Goal: Task Accomplishment & Management: Use online tool/utility

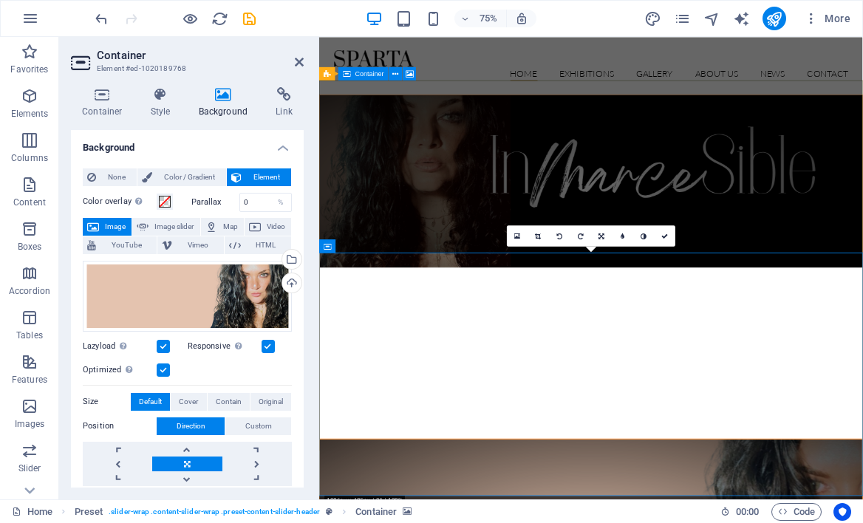
click at [439, 198] on figure at bounding box center [681, 230] width 723 height 230
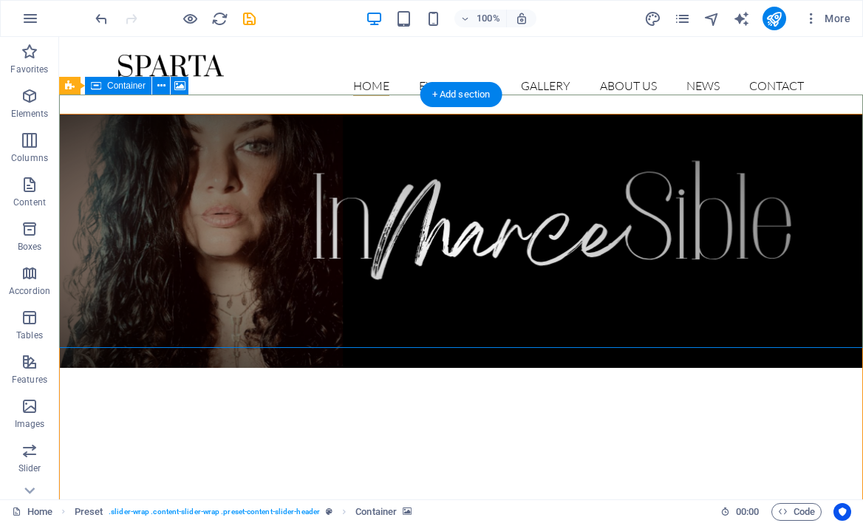
click at [288, 148] on figure at bounding box center [461, 241] width 803 height 253
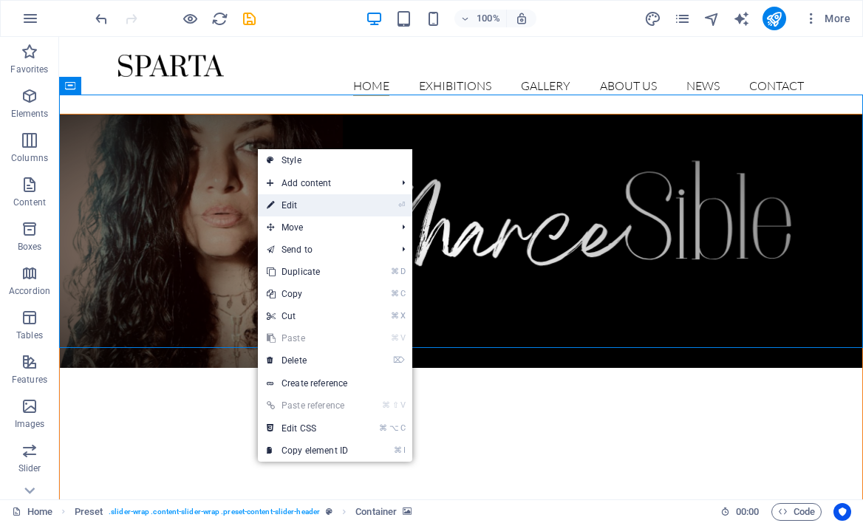
click at [302, 198] on link "⏎ Edit" at bounding box center [307, 205] width 99 height 22
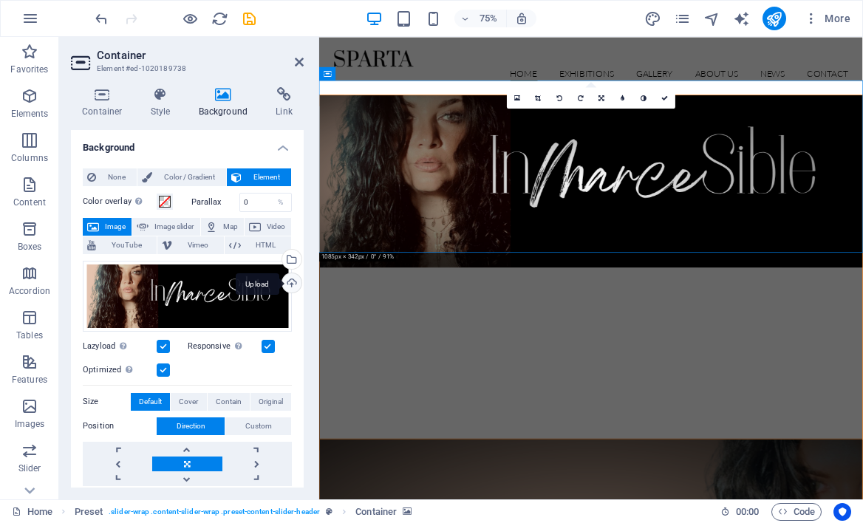
click at [289, 280] on div "Upload" at bounding box center [290, 284] width 22 height 22
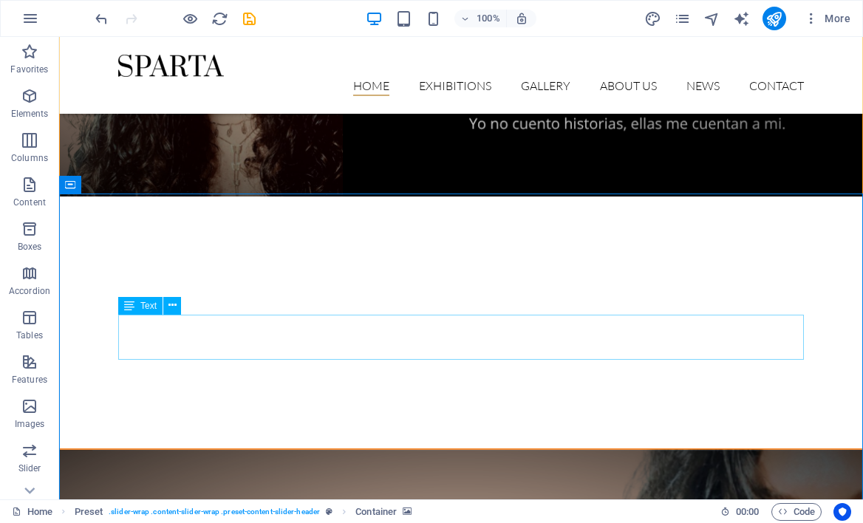
scroll to position [154, 0]
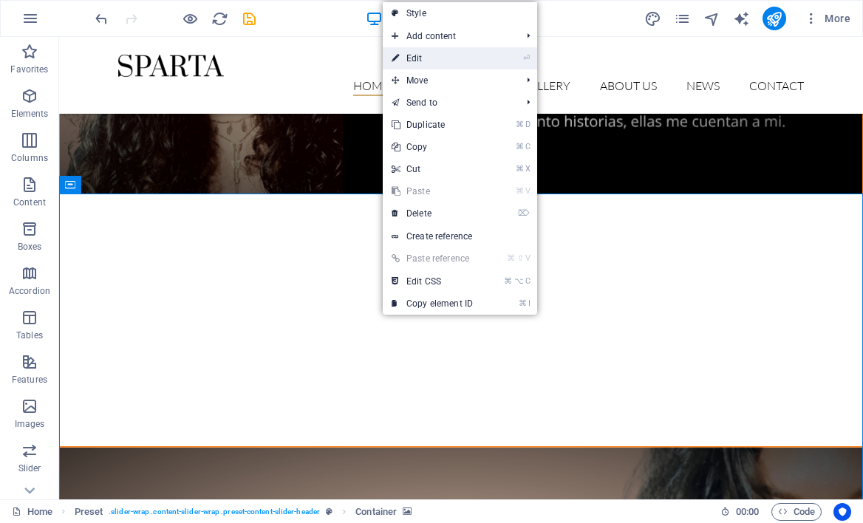
click at [436, 55] on link "⏎ Edit" at bounding box center [432, 58] width 99 height 22
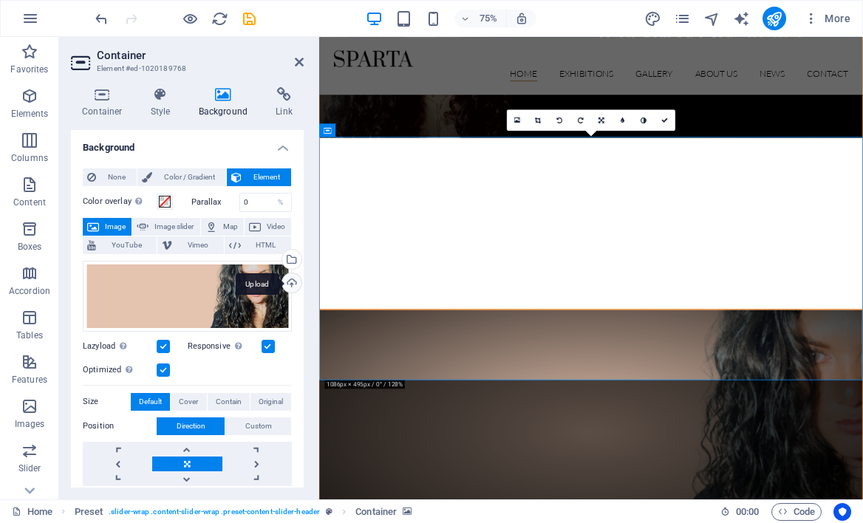
click at [287, 282] on div "Upload" at bounding box center [290, 284] width 22 height 22
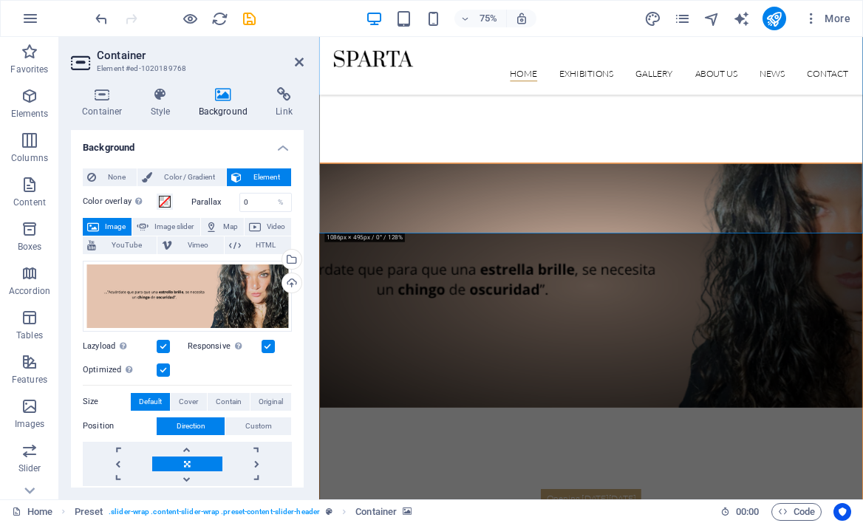
scroll to position [350, 0]
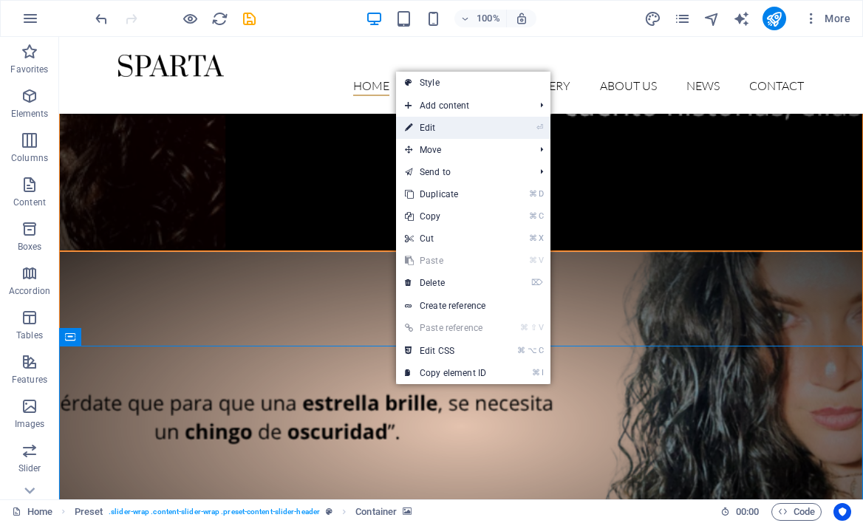
click at [479, 136] on link "⏎ Edit" at bounding box center [445, 128] width 99 height 22
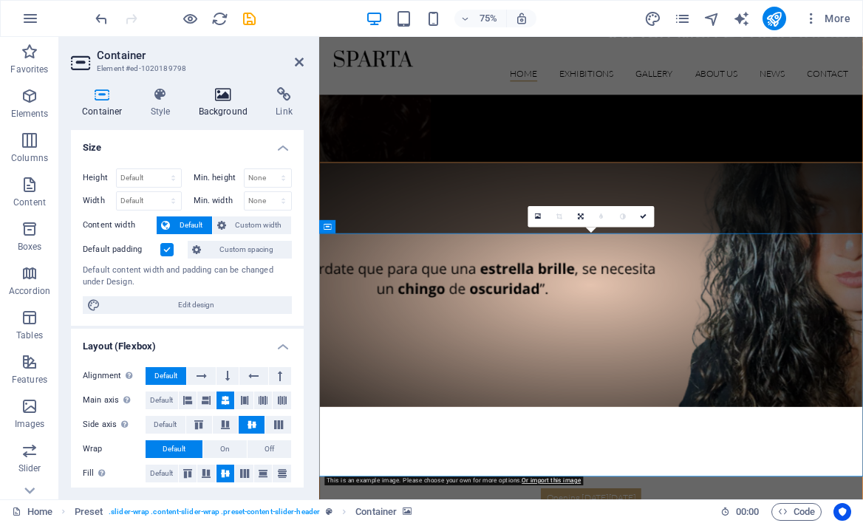
click at [221, 106] on h4 "Background" at bounding box center [227, 102] width 78 height 31
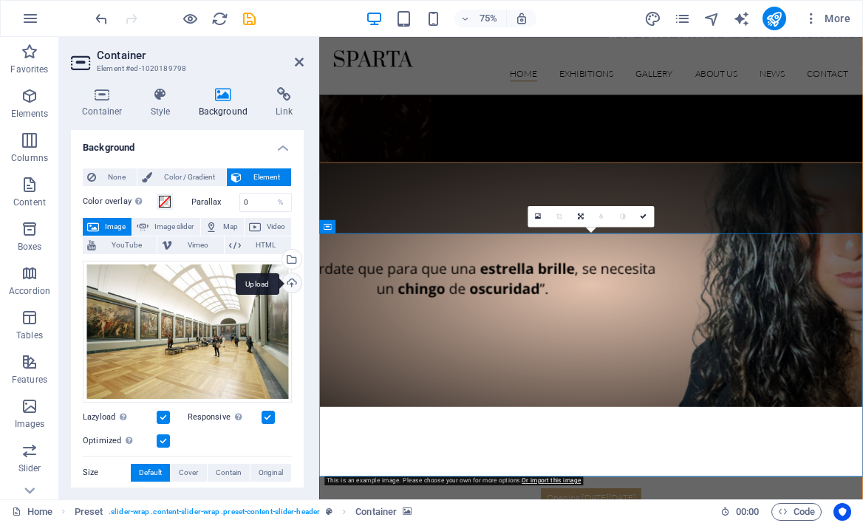
click at [290, 282] on div "Upload" at bounding box center [290, 284] width 22 height 22
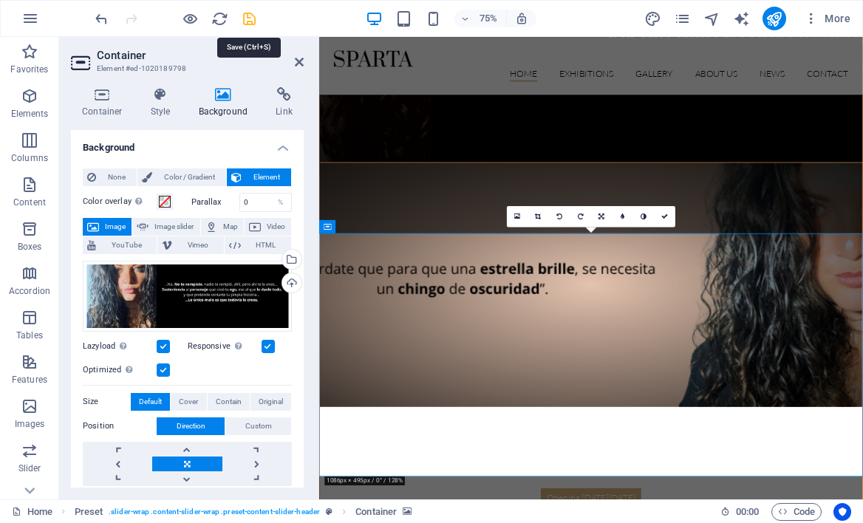
click at [251, 23] on icon "save" at bounding box center [249, 18] width 17 height 17
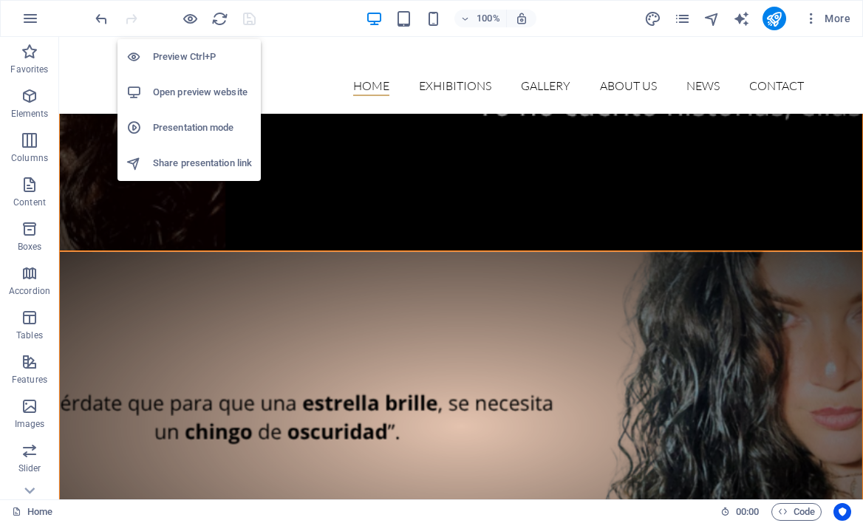
click at [182, 89] on h6 "Open preview website" at bounding box center [202, 93] width 99 height 18
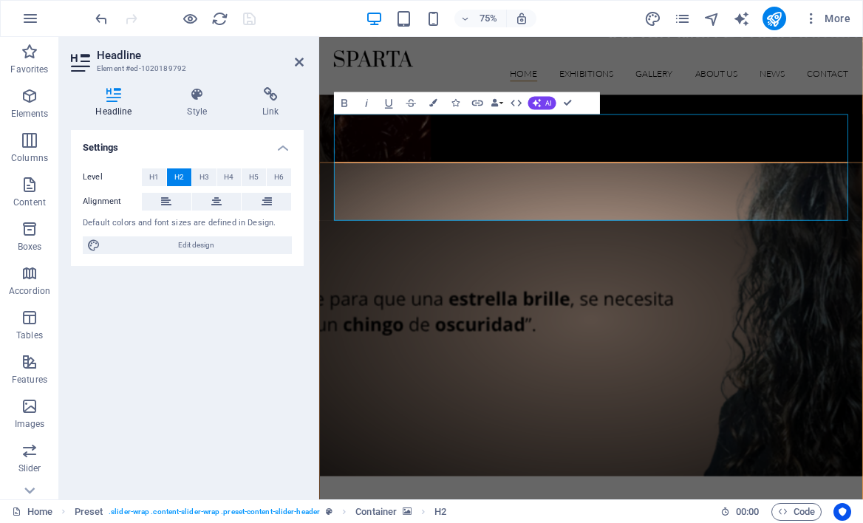
click at [283, 321] on div "Settings Level H1 H2 H3 H4 H5 H6 Alignment Default colors and font sizes are de…" at bounding box center [187, 309] width 233 height 358
click at [282, 321] on div "Settings Level H1 H2 H3 H4 H5 H6 Alignment Default colors and font sizes are de…" at bounding box center [187, 309] width 233 height 358
click at [259, 179] on button "H5" at bounding box center [254, 177] width 24 height 18
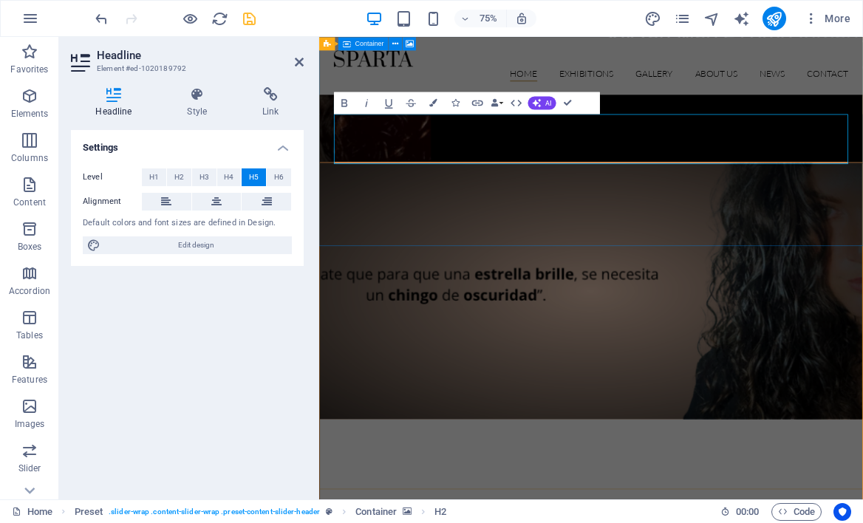
click at [542, 282] on figure at bounding box center [681, 375] width 723 height 341
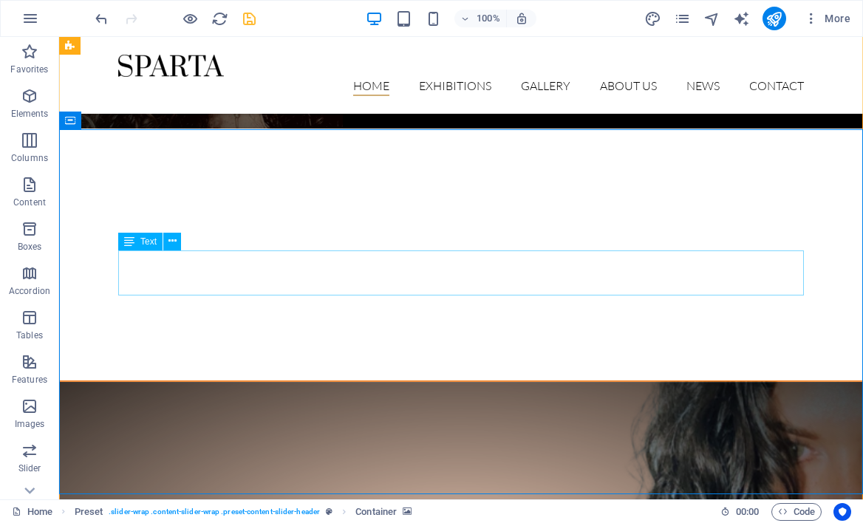
scroll to position [221, 0]
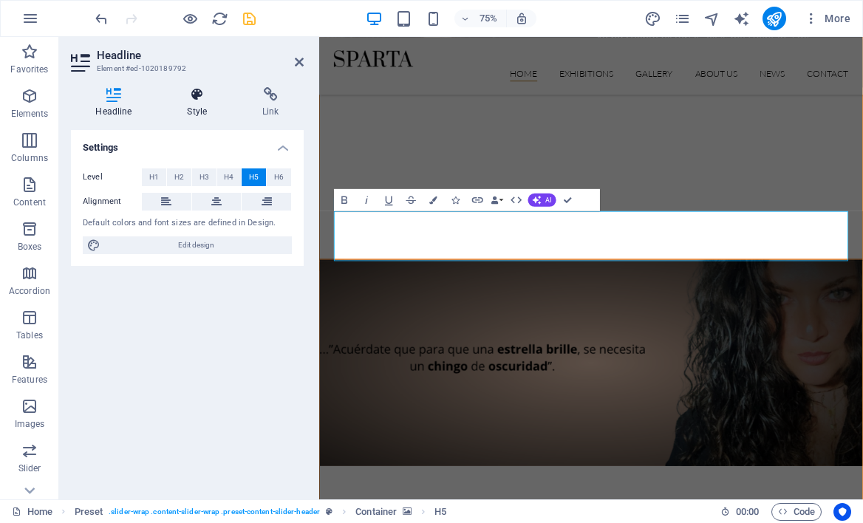
click at [191, 88] on icon at bounding box center [197, 94] width 69 height 15
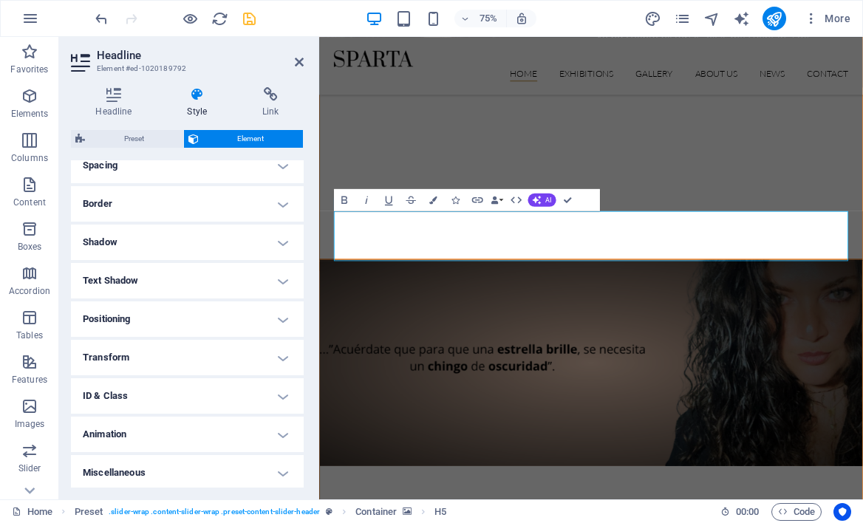
scroll to position [297, 0]
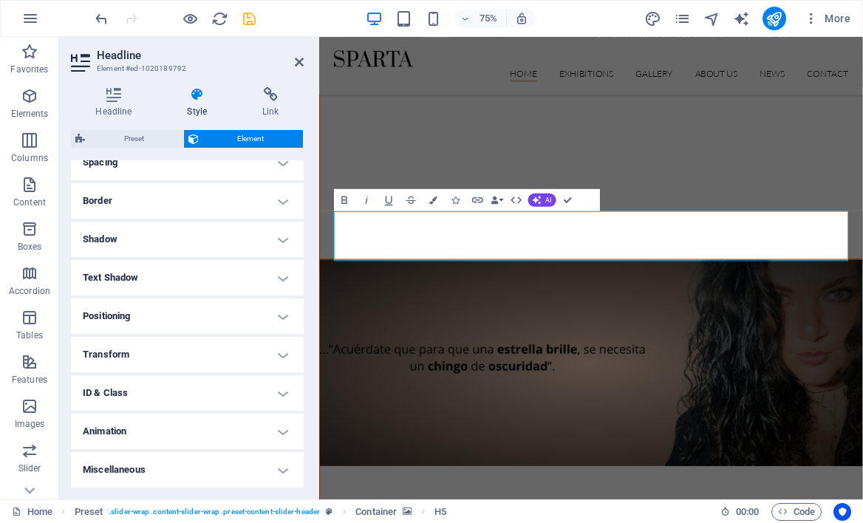
click at [230, 273] on h4 "Text Shadow" at bounding box center [187, 277] width 233 height 35
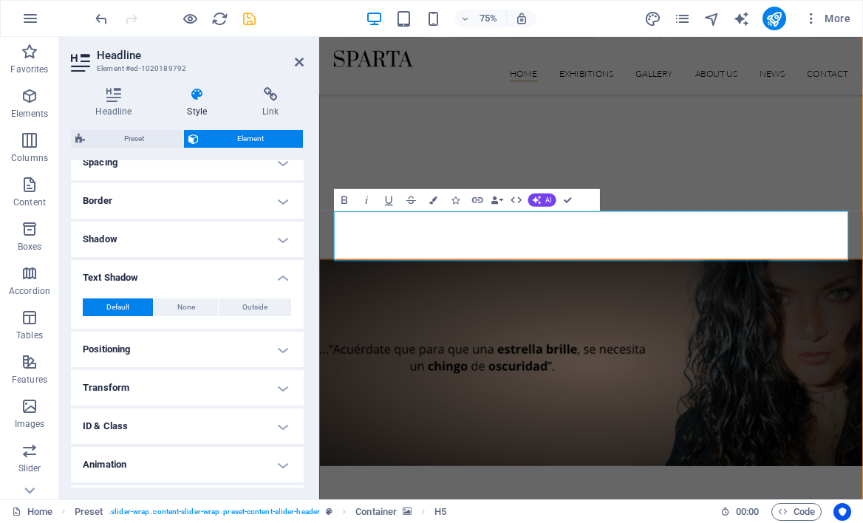
click at [217, 349] on h4 "Positioning" at bounding box center [187, 349] width 233 height 35
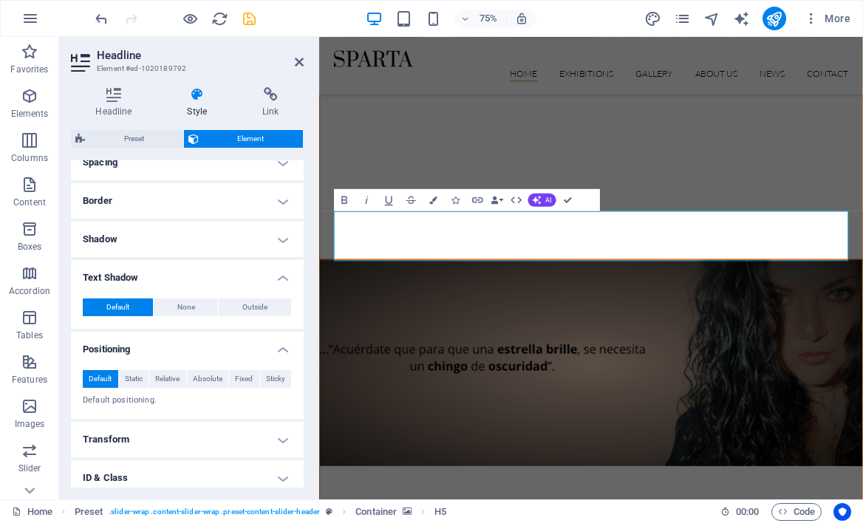
click at [192, 429] on h4 "Transform" at bounding box center [187, 439] width 233 height 35
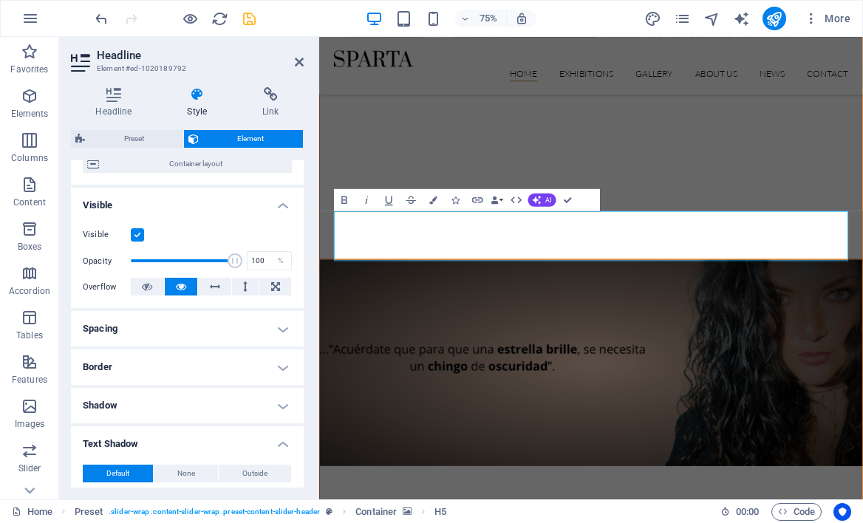
scroll to position [132, 0]
click at [433, 200] on icon "button" at bounding box center [433, 200] width 8 height 8
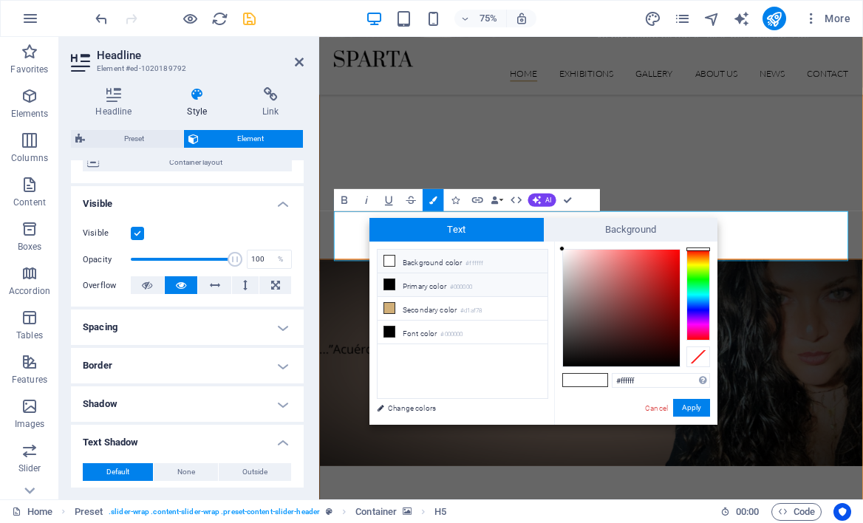
click at [392, 282] on icon at bounding box center [389, 284] width 10 height 10
type input "#000000"
click at [693, 408] on button "Apply" at bounding box center [691, 408] width 37 height 18
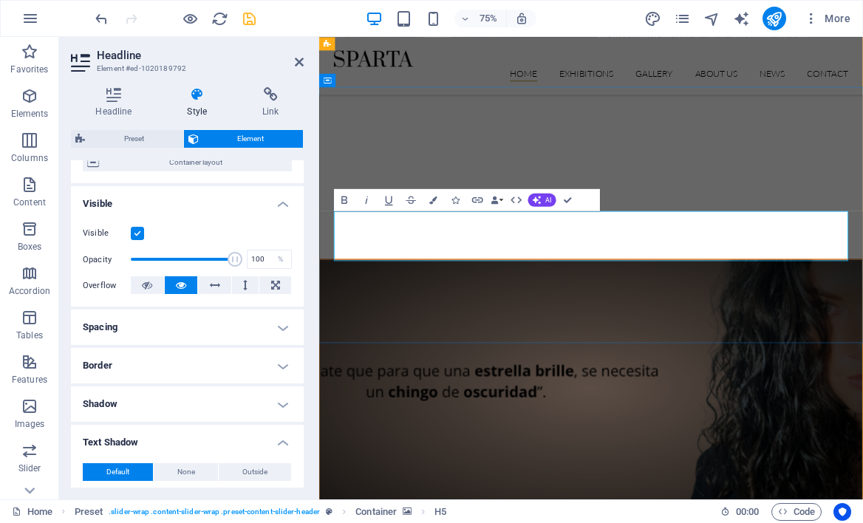
drag, startPoint x: 757, startPoint y: 279, endPoint x: 834, endPoint y: 283, distance: 77.0
click at [347, 200] on icon "button" at bounding box center [344, 199] width 13 height 13
click at [474, 367] on figure at bounding box center [681, 504] width 723 height 341
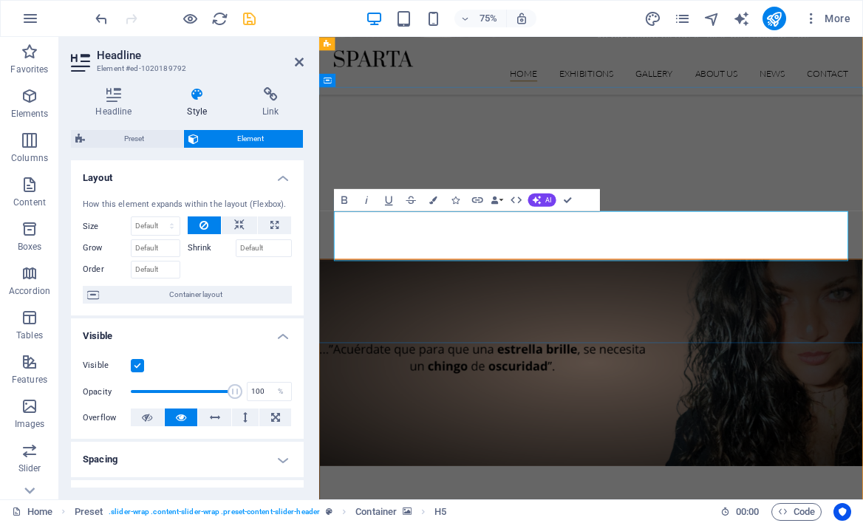
drag, startPoint x: 754, startPoint y: 281, endPoint x: 837, endPoint y: 285, distance: 82.9
click at [434, 204] on button "Colors" at bounding box center [433, 199] width 21 height 22
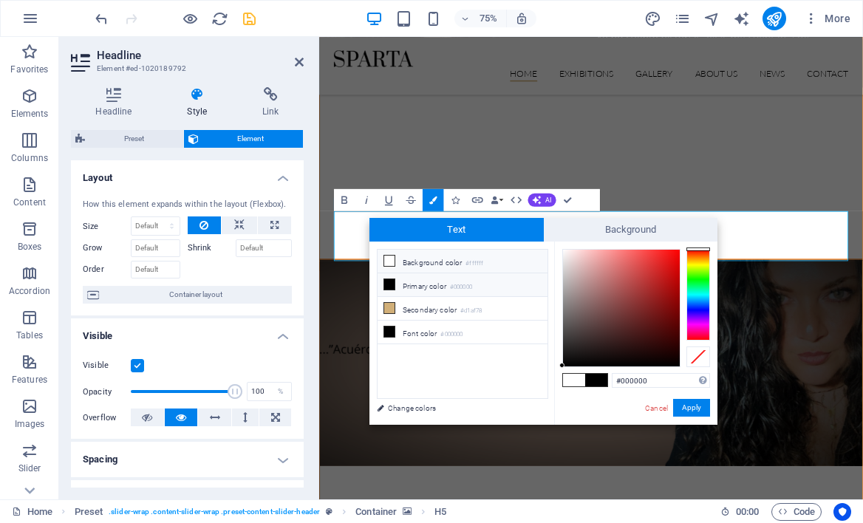
click at [399, 287] on li "Primary color #000000" at bounding box center [463, 285] width 170 height 24
click at [692, 406] on button "Apply" at bounding box center [691, 408] width 37 height 18
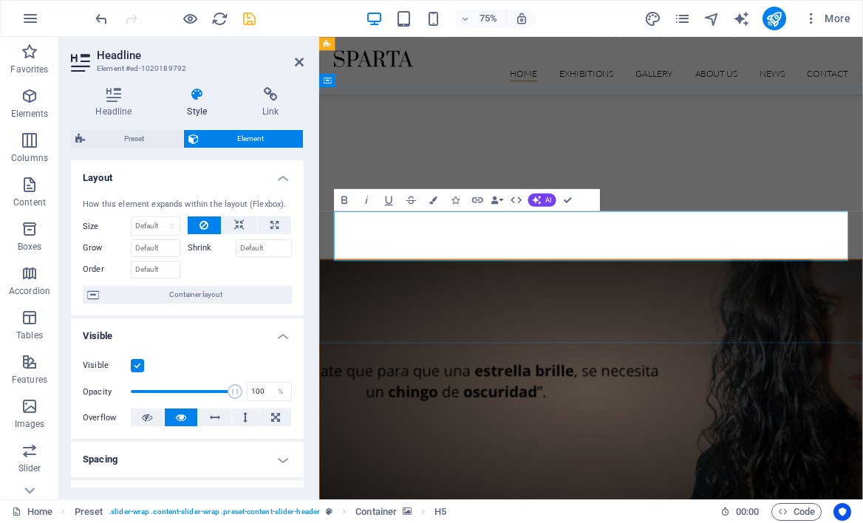
drag, startPoint x: 756, startPoint y: 277, endPoint x: 834, endPoint y: 280, distance: 78.4
click at [435, 199] on icon "button" at bounding box center [433, 200] width 8 height 8
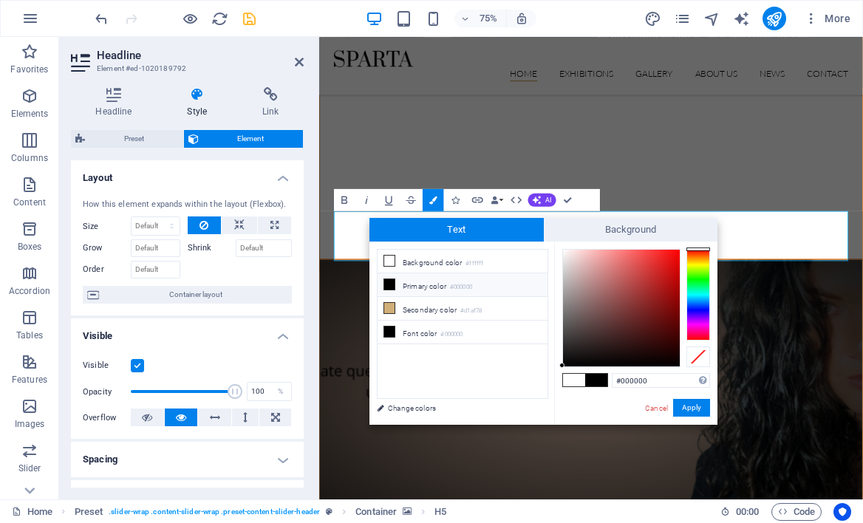
click at [393, 282] on icon at bounding box center [389, 284] width 10 height 10
click at [595, 384] on span at bounding box center [596, 380] width 22 height 13
click at [433, 337] on li "Font color #000000" at bounding box center [463, 333] width 170 height 24
click at [670, 362] on div at bounding box center [621, 308] width 117 height 117
type input "#110f0f"
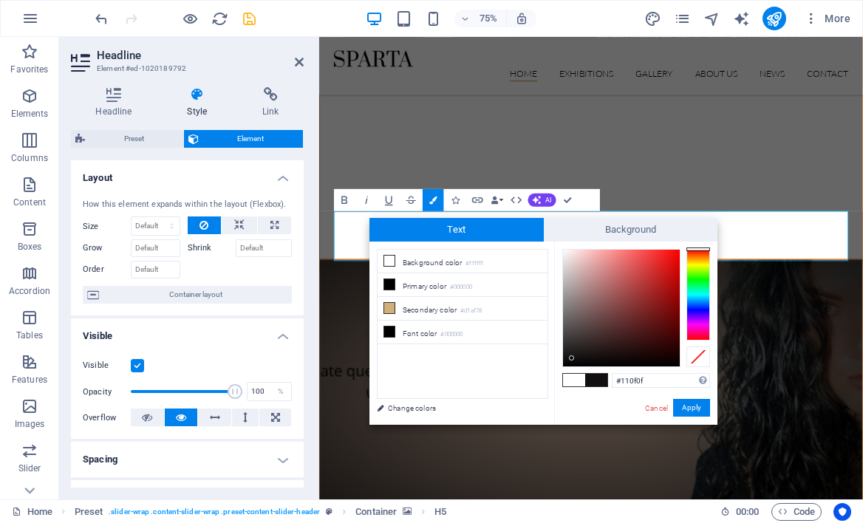
click at [572, 358] on div at bounding box center [621, 308] width 117 height 117
click at [689, 411] on button "Apply" at bounding box center [691, 408] width 37 height 18
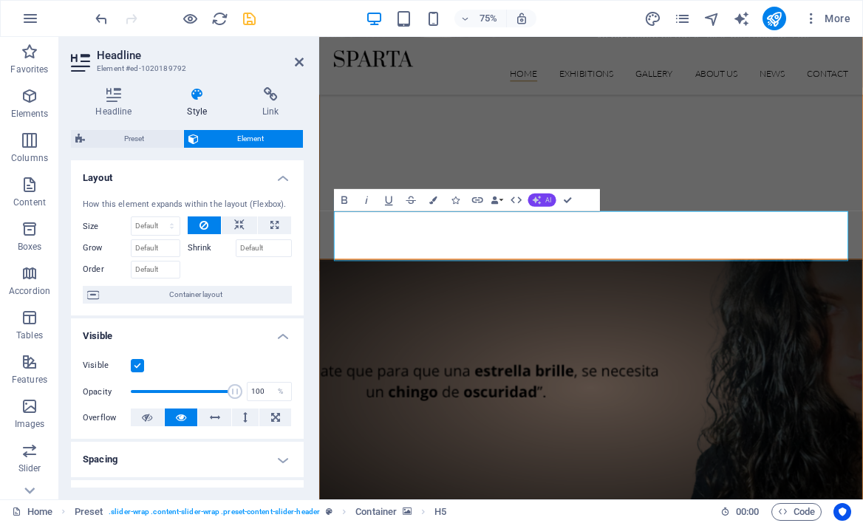
click at [539, 202] on icon "button" at bounding box center [537, 199] width 9 height 9
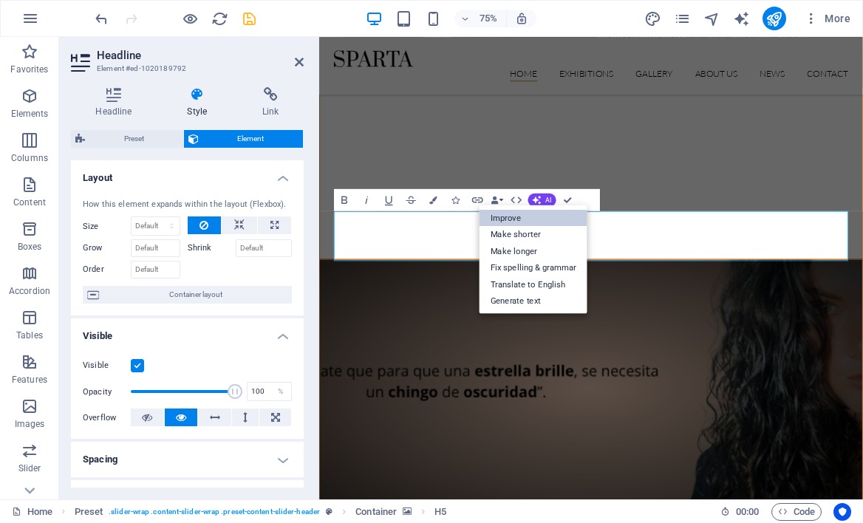
click at [521, 214] on link "Improve" at bounding box center [534, 218] width 108 height 17
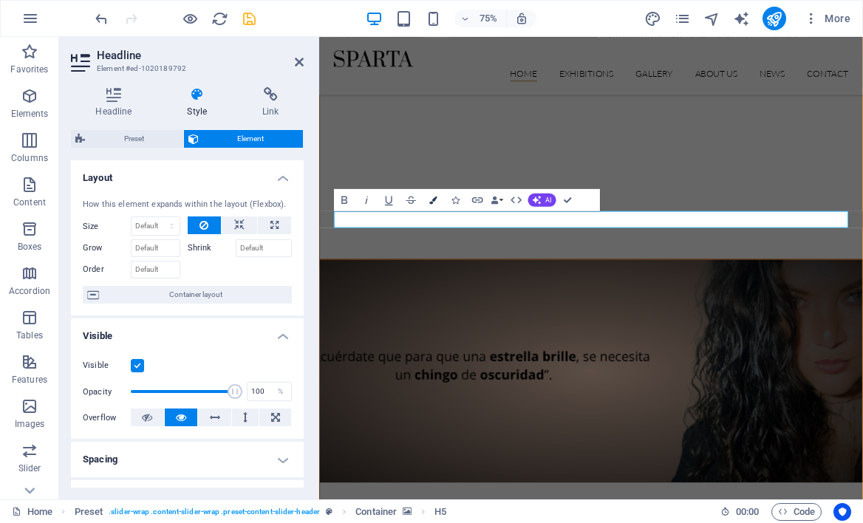
click at [435, 199] on icon "button" at bounding box center [433, 200] width 8 height 8
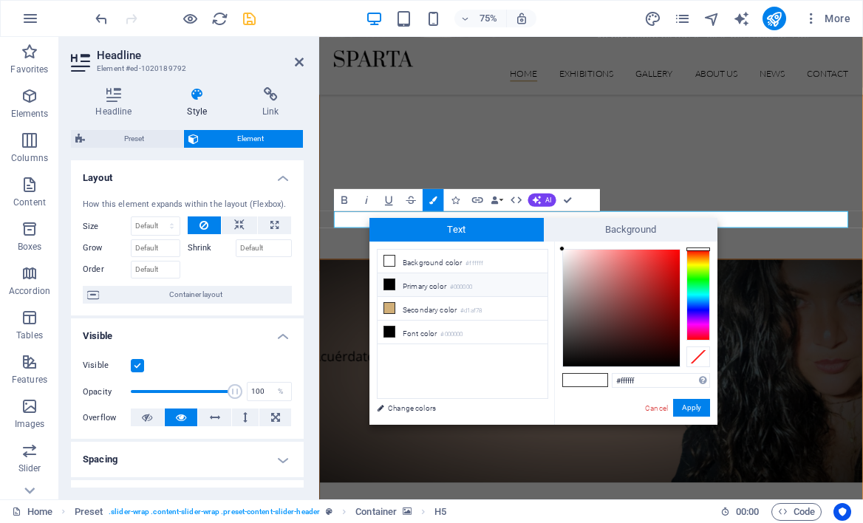
click at [389, 285] on icon at bounding box center [389, 284] width 10 height 10
type input "#000000"
click at [704, 411] on button "Apply" at bounding box center [691, 408] width 37 height 18
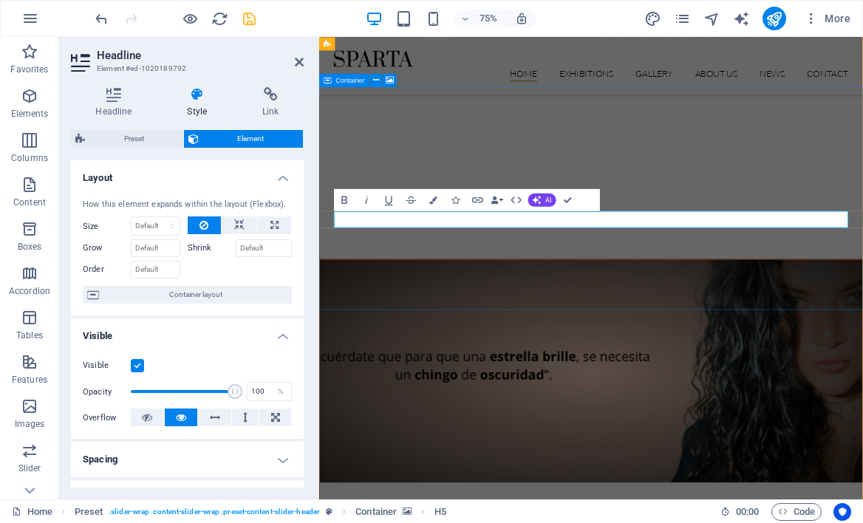
click at [723, 341] on figure at bounding box center [681, 482] width 723 height 297
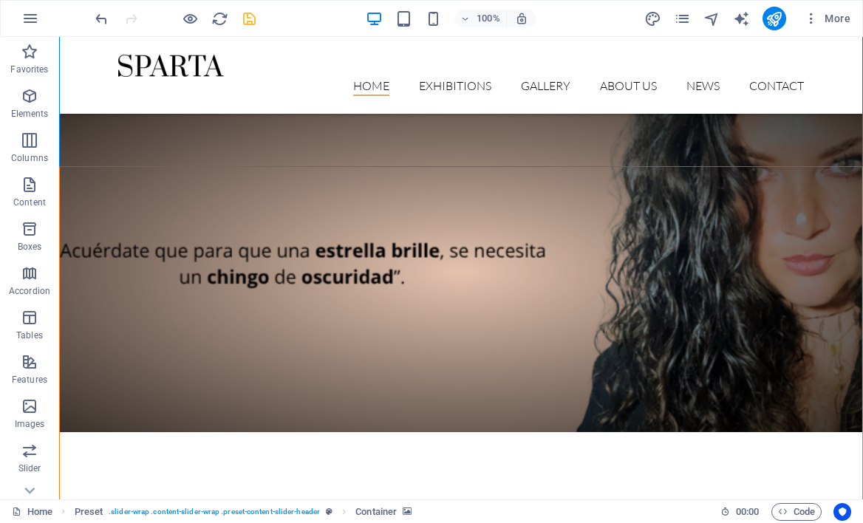
scroll to position [505, 0]
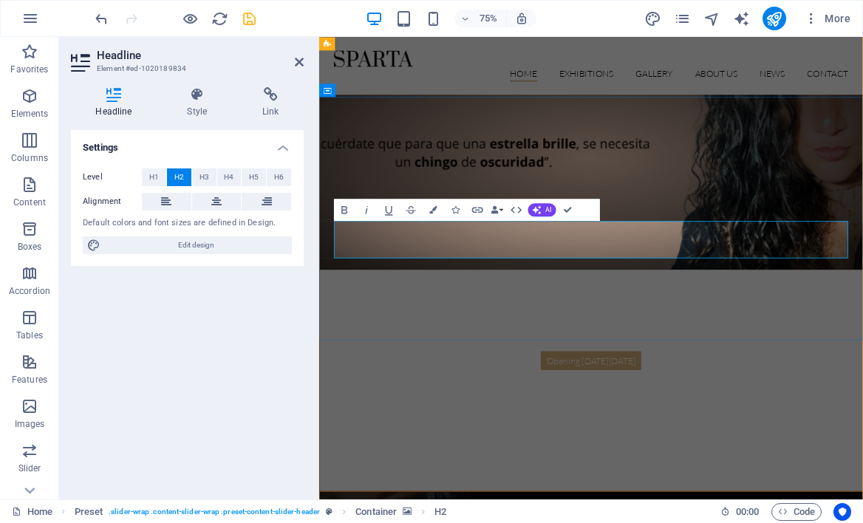
drag, startPoint x: 978, startPoint y: 307, endPoint x: 375, endPoint y: 314, distance: 603.1
click at [201, 174] on span "H3" at bounding box center [205, 177] width 10 height 18
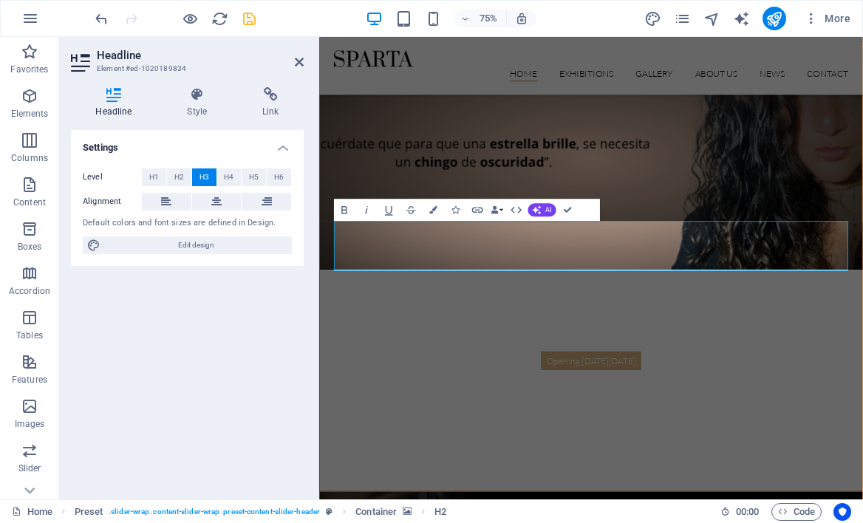
drag, startPoint x: 980, startPoint y: 316, endPoint x: 994, endPoint y: 355, distance: 41.6
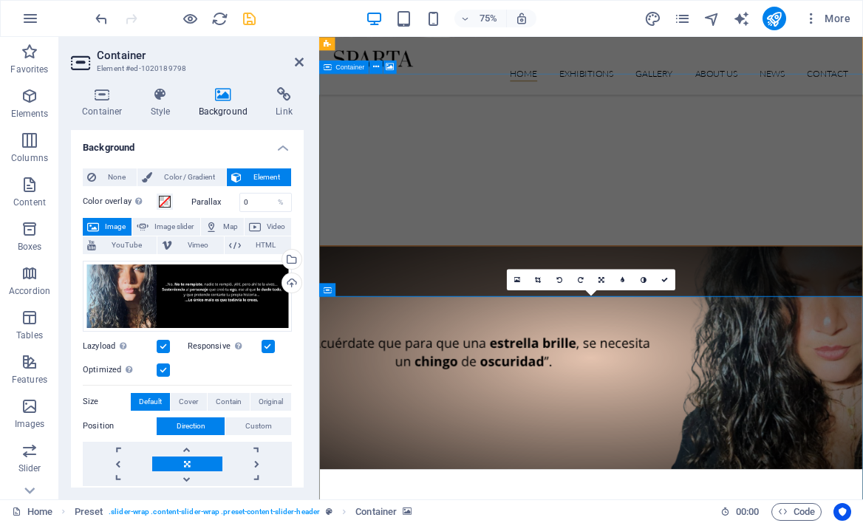
scroll to position [0, 0]
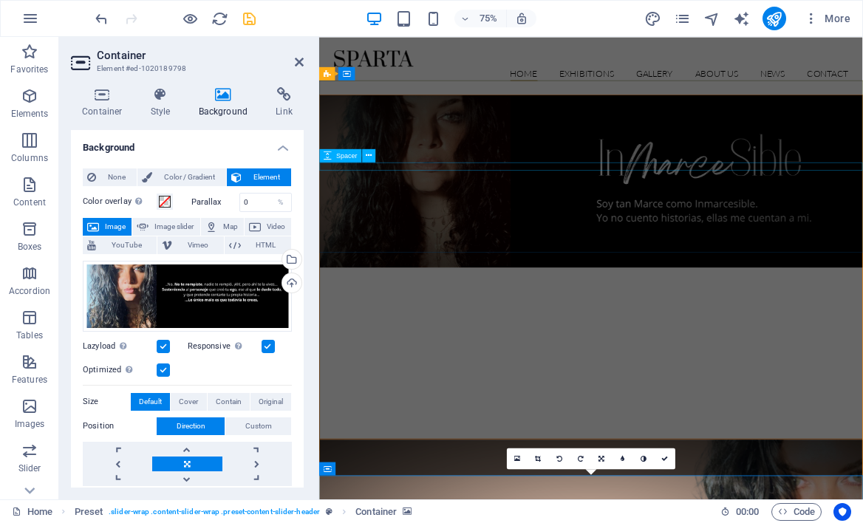
click at [539, 453] on div at bounding box center [681, 458] width 723 height 11
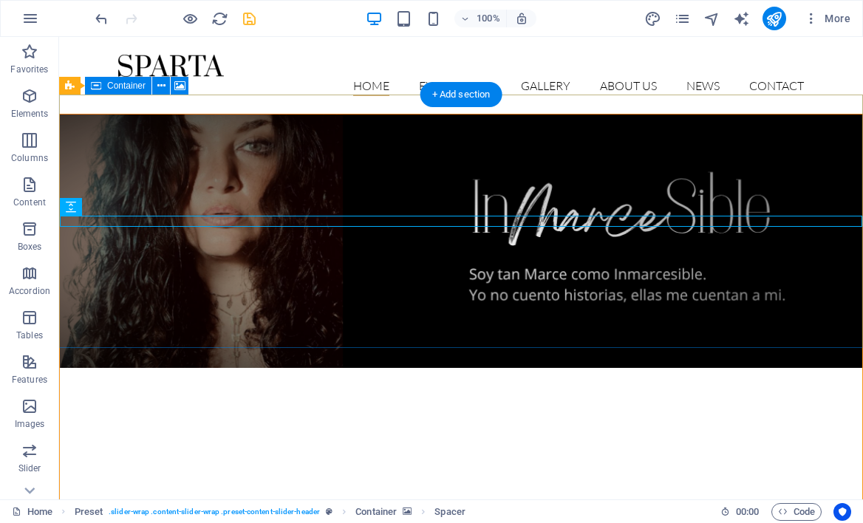
click at [301, 143] on figure at bounding box center [461, 241] width 803 height 253
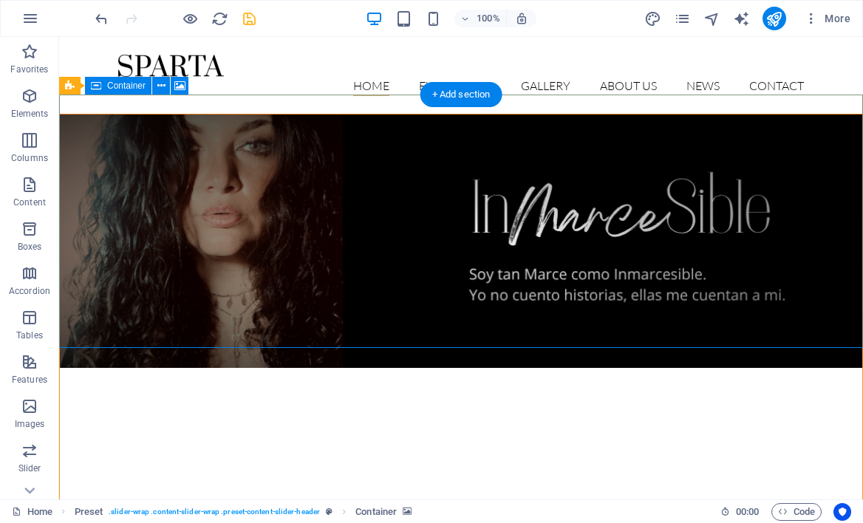
click at [362, 147] on figure at bounding box center [461, 241] width 803 height 253
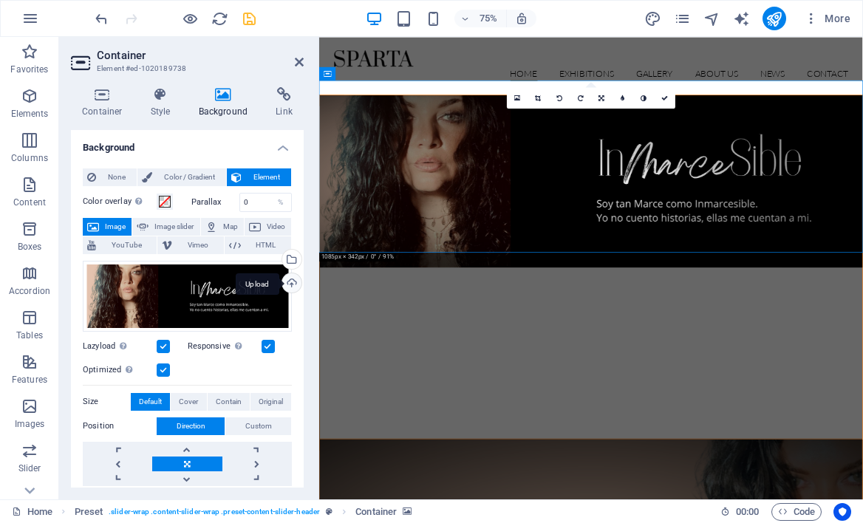
click at [288, 282] on div "Upload" at bounding box center [290, 284] width 22 height 22
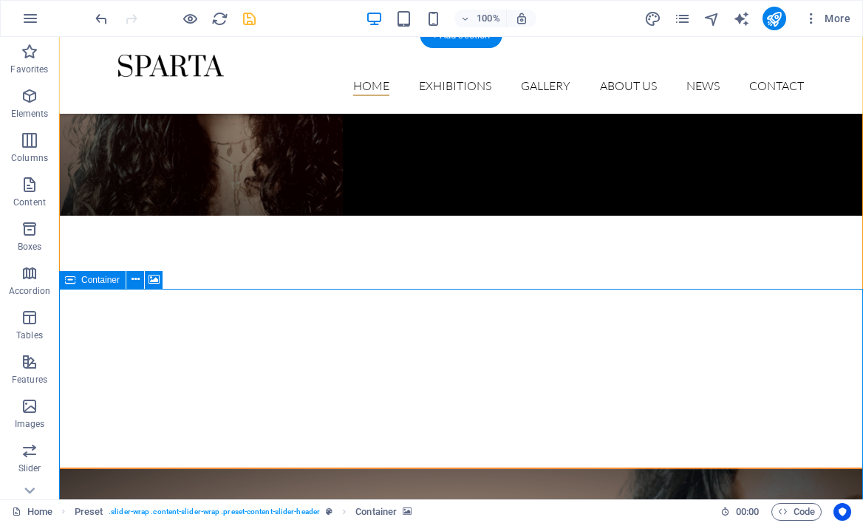
scroll to position [187, 0]
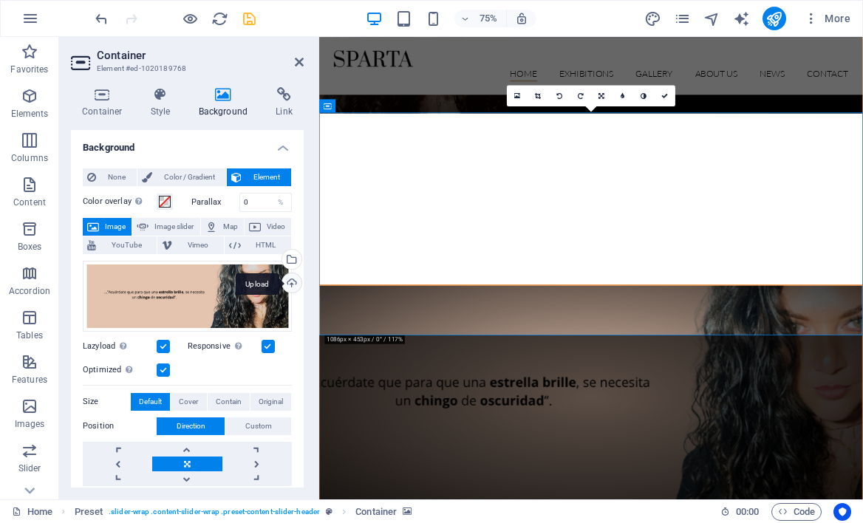
click at [287, 287] on div "Upload" at bounding box center [290, 284] width 22 height 22
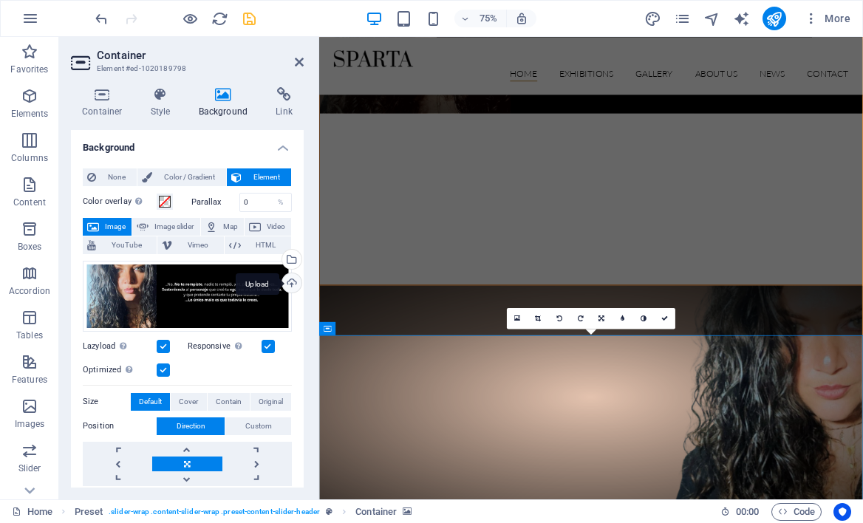
click at [289, 280] on div "Upload" at bounding box center [290, 284] width 22 height 22
click at [610, 116] on figure at bounding box center [681, 23] width 723 height 230
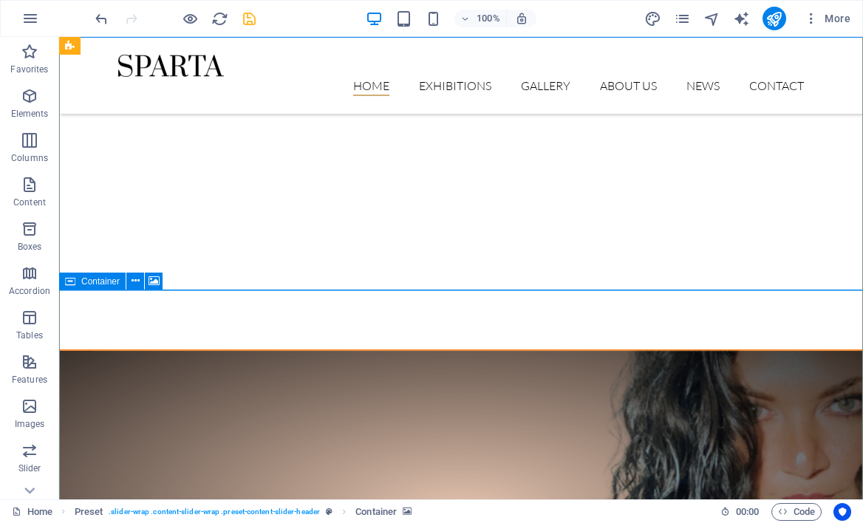
scroll to position [0, 0]
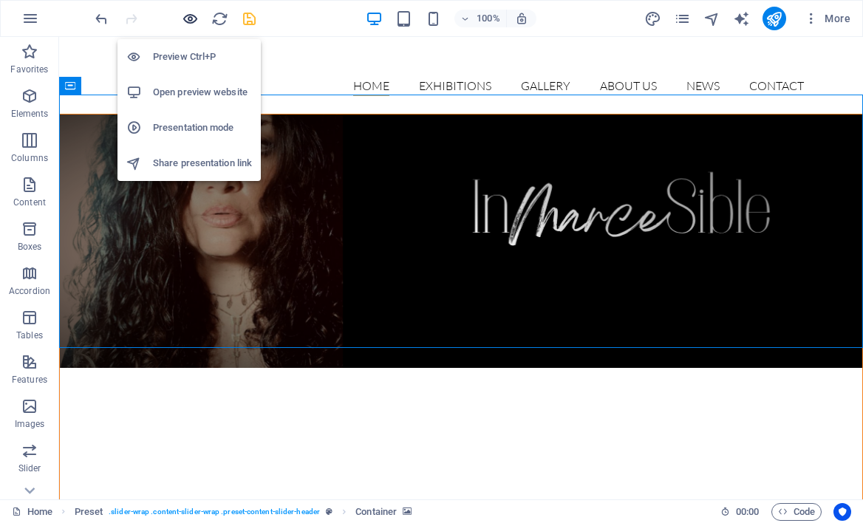
click at [192, 24] on icon "button" at bounding box center [190, 18] width 17 height 17
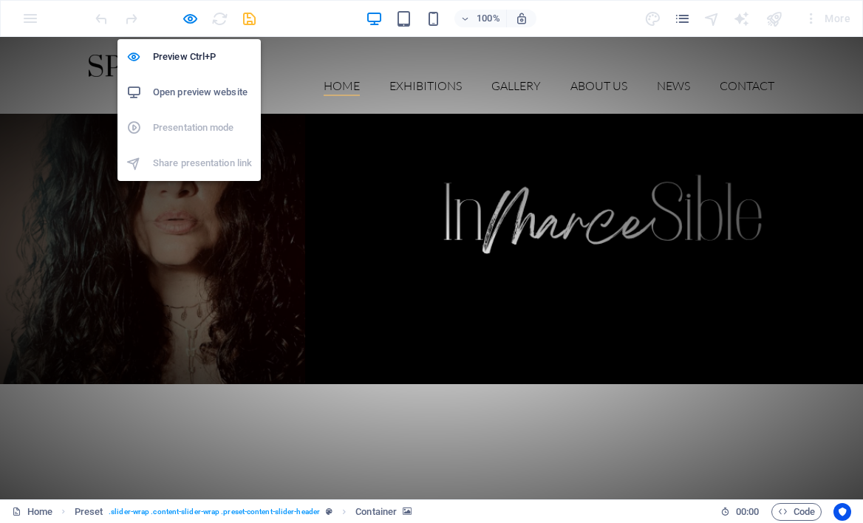
click at [168, 95] on h6 "Open preview website" at bounding box center [202, 93] width 99 height 18
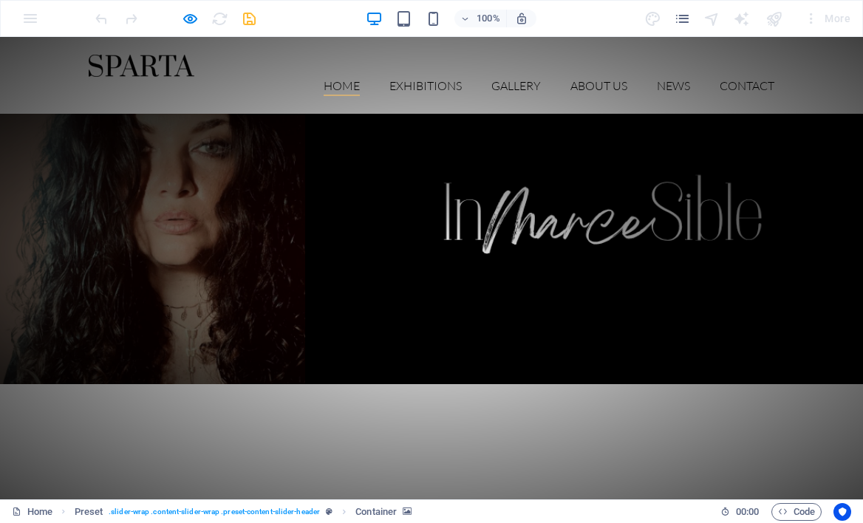
click at [234, 77] on ul "Home Exhibitions Detail view Gallery About us News Contact" at bounding box center [432, 86] width 686 height 19
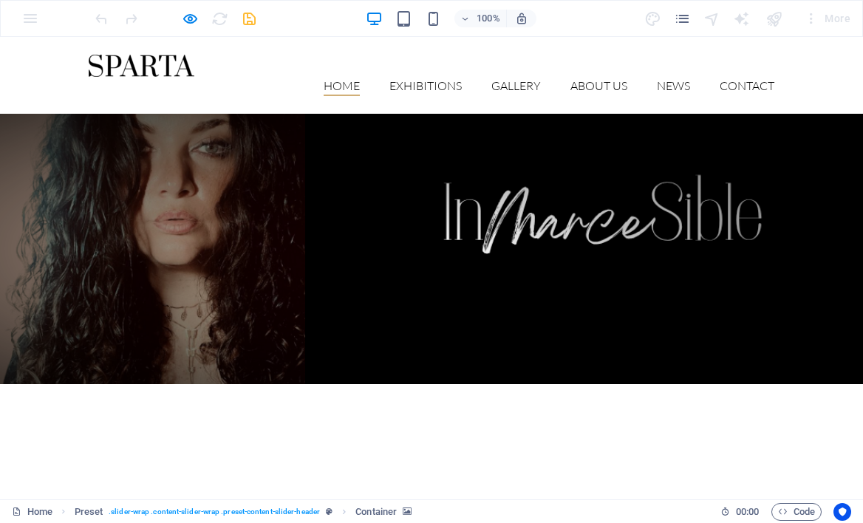
click at [287, 205] on div at bounding box center [431, 249] width 863 height 270
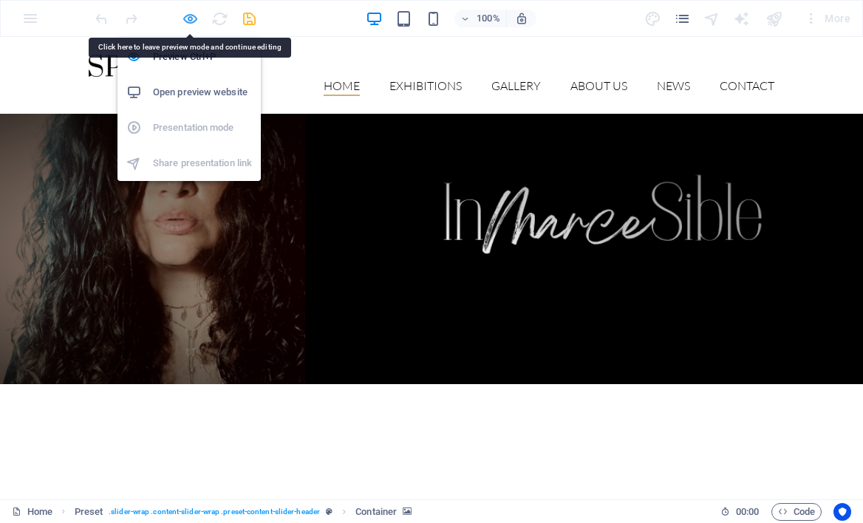
click at [189, 17] on icon "button" at bounding box center [190, 18] width 17 height 17
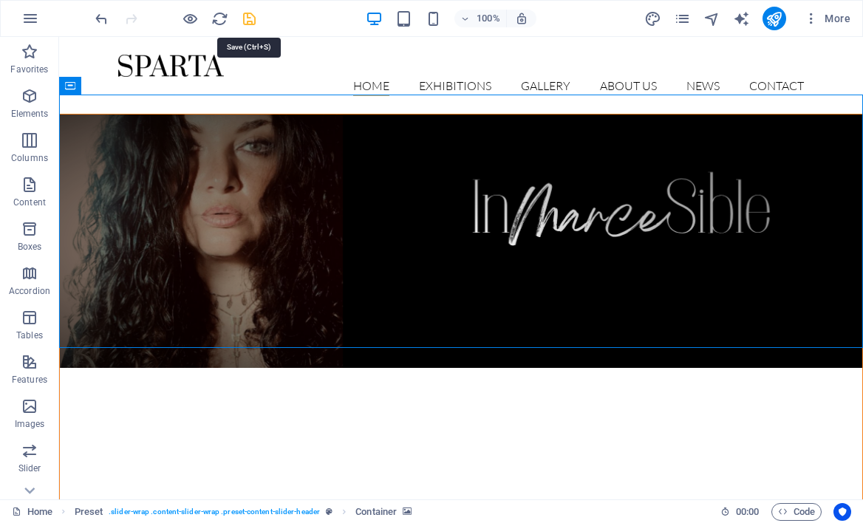
click at [248, 18] on icon "save" at bounding box center [249, 18] width 17 height 17
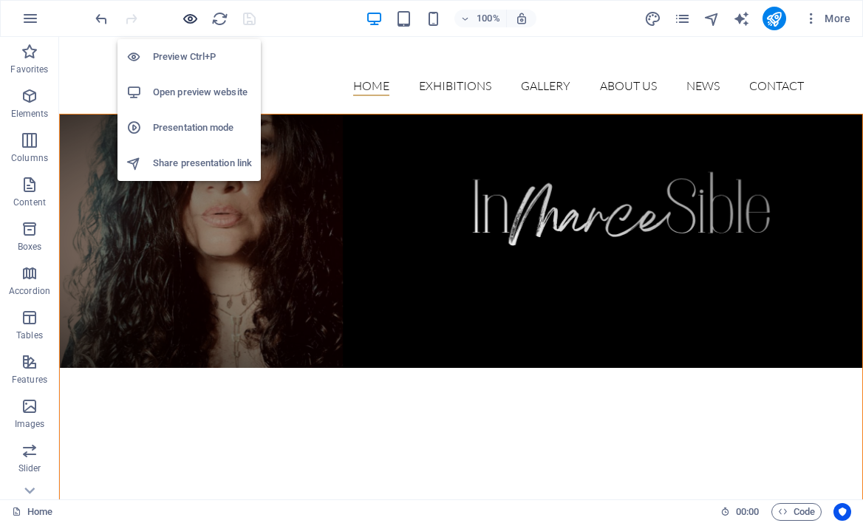
click at [189, 16] on icon "button" at bounding box center [190, 18] width 17 height 17
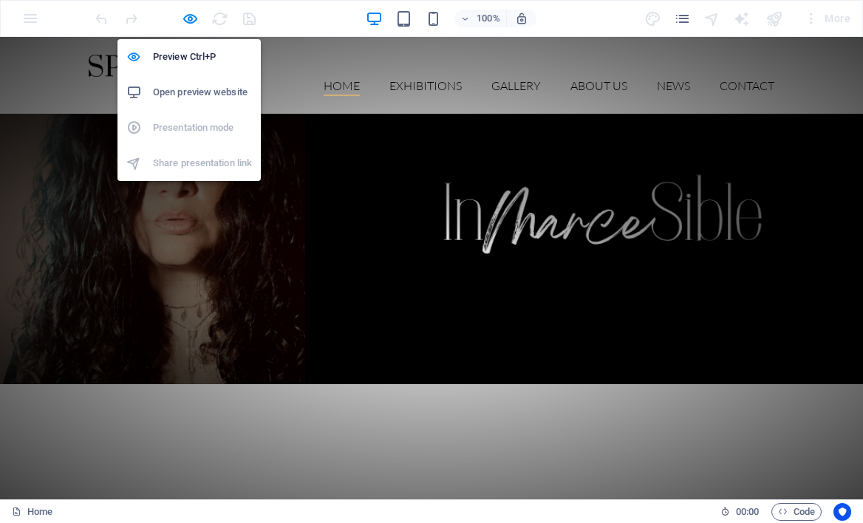
click at [210, 92] on h6 "Open preview website" at bounding box center [202, 93] width 99 height 18
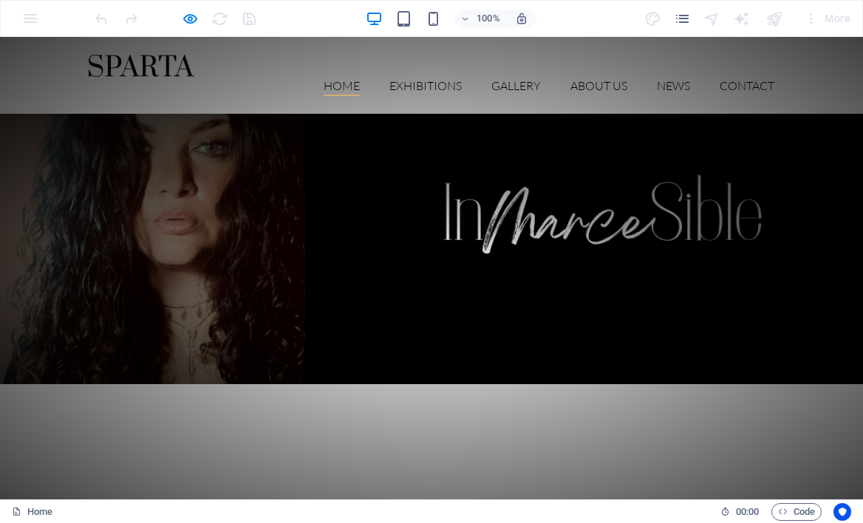
click at [475, 251] on div at bounding box center [431, 249] width 863 height 270
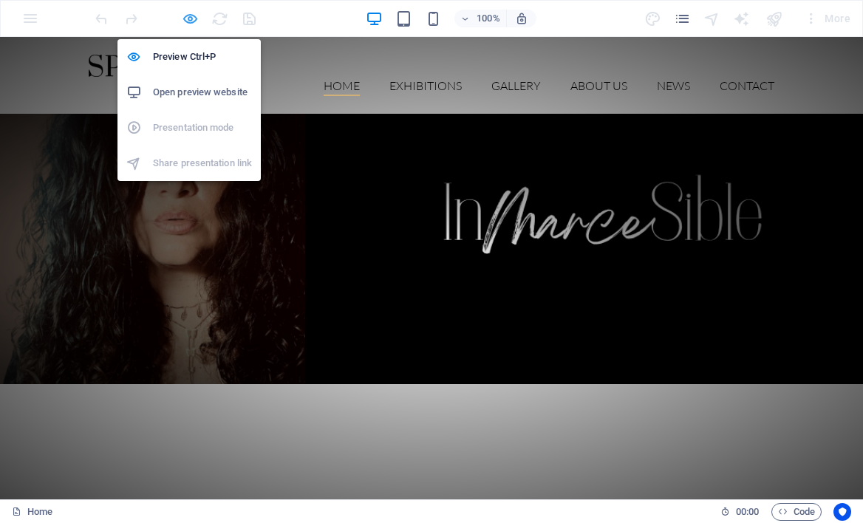
click at [183, 13] on icon "button" at bounding box center [190, 18] width 17 height 17
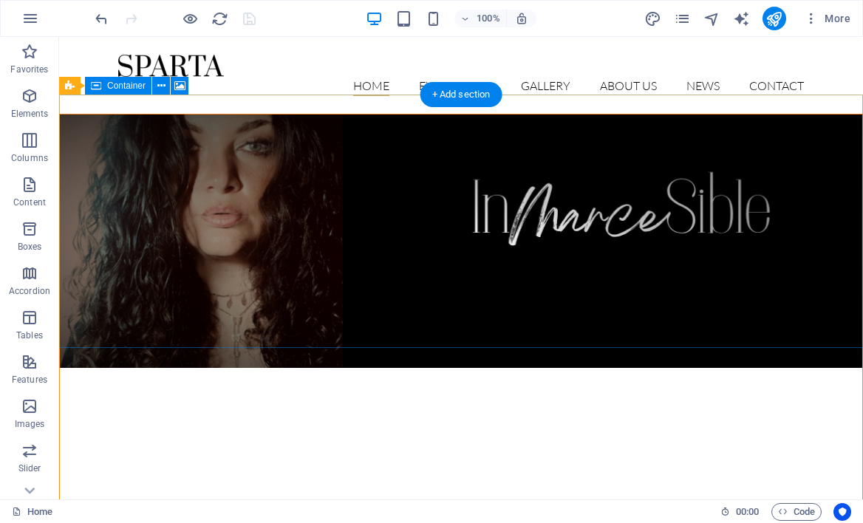
click at [547, 274] on figure at bounding box center [461, 241] width 803 height 253
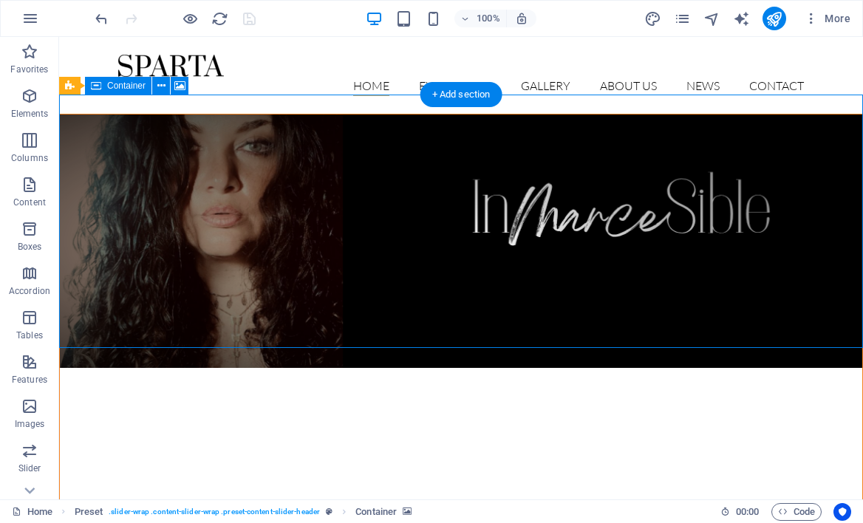
click at [547, 274] on figure at bounding box center [461, 241] width 803 height 253
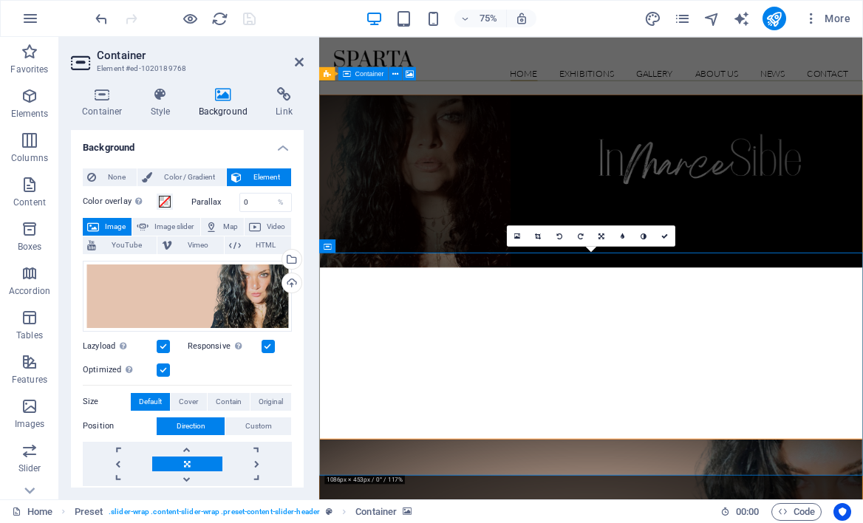
click at [504, 239] on figure at bounding box center [681, 230] width 723 height 230
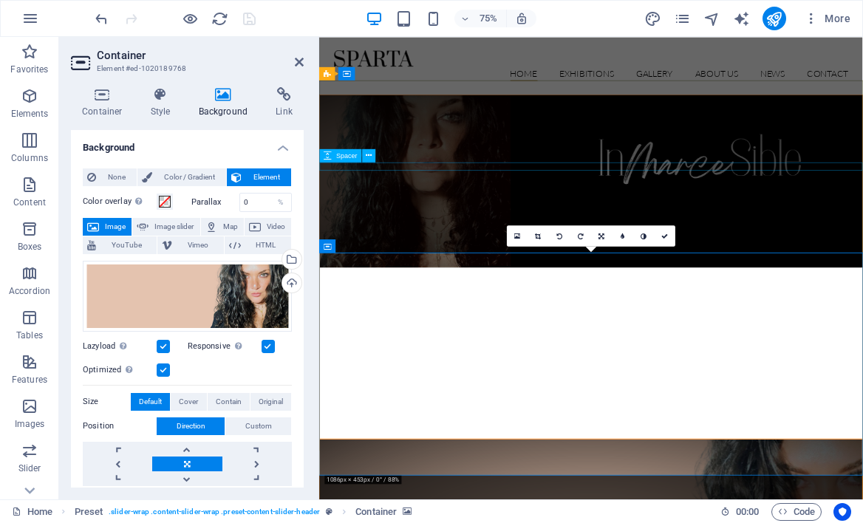
click at [511, 453] on div at bounding box center [681, 458] width 723 height 11
select select "px"
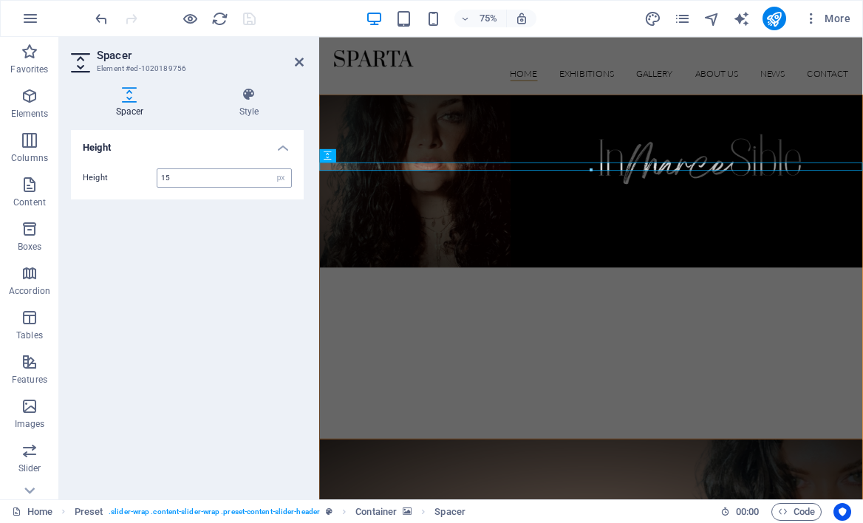
click at [193, 175] on input "15" at bounding box center [224, 178] width 134 height 18
type input "1"
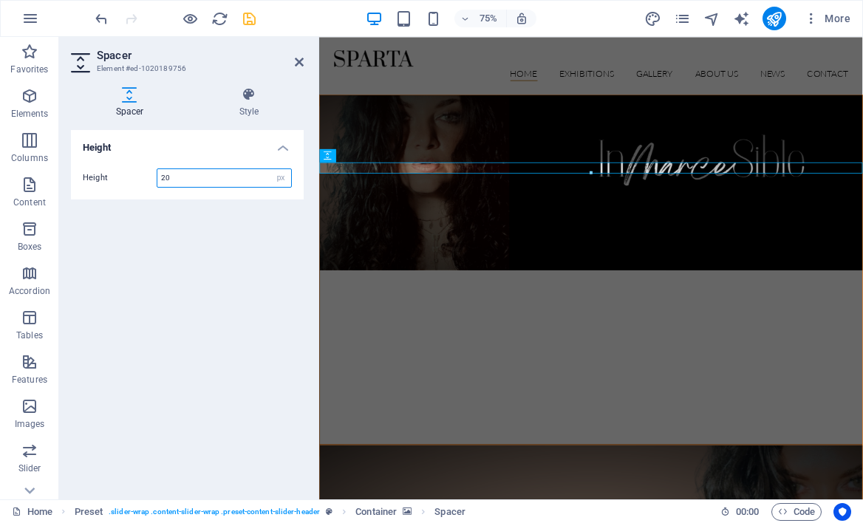
drag, startPoint x: 183, startPoint y: 177, endPoint x: 139, endPoint y: 175, distance: 43.6
click at [139, 176] on div "Height 20 px rem vh vw" at bounding box center [187, 177] width 209 height 19
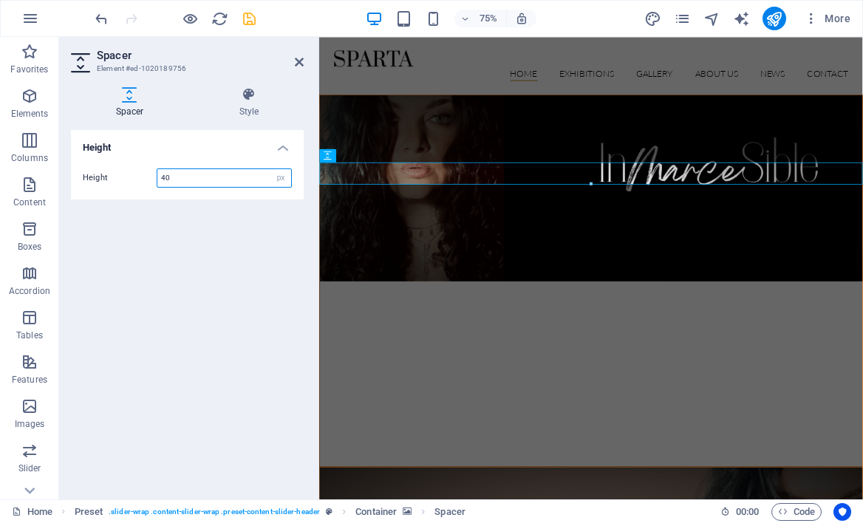
drag, startPoint x: 182, startPoint y: 178, endPoint x: 141, endPoint y: 178, distance: 40.6
click at [141, 178] on div "Height 40 px rem vh vw" at bounding box center [187, 177] width 209 height 19
type input "50"
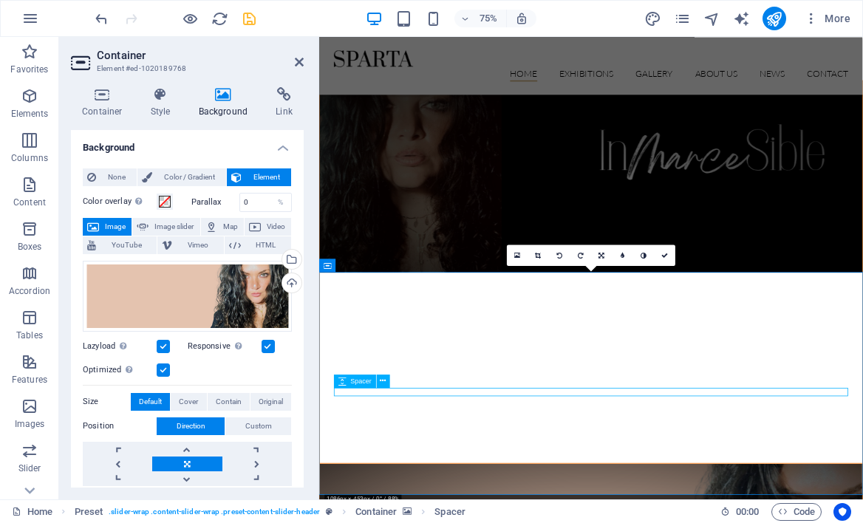
select select "px"
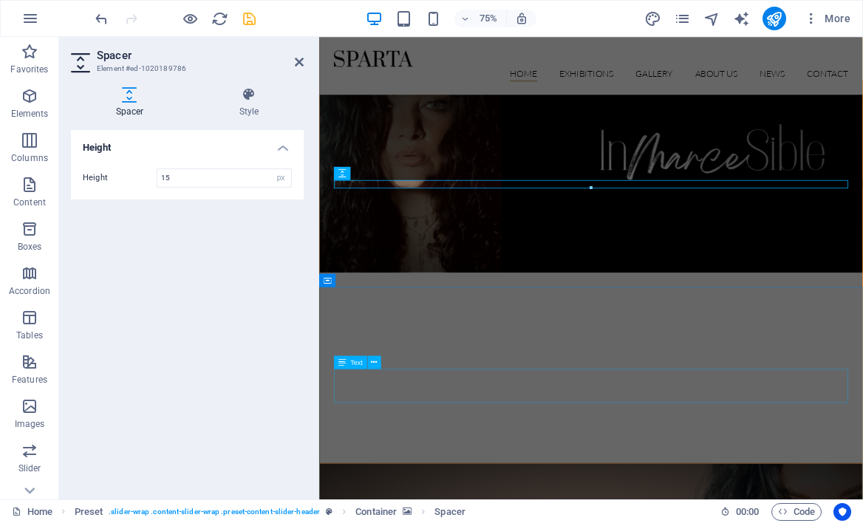
scroll to position [277, 0]
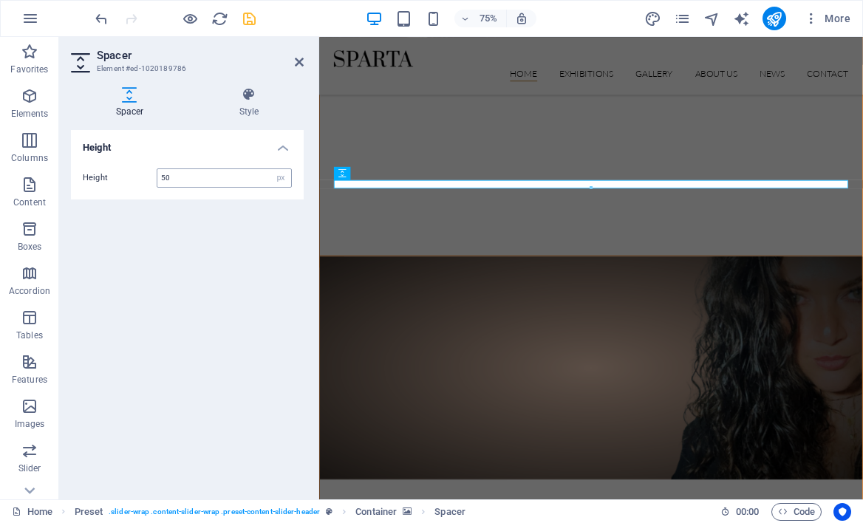
type input "50"
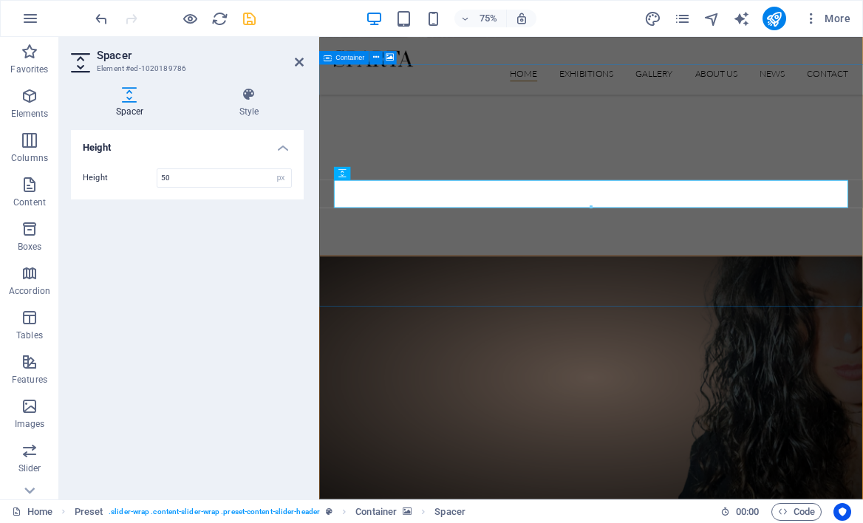
click at [431, 341] on figure at bounding box center [681, 491] width 723 height 323
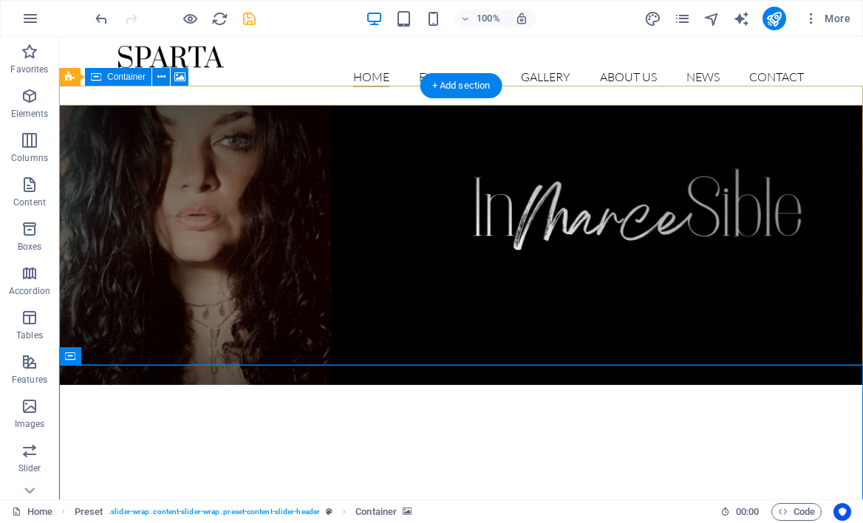
scroll to position [0, 0]
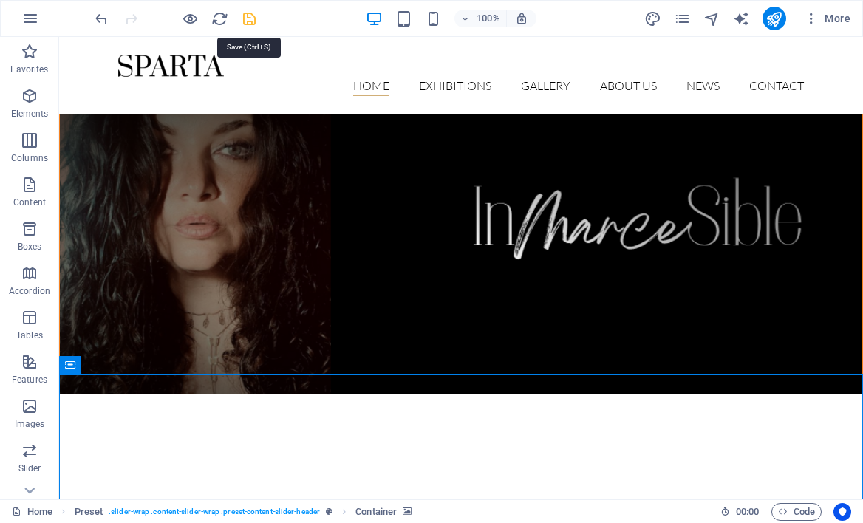
click at [254, 13] on icon "save" at bounding box center [249, 18] width 17 height 17
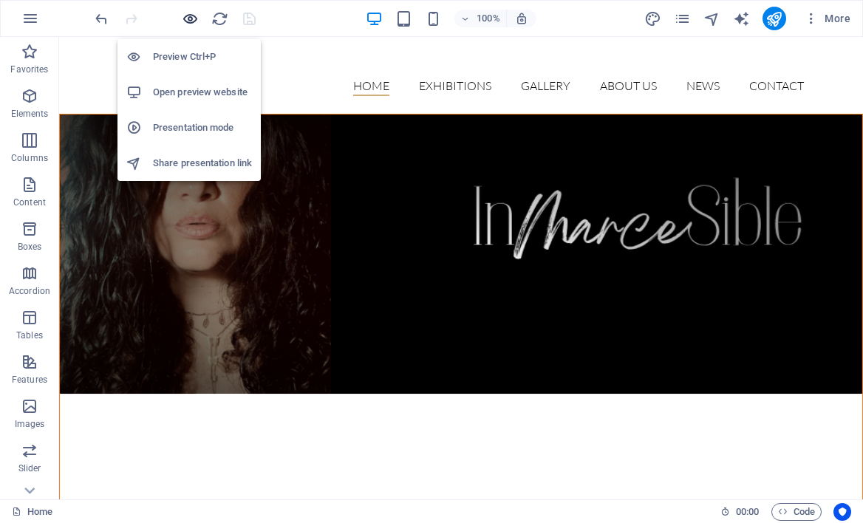
click at [188, 16] on icon "button" at bounding box center [190, 18] width 17 height 17
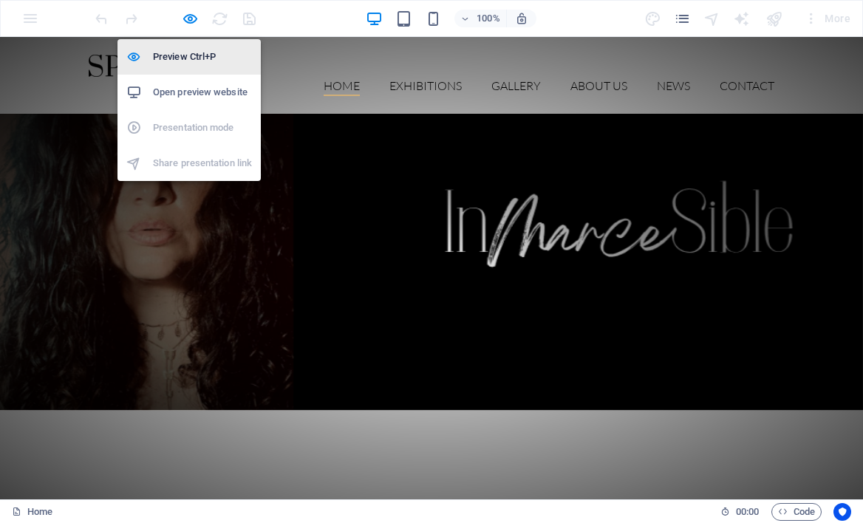
click at [174, 61] on h6 "Preview Ctrl+P" at bounding box center [202, 57] width 99 height 18
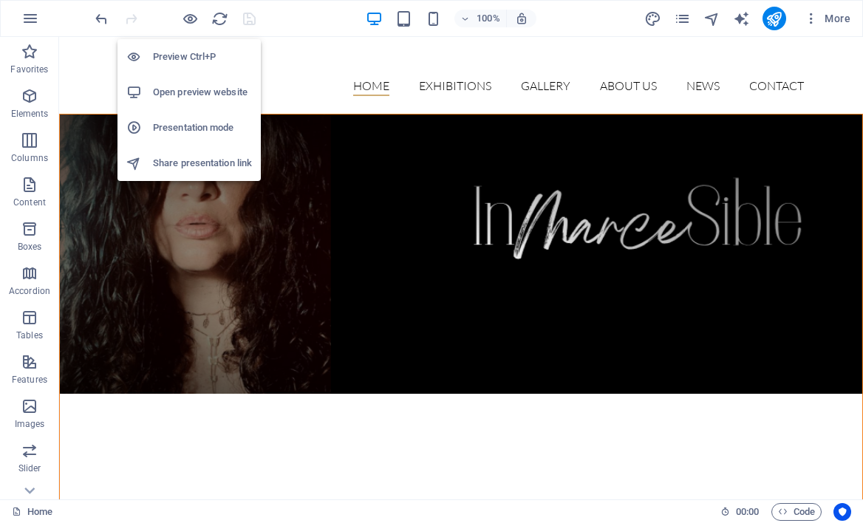
click at [188, 92] on h6 "Open preview website" at bounding box center [202, 93] width 99 height 18
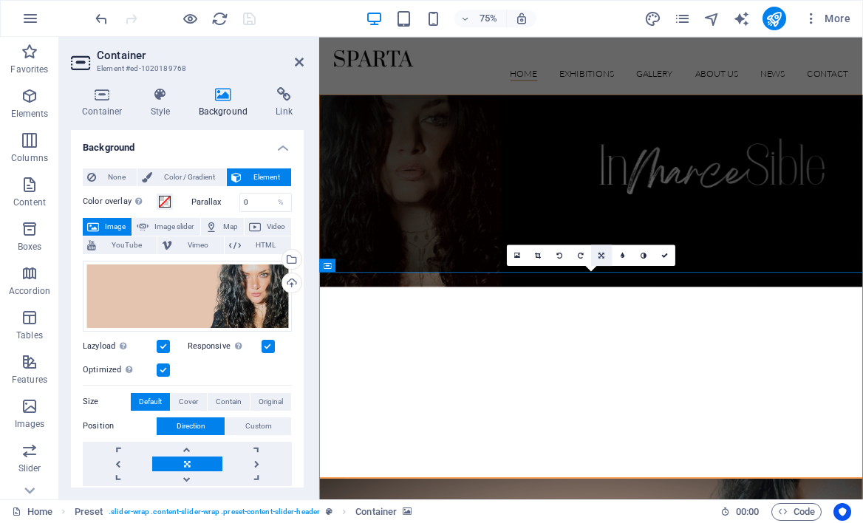
click at [600, 259] on link at bounding box center [601, 255] width 21 height 21
click at [600, 278] on icon at bounding box center [602, 276] width 7 height 7
click at [602, 254] on icon at bounding box center [602, 255] width 7 height 7
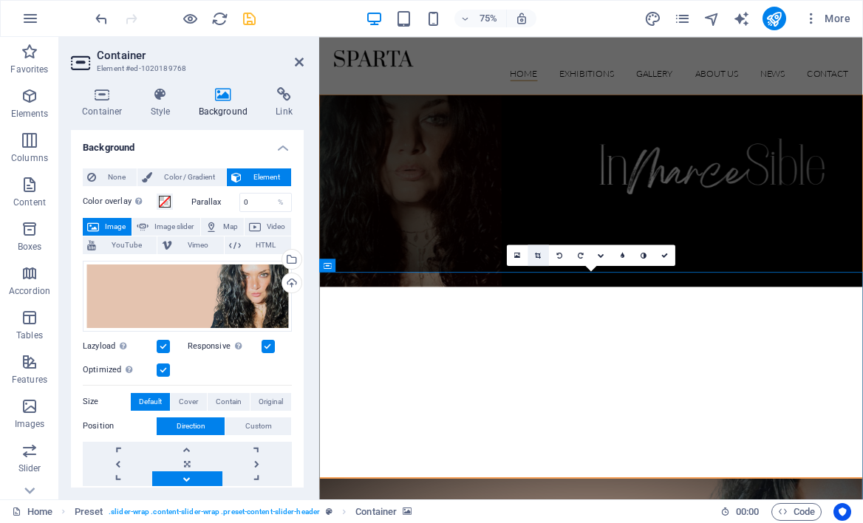
click at [538, 254] on icon at bounding box center [539, 255] width 6 height 7
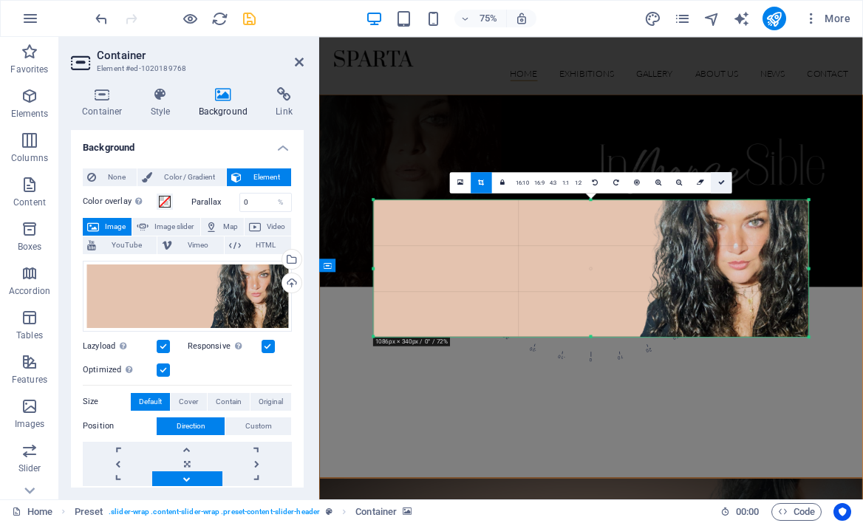
click at [724, 179] on link at bounding box center [721, 182] width 21 height 21
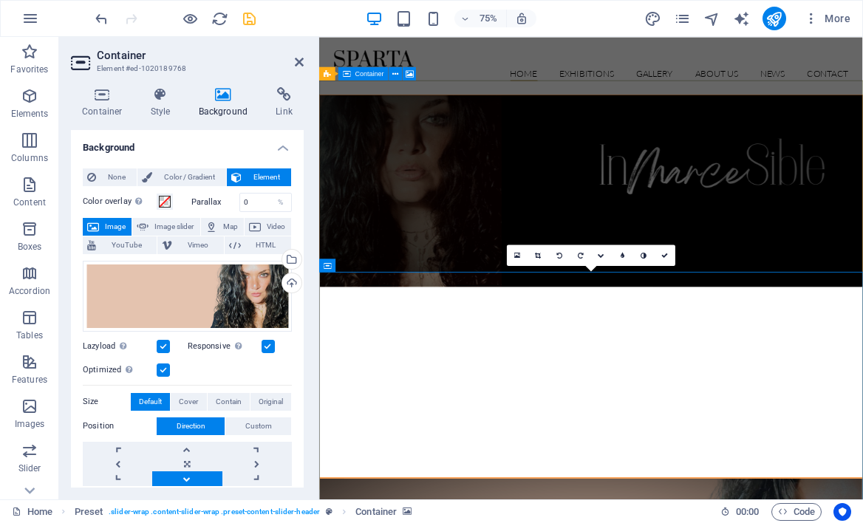
click at [535, 154] on figure at bounding box center [681, 243] width 723 height 256
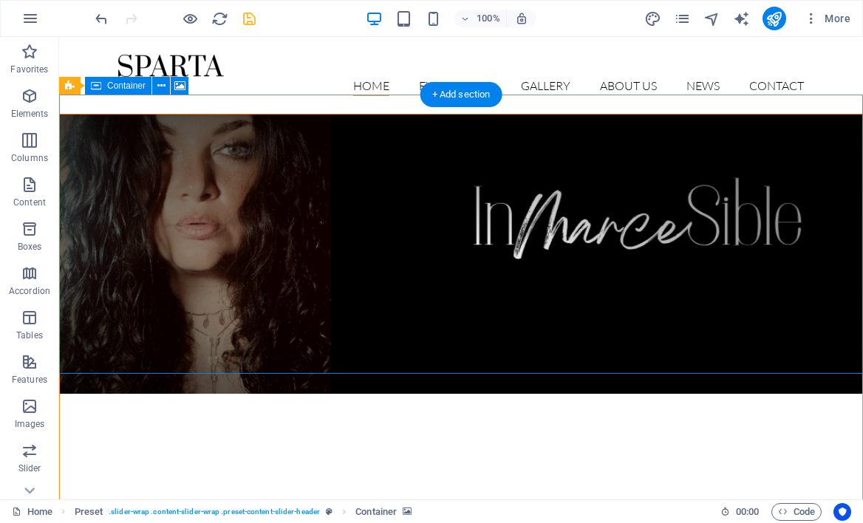
click at [471, 351] on figure at bounding box center [461, 254] width 803 height 279
click at [473, 361] on figure at bounding box center [461, 254] width 803 height 279
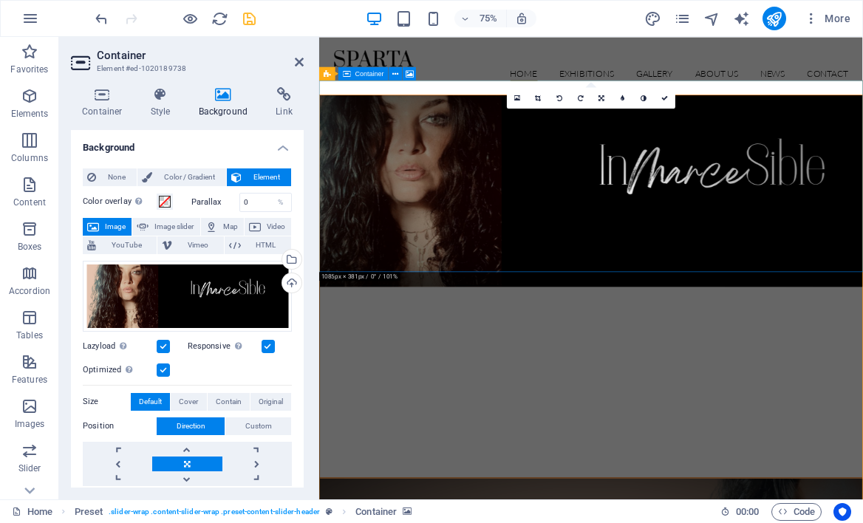
click at [573, 331] on figure at bounding box center [681, 243] width 723 height 256
click at [718, 280] on figure at bounding box center [681, 243] width 723 height 256
click at [693, 283] on figure at bounding box center [681, 243] width 723 height 256
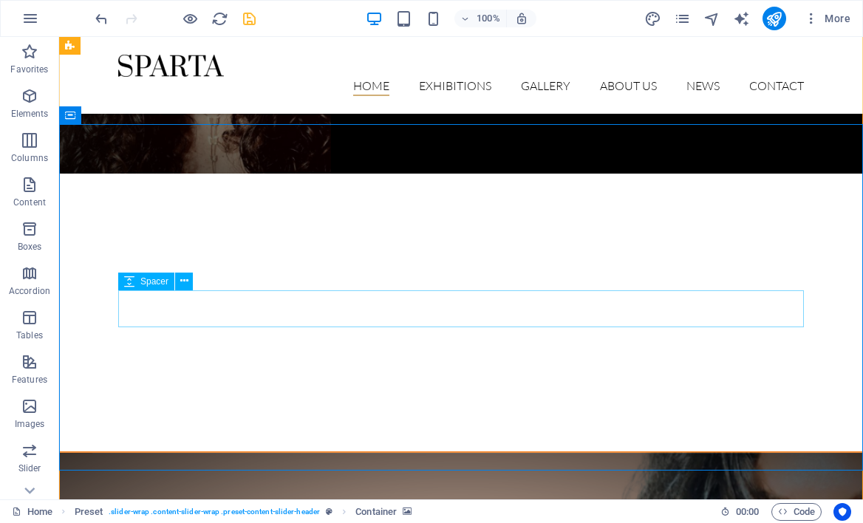
scroll to position [250, 0]
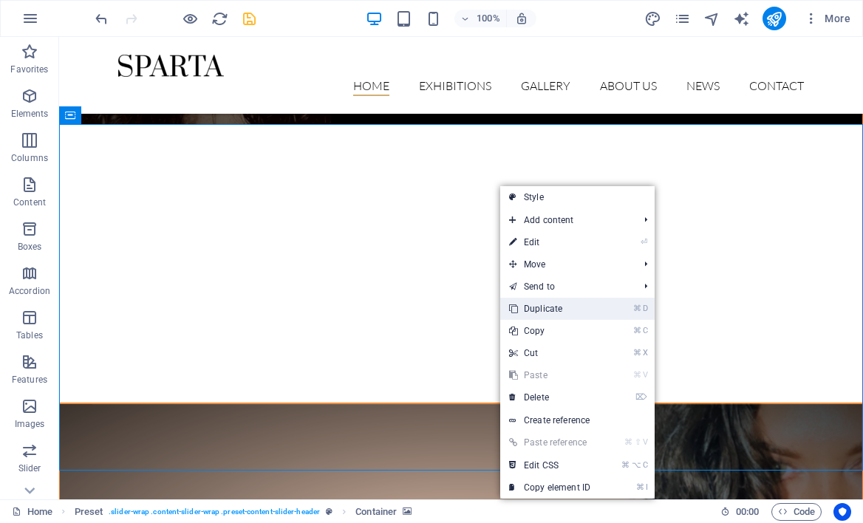
click at [548, 309] on link "⌘ D Duplicate" at bounding box center [549, 309] width 99 height 22
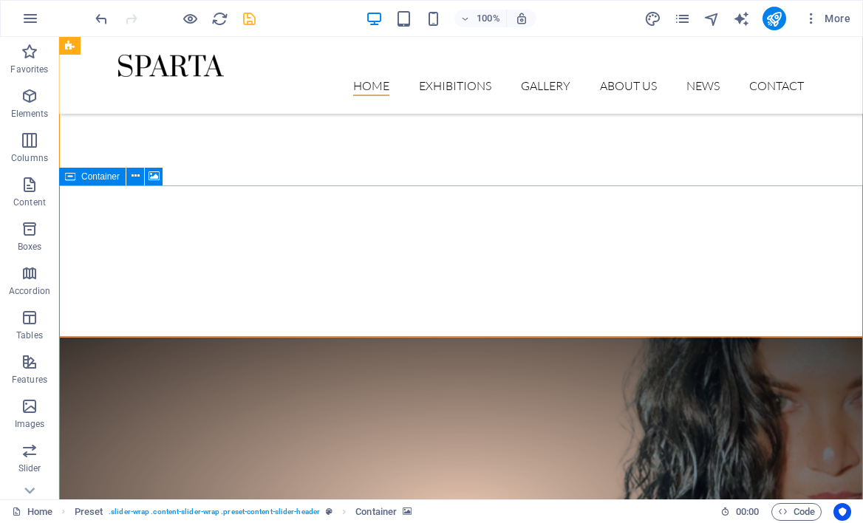
scroll to position [0, 0]
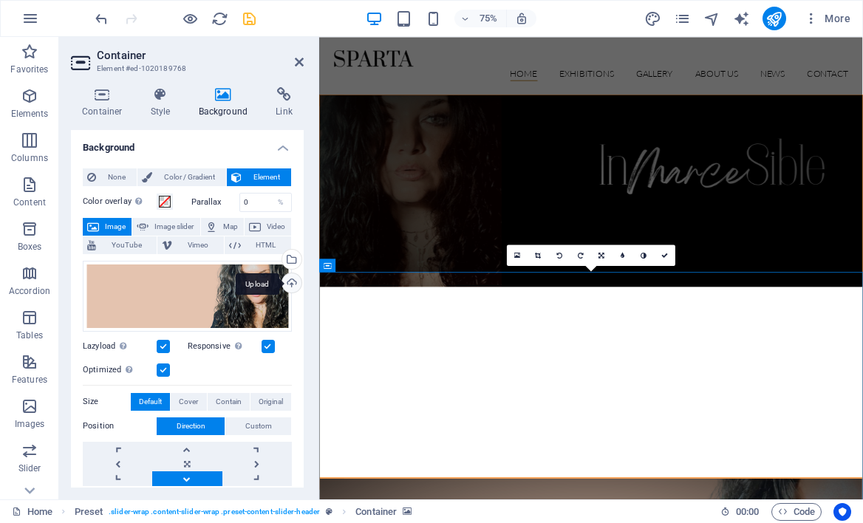
click at [285, 282] on div "Upload" at bounding box center [290, 284] width 22 height 22
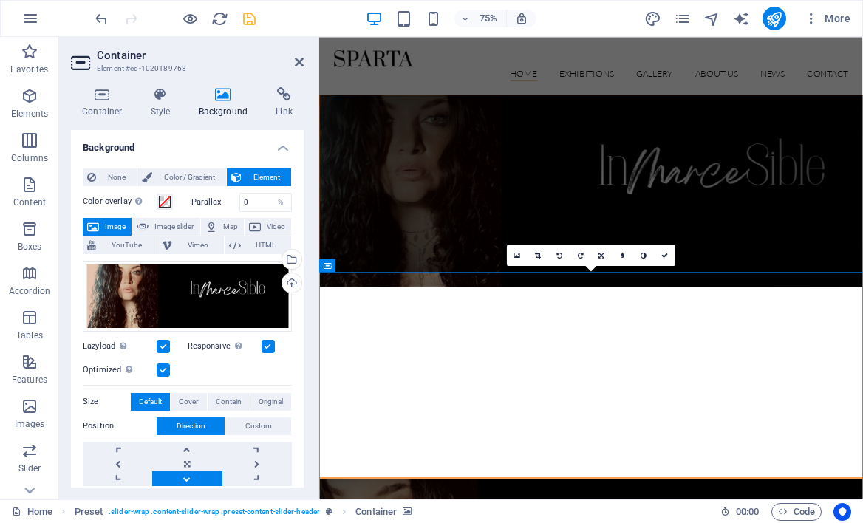
click at [330, 22] on div "75% More" at bounding box center [474, 19] width 764 height 24
click at [250, 14] on icon "save" at bounding box center [249, 18] width 17 height 17
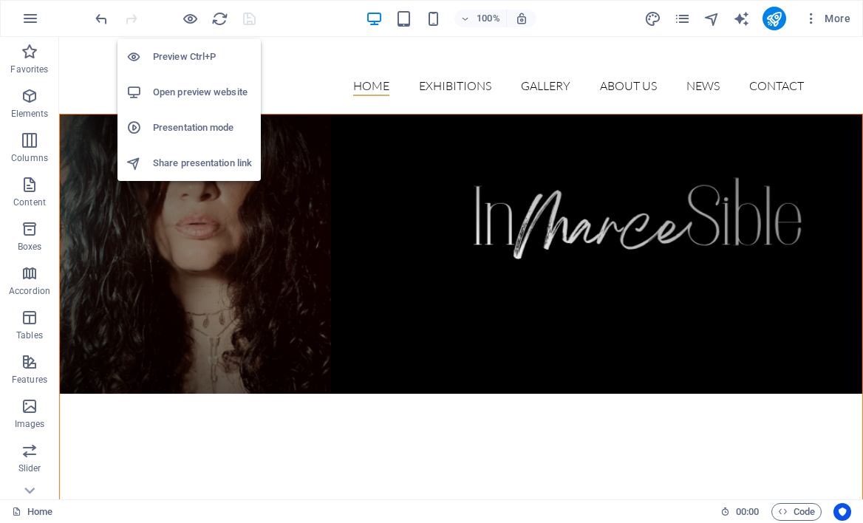
click at [181, 61] on h6 "Preview Ctrl+P" at bounding box center [202, 57] width 99 height 18
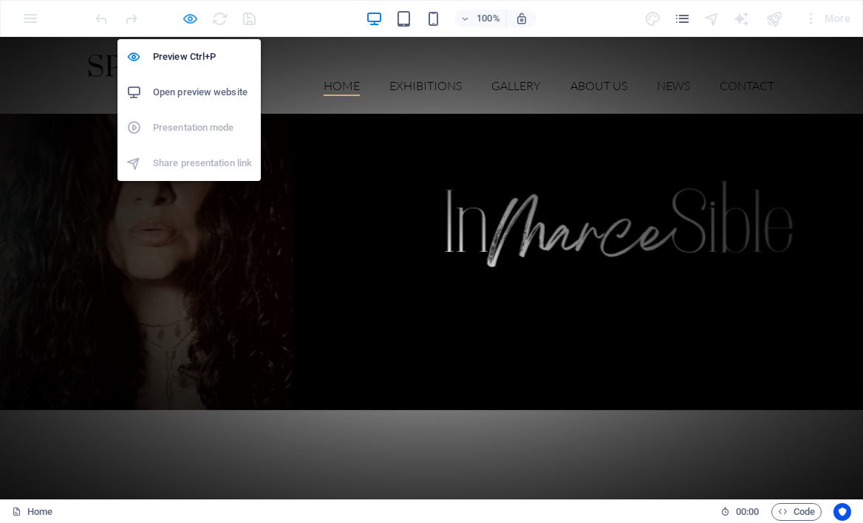
click at [189, 16] on icon "button" at bounding box center [190, 18] width 17 height 17
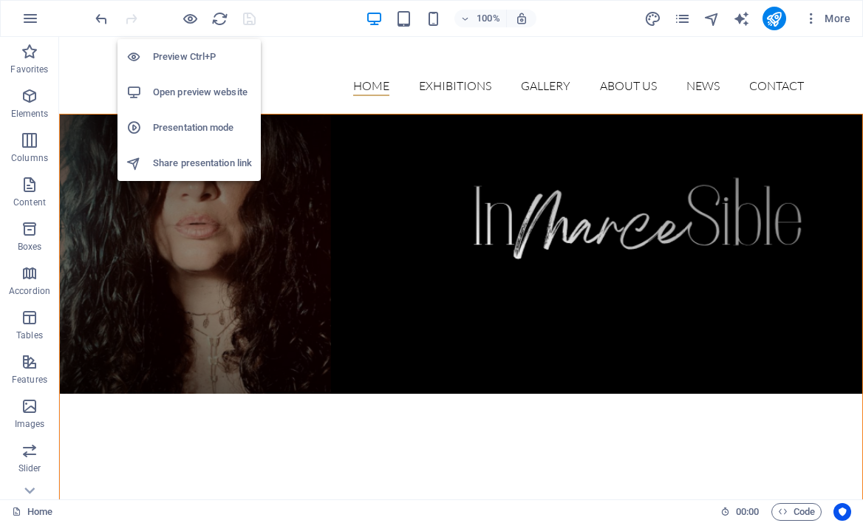
click at [193, 91] on h6 "Open preview website" at bounding box center [202, 93] width 99 height 18
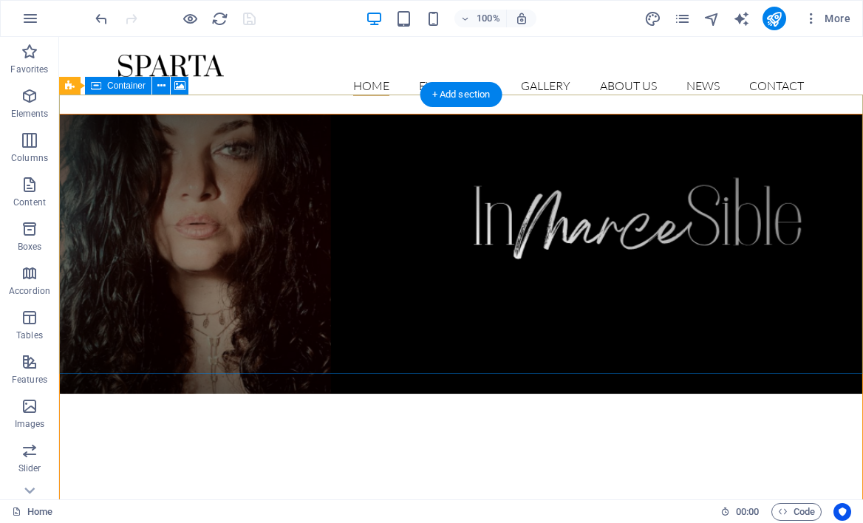
click at [440, 303] on figure at bounding box center [461, 254] width 803 height 279
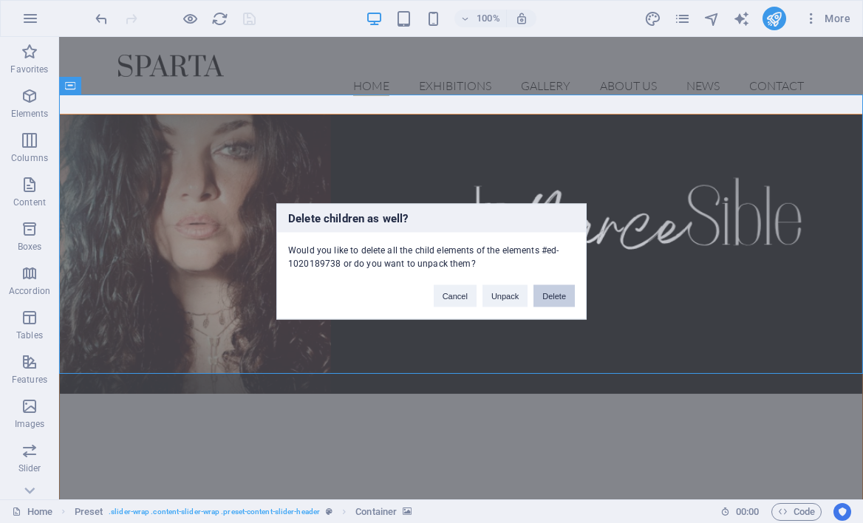
click at [547, 296] on button "Delete" at bounding box center [554, 296] width 41 height 22
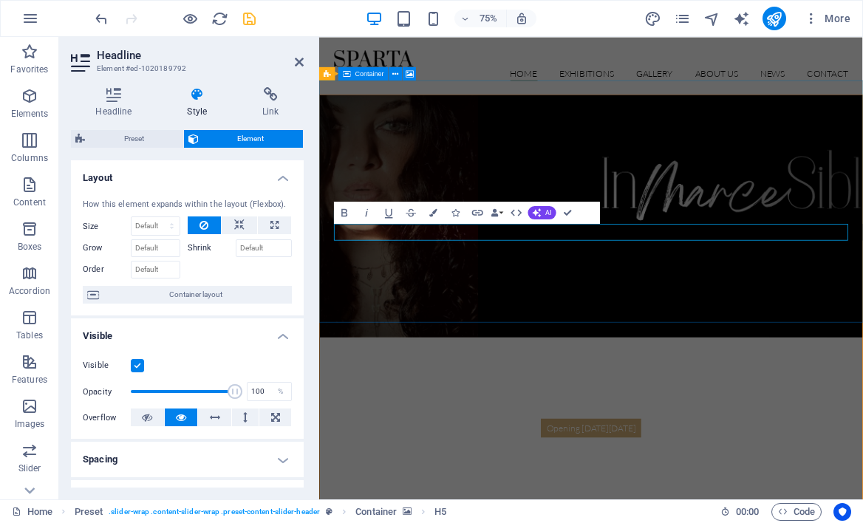
click at [745, 364] on figure at bounding box center [681, 276] width 723 height 323
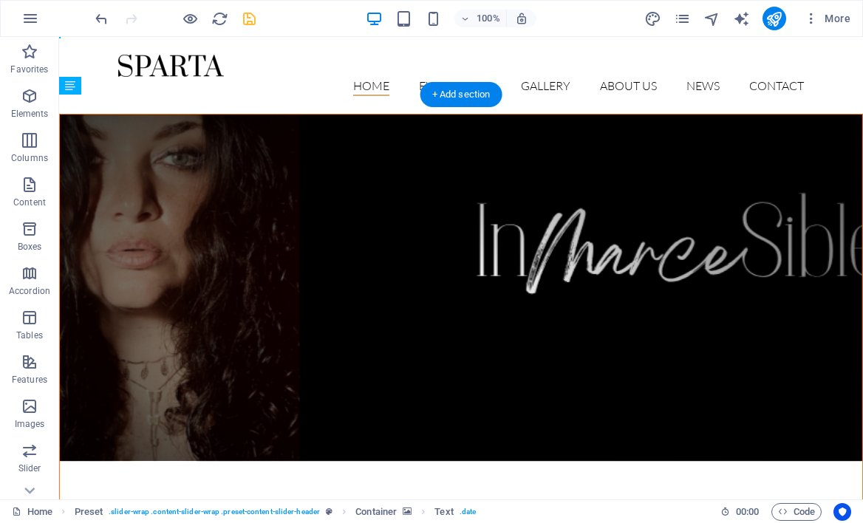
drag, startPoint x: 483, startPoint y: 225, endPoint x: 499, endPoint y: 251, distance: 30.6
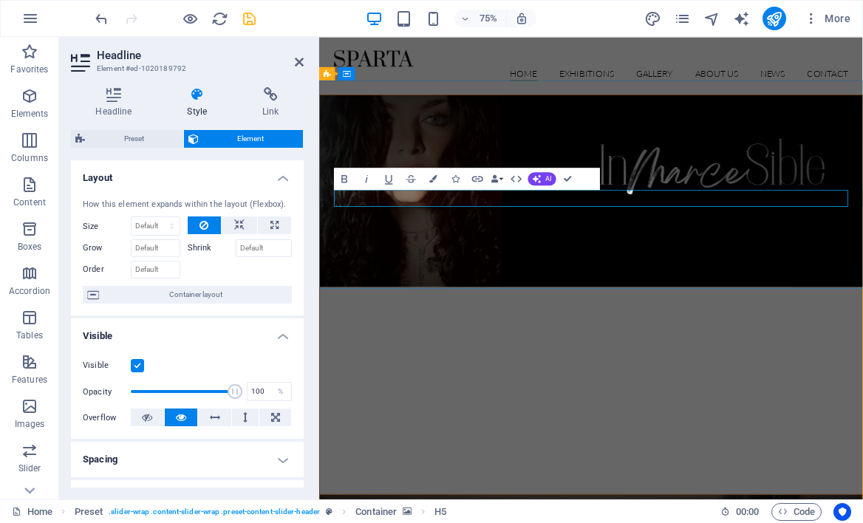
click at [538, 516] on h5 "SOY [PERSON_NAME] COMO INMARCESIBLE" at bounding box center [682, 527] width 686 height 22
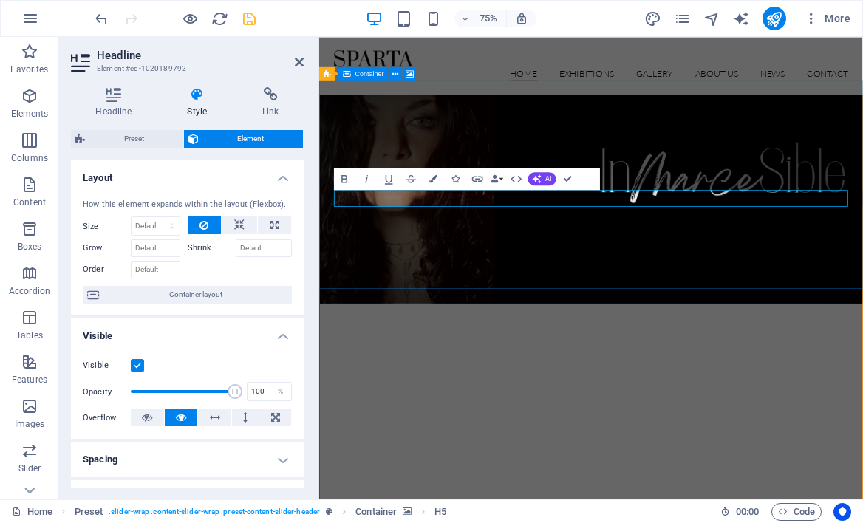
click at [601, 151] on figure at bounding box center [681, 254] width 723 height 278
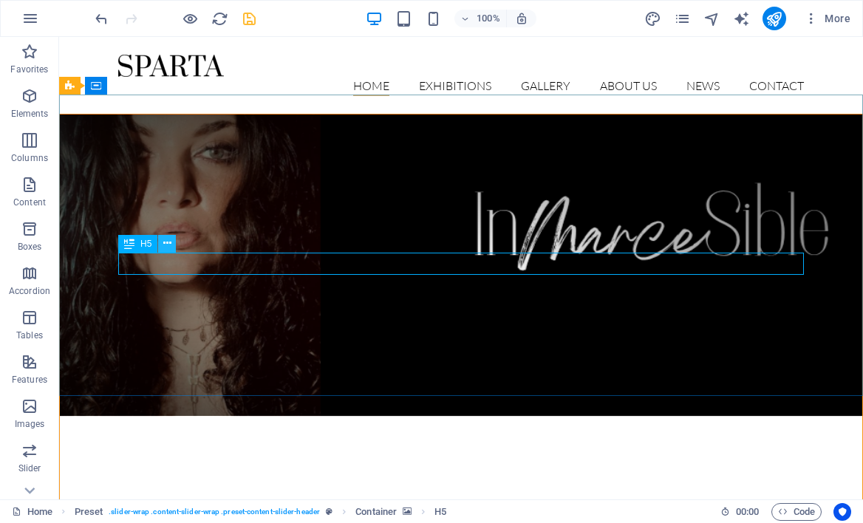
click at [169, 242] on icon at bounding box center [167, 244] width 8 height 16
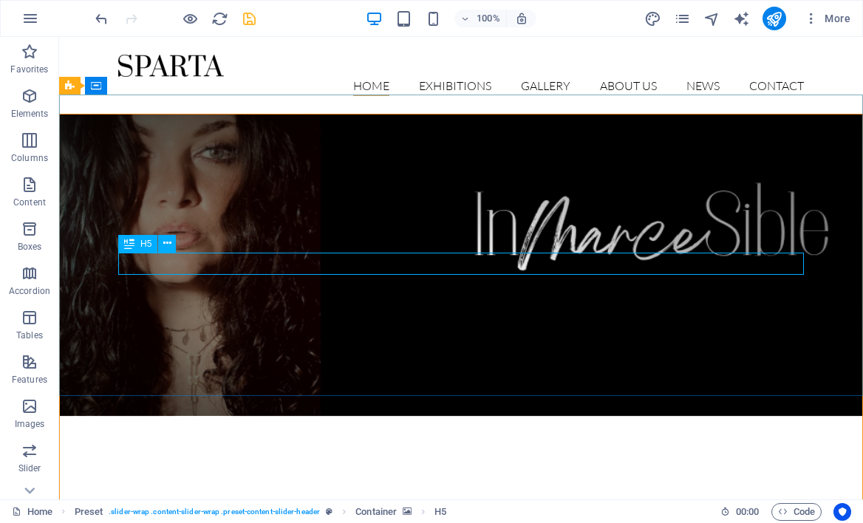
click at [145, 242] on span "H5" at bounding box center [145, 243] width 11 height 9
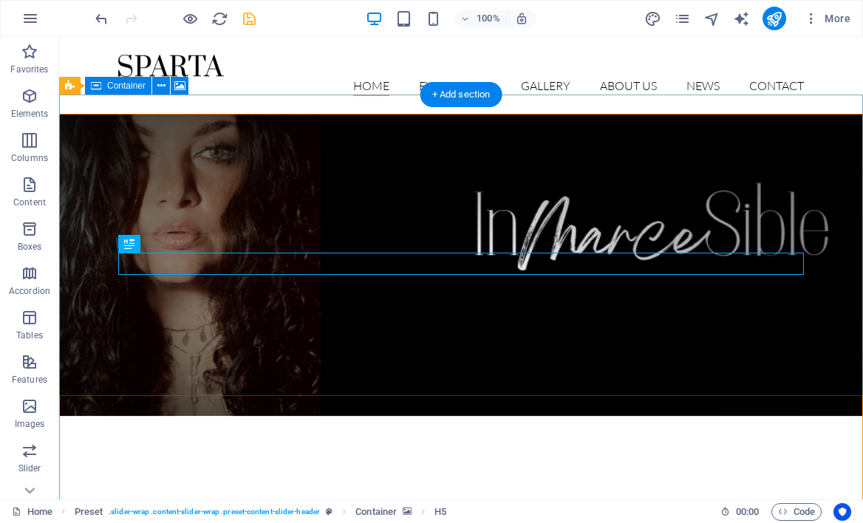
click at [367, 333] on figure at bounding box center [461, 266] width 803 height 302
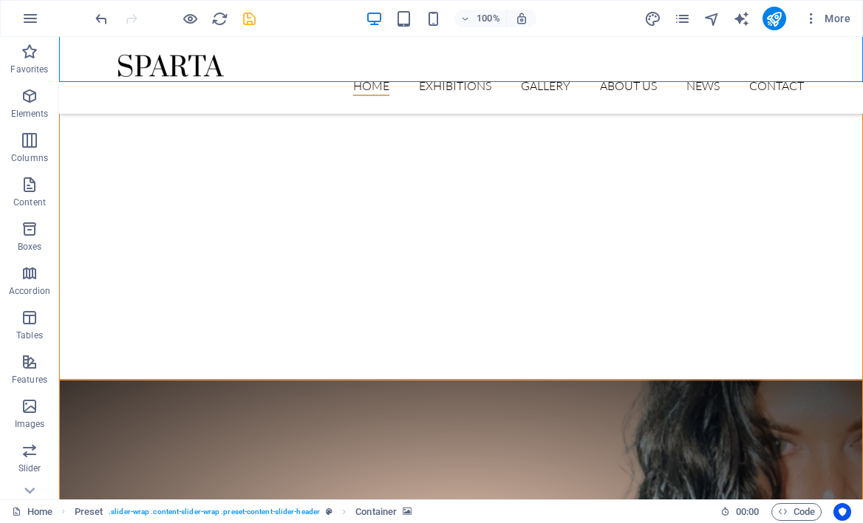
scroll to position [321, 0]
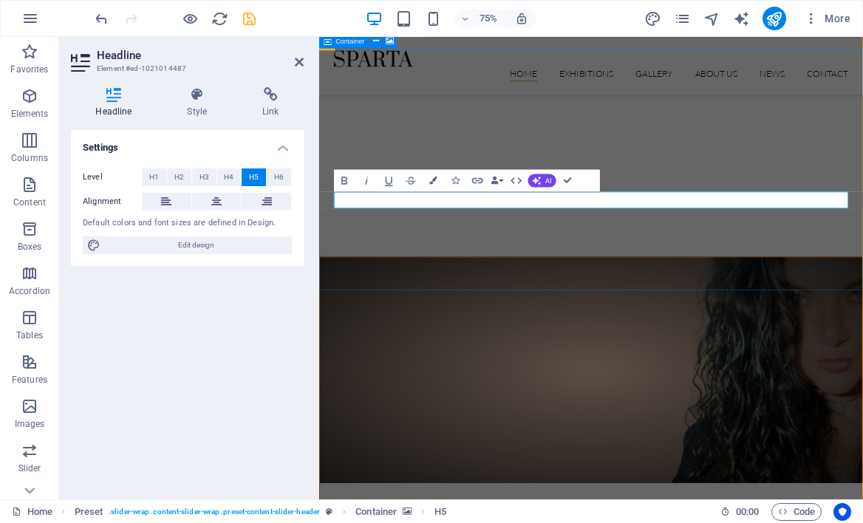
drag, startPoint x: 501, startPoint y: 255, endPoint x: 319, endPoint y: 248, distance: 182.7
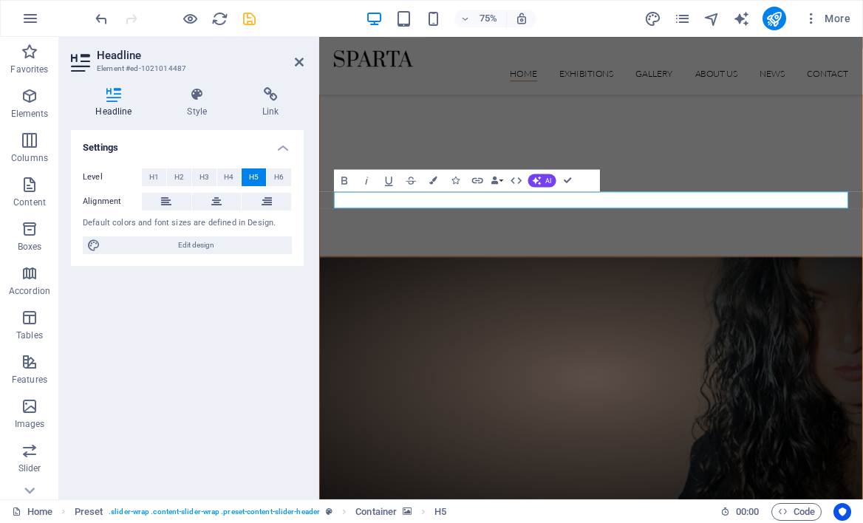
click at [805, 330] on figure at bounding box center [681, 491] width 723 height 323
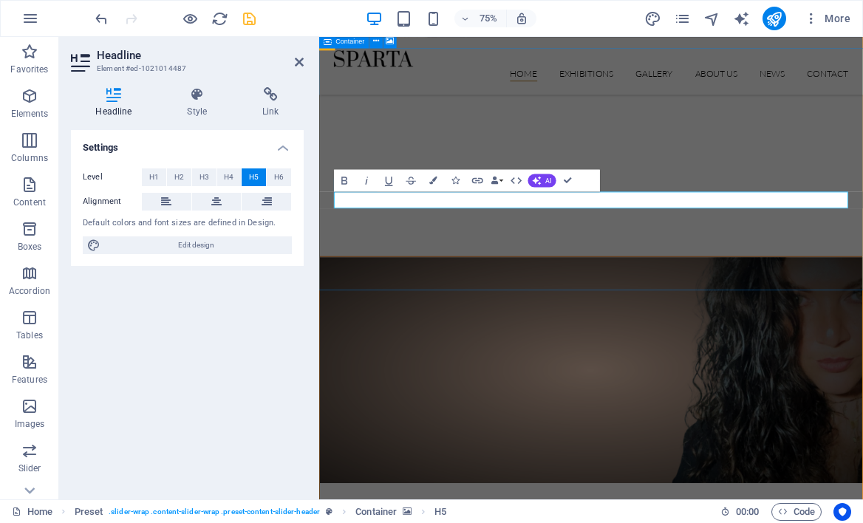
drag, startPoint x: 834, startPoint y: 253, endPoint x: 776, endPoint y: 253, distance: 58.4
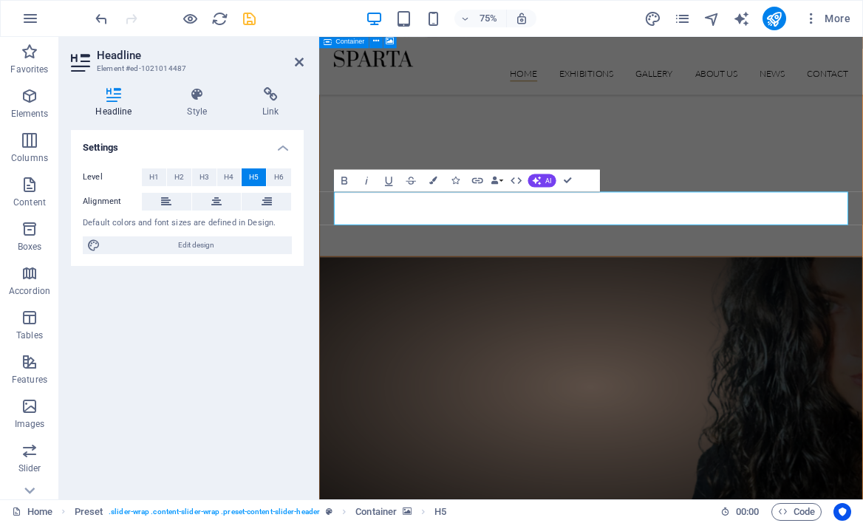
click at [705, 344] on figure at bounding box center [681, 502] width 723 height 345
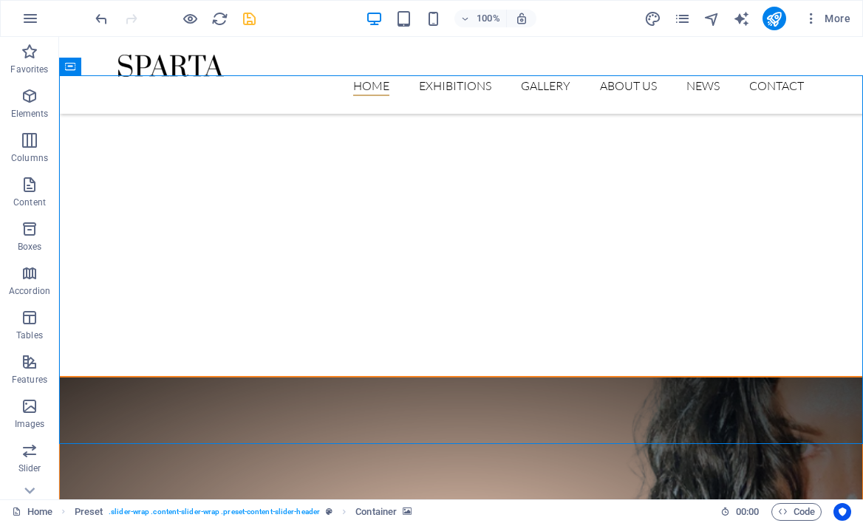
click at [249, 17] on icon "save" at bounding box center [249, 18] width 17 height 17
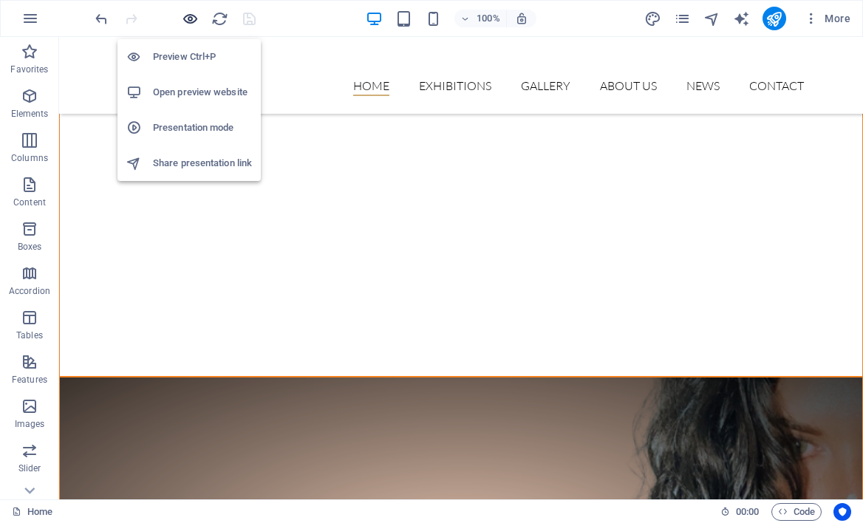
click at [187, 21] on icon "button" at bounding box center [190, 18] width 17 height 17
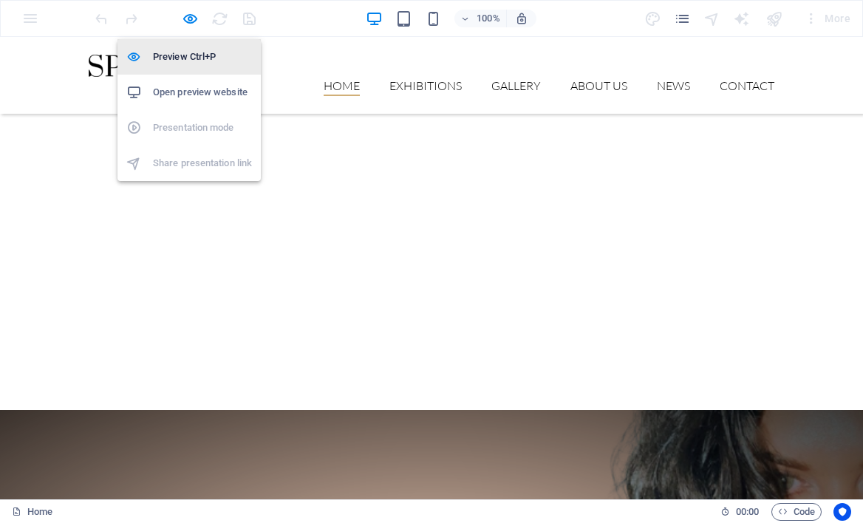
click at [181, 52] on h6 "Preview Ctrl+P" at bounding box center [202, 57] width 99 height 18
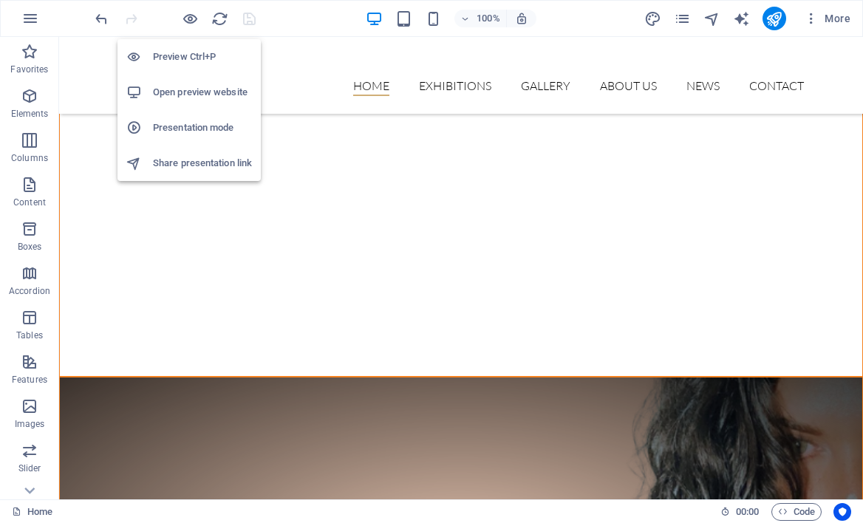
click at [190, 108] on li "Open preview website" at bounding box center [189, 92] width 143 height 35
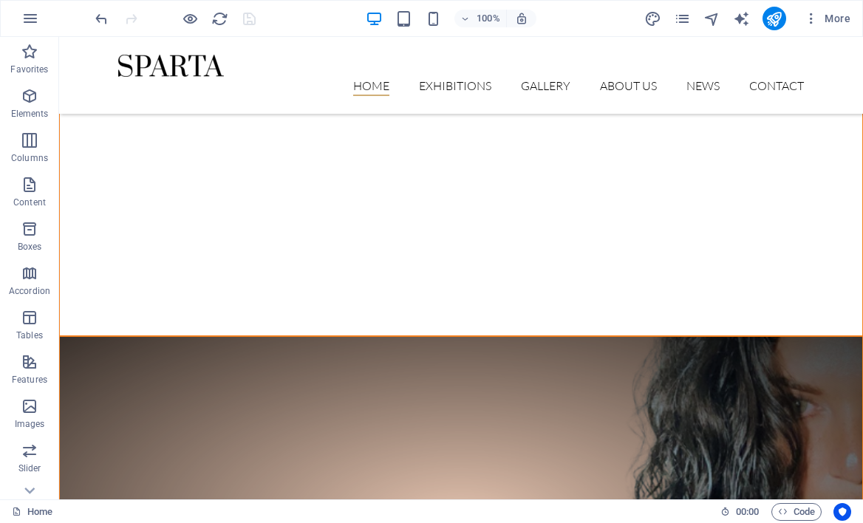
scroll to position [360, 0]
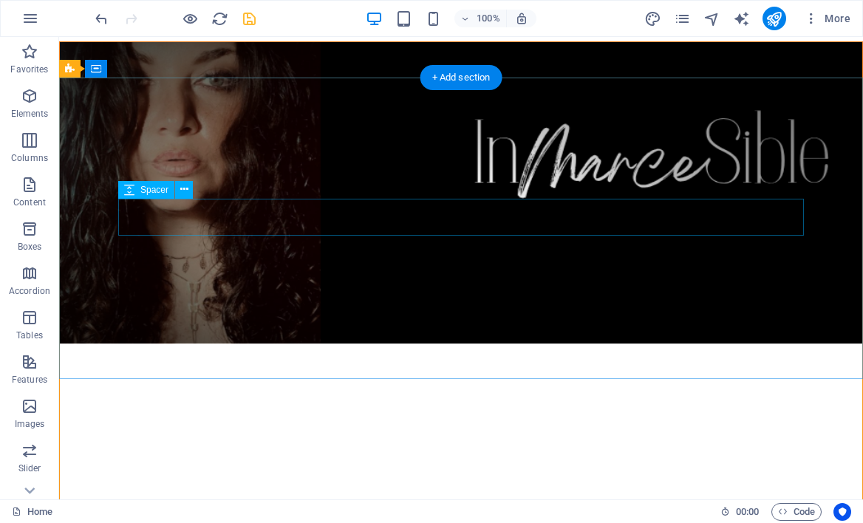
scroll to position [0, 0]
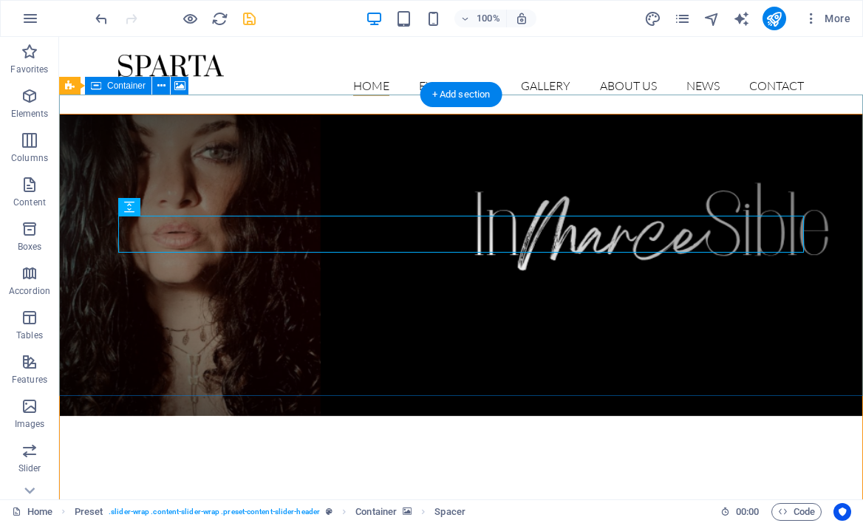
click at [416, 306] on figure at bounding box center [461, 266] width 803 height 302
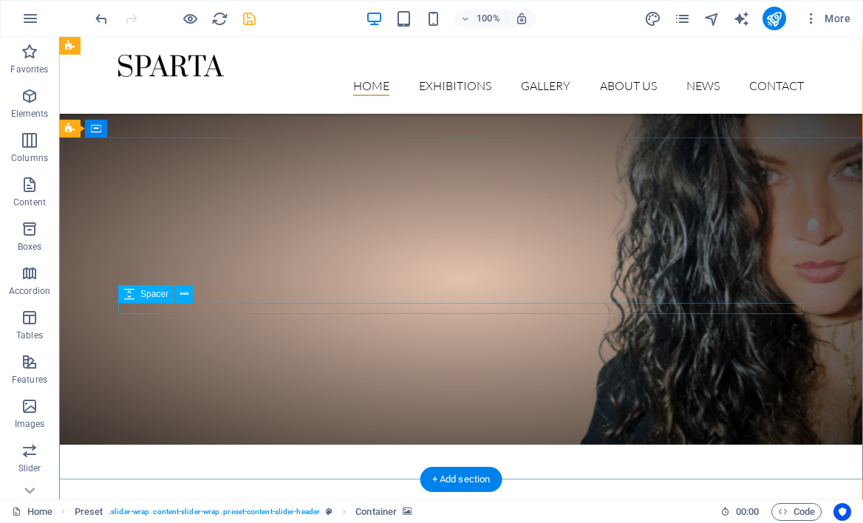
scroll to position [619, 0]
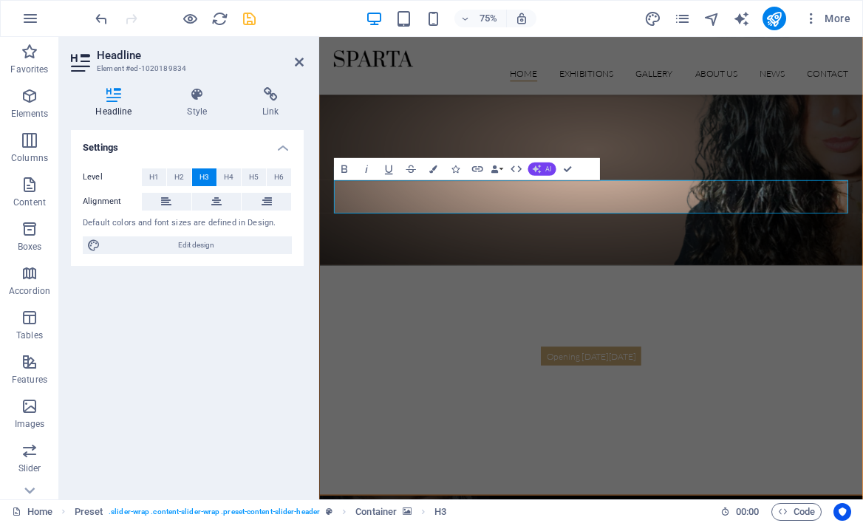
click at [545, 164] on button "AI" at bounding box center [542, 168] width 28 height 13
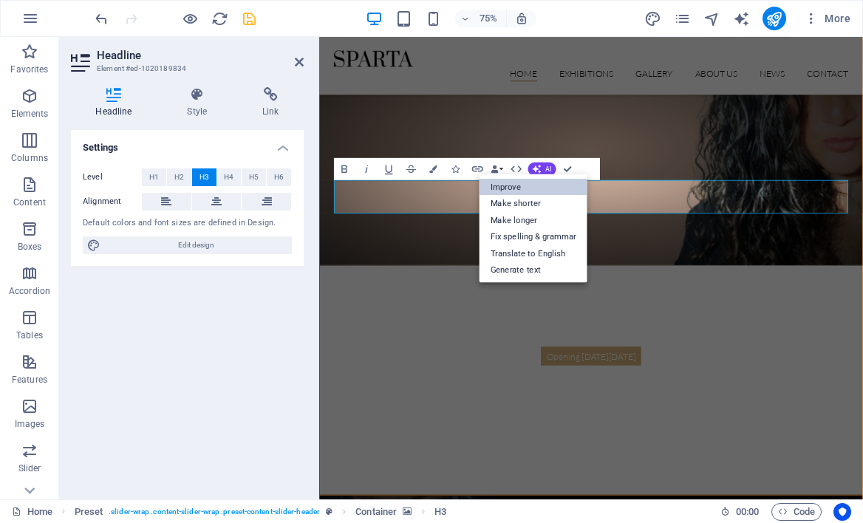
click at [526, 180] on link "Improve" at bounding box center [534, 186] width 108 height 17
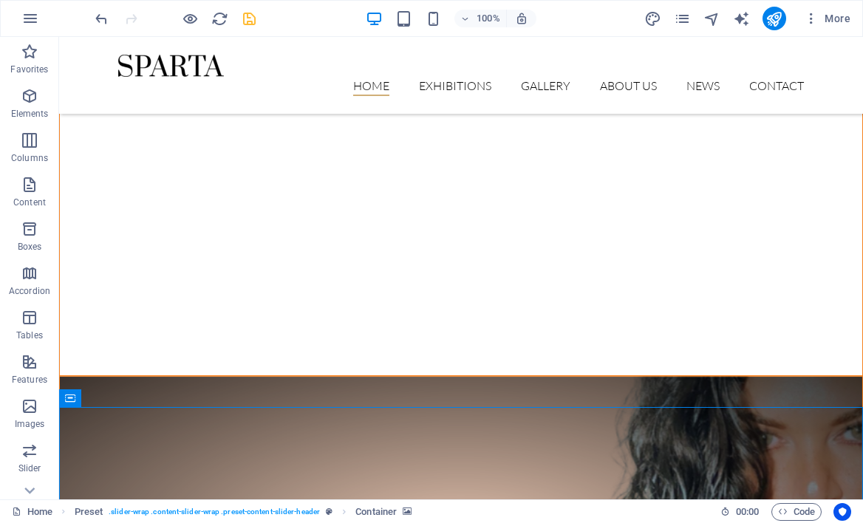
scroll to position [312, 0]
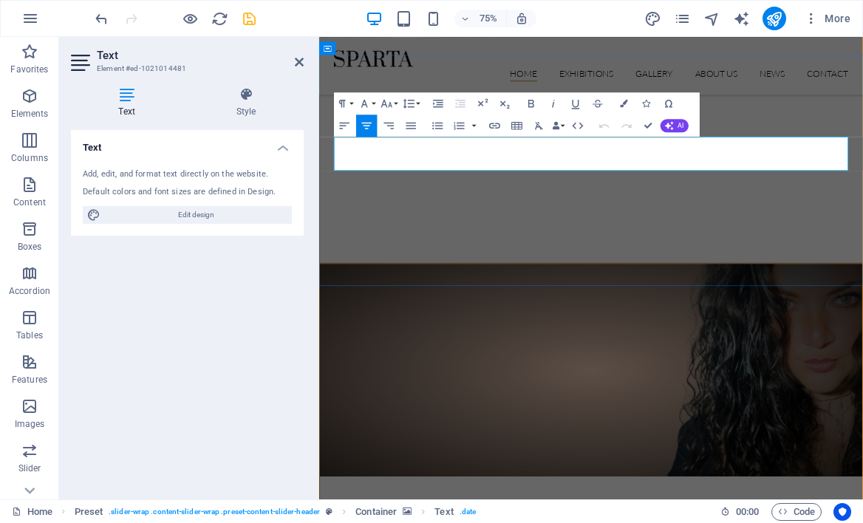
drag, startPoint x: 780, startPoint y: 178, endPoint x: 587, endPoint y: 182, distance: 192.9
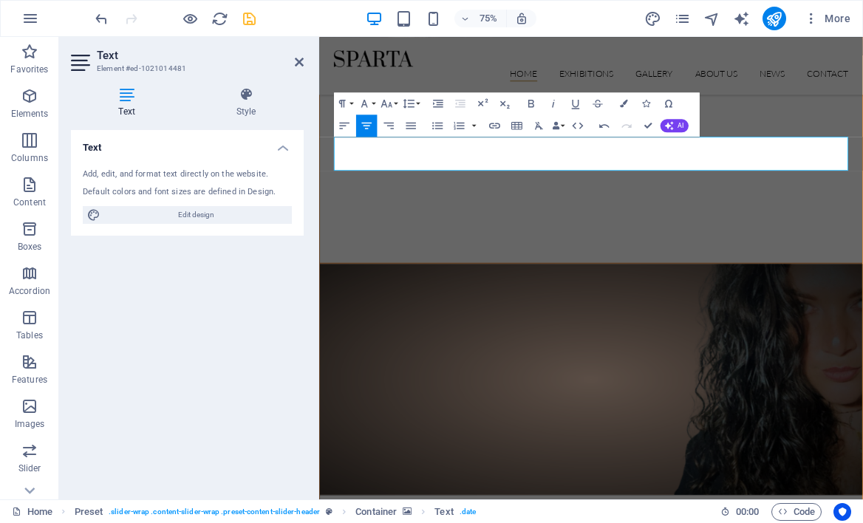
click at [663, 339] on figure at bounding box center [681, 493] width 723 height 308
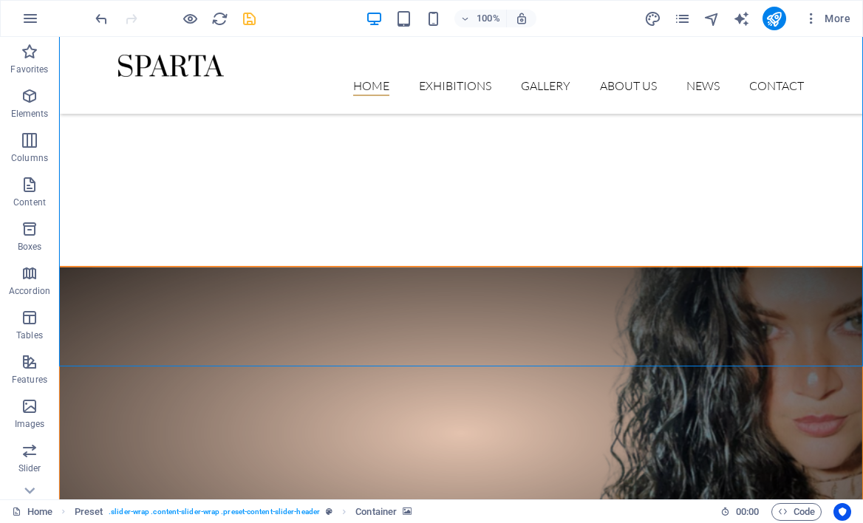
scroll to position [491, 0]
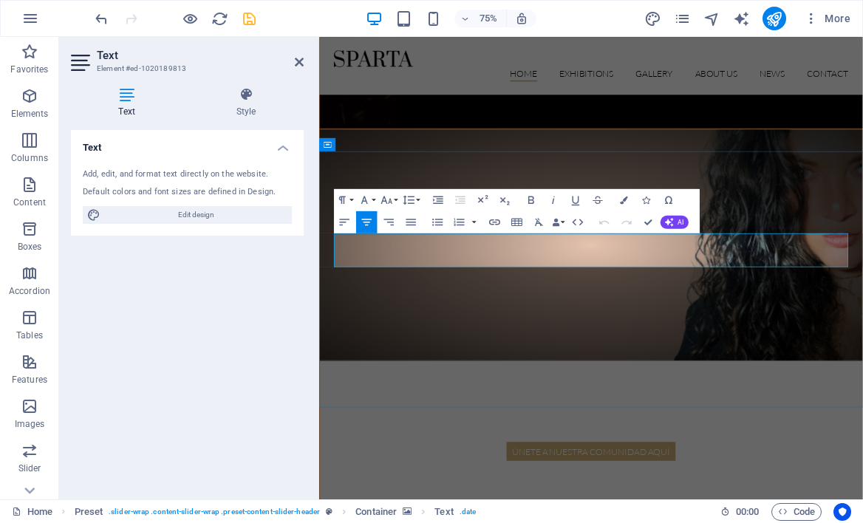
drag, startPoint x: 775, startPoint y: 310, endPoint x: 589, endPoint y: 316, distance: 186.3
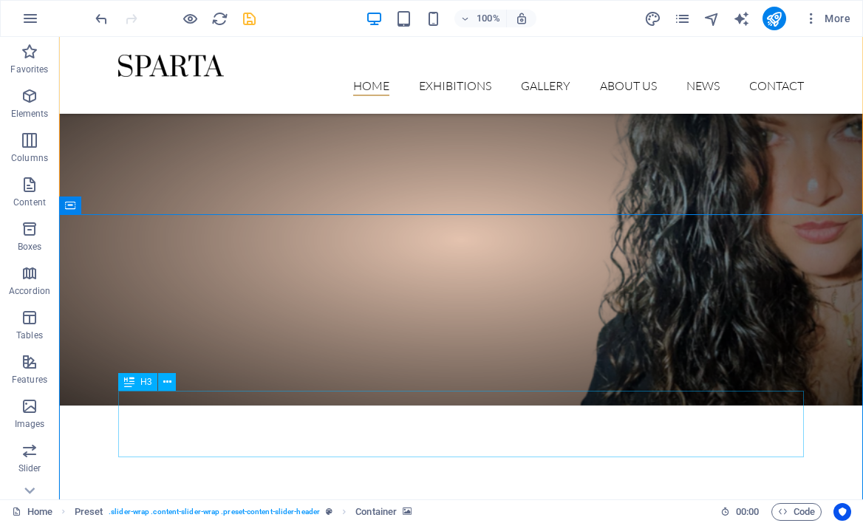
scroll to position [0, 0]
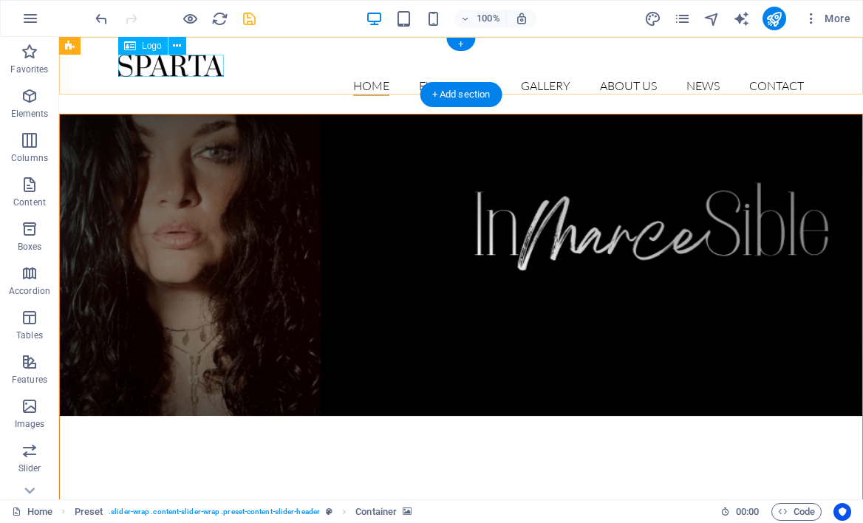
click at [216, 63] on div at bounding box center [461, 66] width 686 height 22
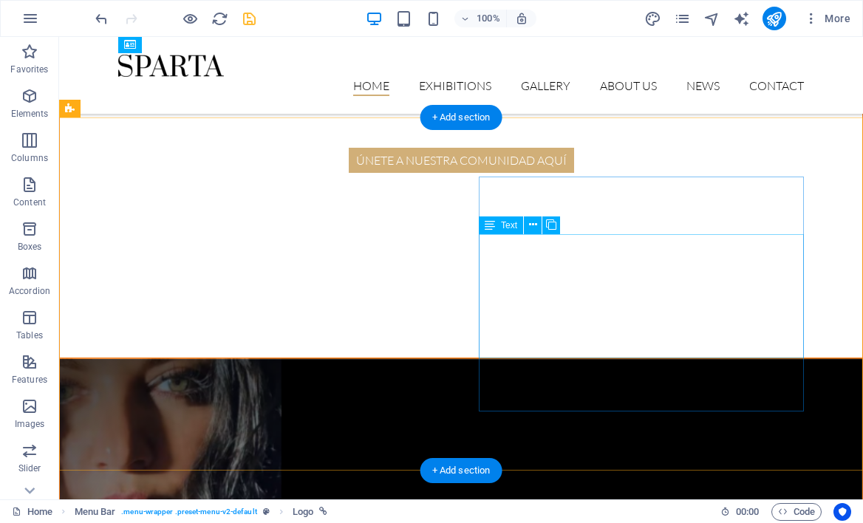
scroll to position [1004, 0]
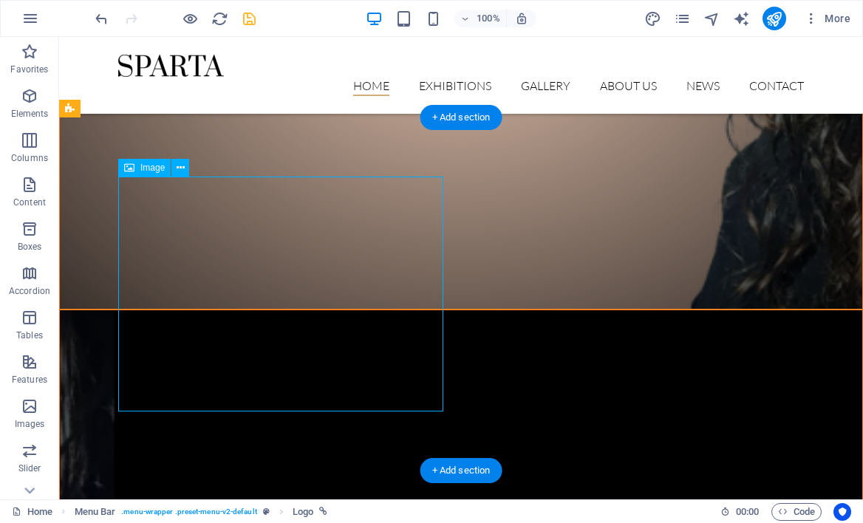
select select "%"
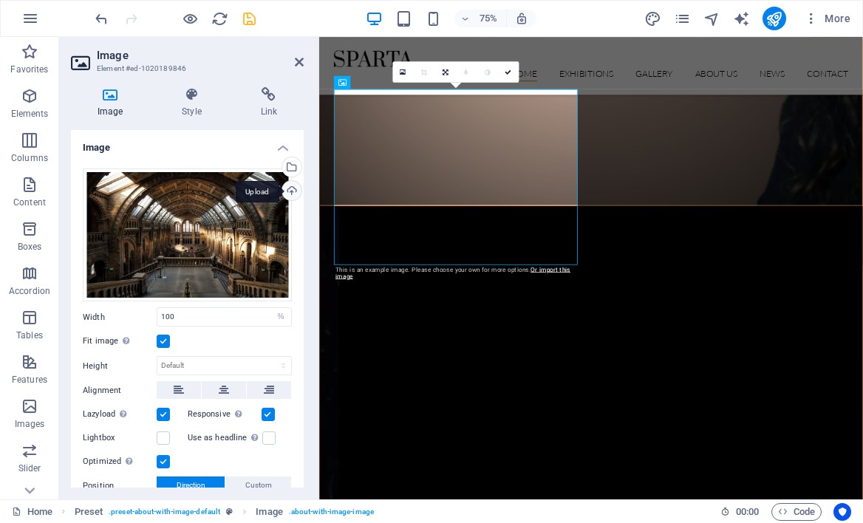
click at [291, 191] on div "Upload" at bounding box center [290, 192] width 22 height 22
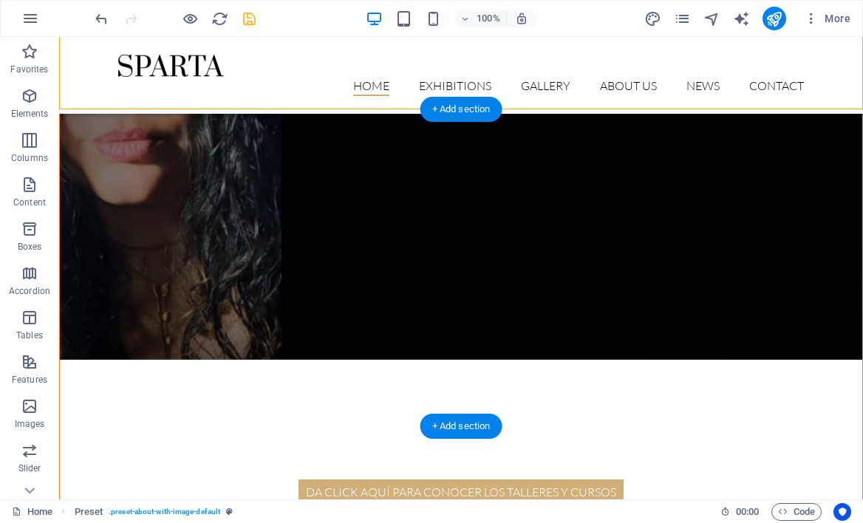
scroll to position [1374, 0]
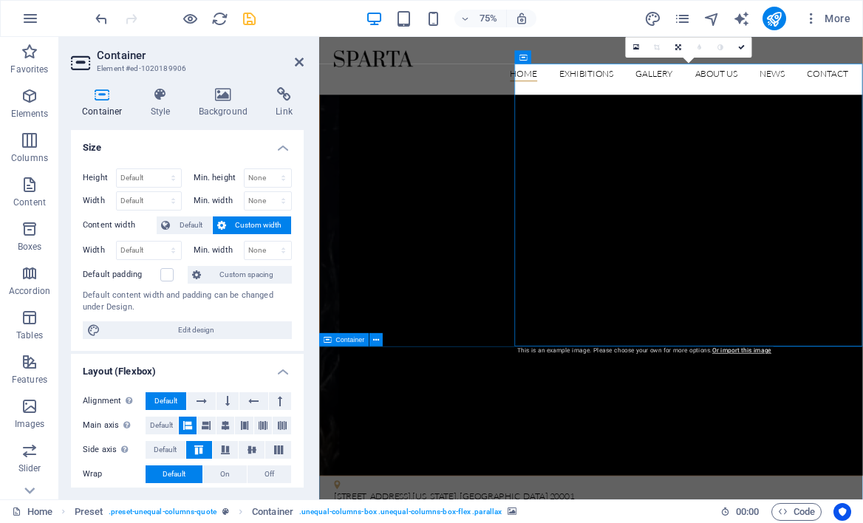
scroll to position [1293, 0]
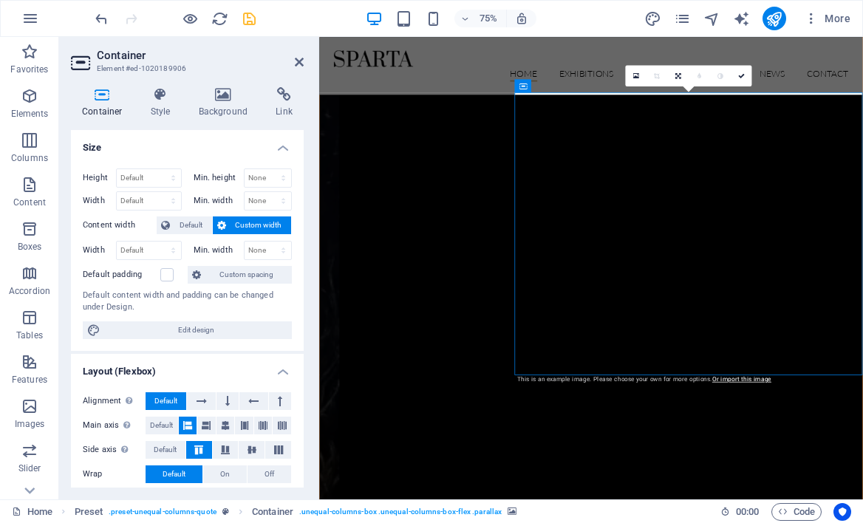
click at [222, 95] on icon at bounding box center [224, 94] width 72 height 15
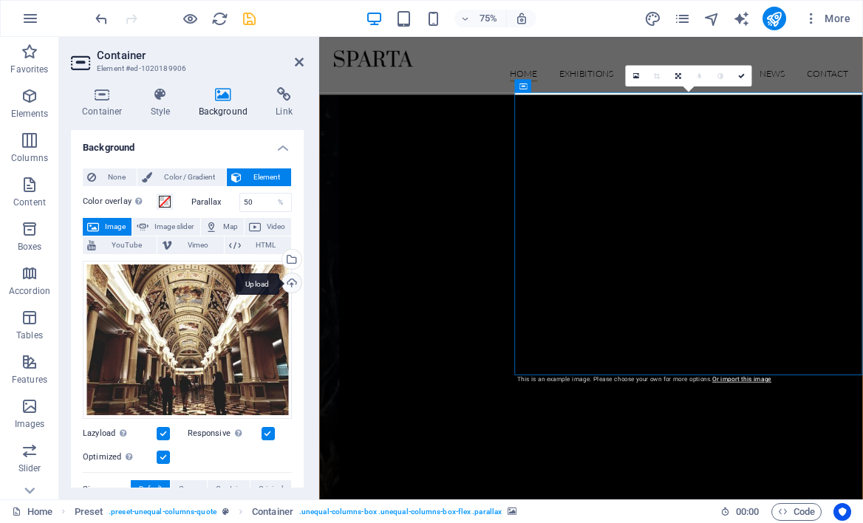
click at [289, 285] on div "Upload" at bounding box center [290, 284] width 22 height 22
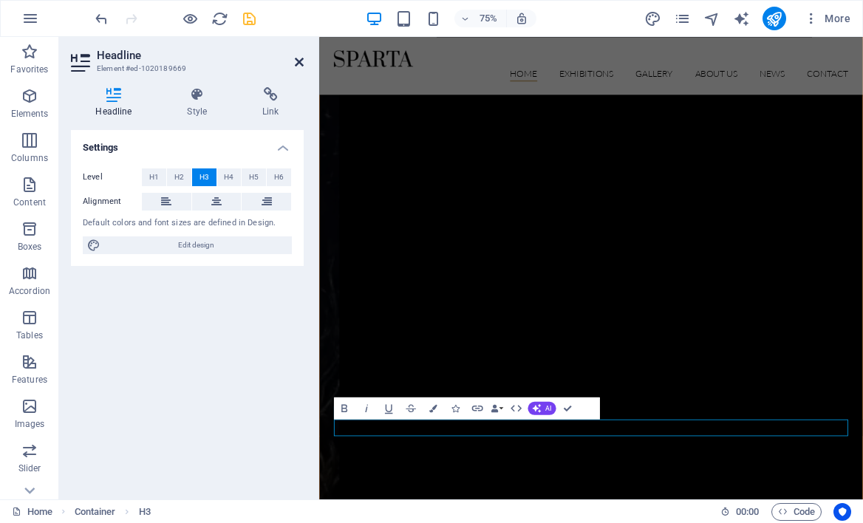
click at [302, 58] on icon at bounding box center [299, 62] width 9 height 12
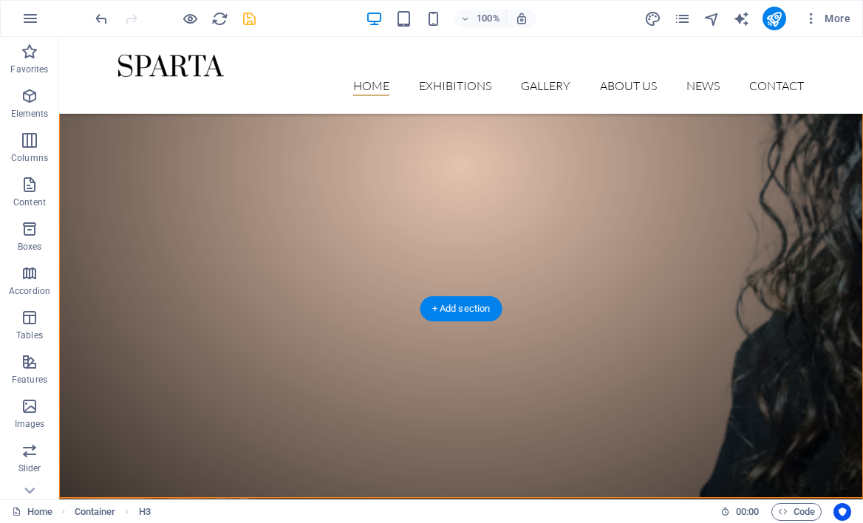
scroll to position [675, 0]
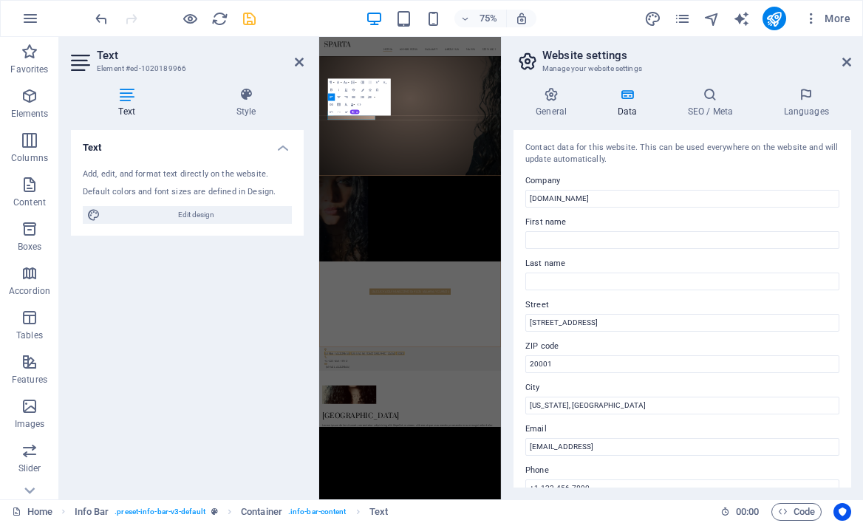
scroll to position [677, 0]
click at [588, 319] on input "[STREET_ADDRESS]" at bounding box center [682, 323] width 314 height 18
drag, startPoint x: 600, startPoint y: 321, endPoint x: 506, endPoint y: 321, distance: 93.9
click at [506, 321] on div "General Data SEO / Meta Languages Website name [DOMAIN_NAME] Logo Drag files he…" at bounding box center [682, 287] width 361 height 424
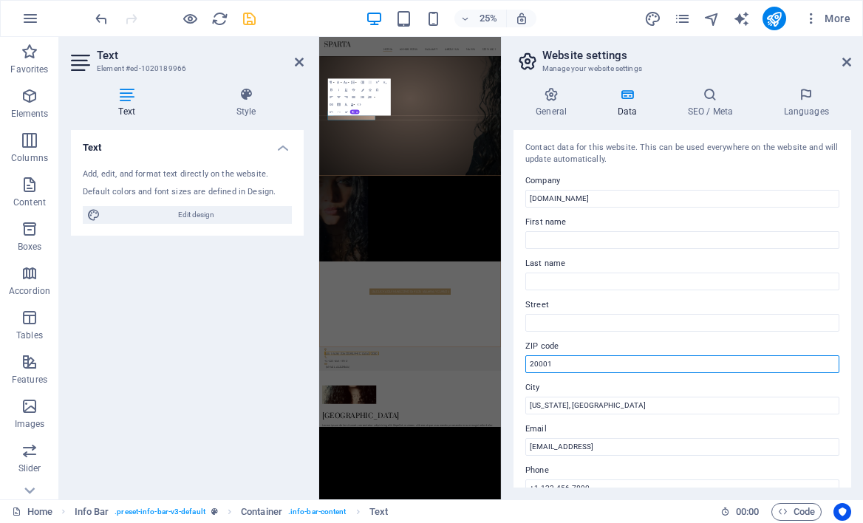
drag, startPoint x: 579, startPoint y: 368, endPoint x: 501, endPoint y: 365, distance: 78.4
click at [503, 366] on aside "Website settings Manage your website settings General Data SEO / Meta Languages…" at bounding box center [682, 268] width 362 height 463
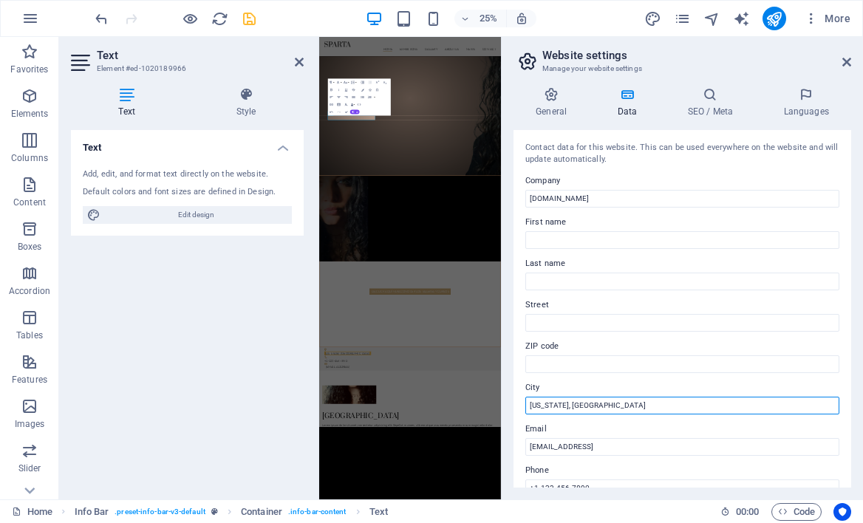
drag, startPoint x: 596, startPoint y: 403, endPoint x: 510, endPoint y: 401, distance: 86.5
click at [510, 401] on div "General Data SEO / Meta Languages Website name [DOMAIN_NAME] Logo Drag files he…" at bounding box center [682, 287] width 361 height 424
type input "CMDX"
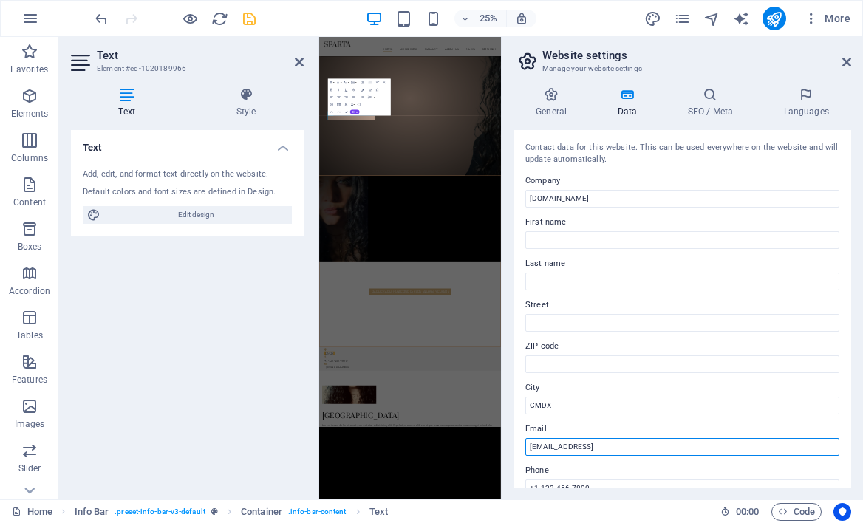
click at [636, 449] on input "[EMAIL_ADDRESS]" at bounding box center [682, 447] width 314 height 18
drag, startPoint x: 715, startPoint y: 443, endPoint x: 524, endPoint y: 440, distance: 190.7
click at [525, 440] on div "Contact data for this website. This can be used everywhere on the website and w…" at bounding box center [683, 309] width 338 height 358
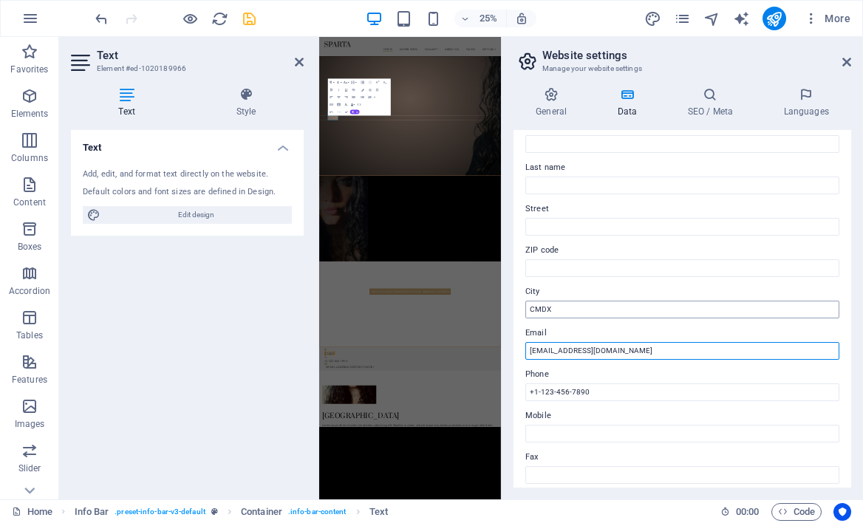
scroll to position [98, 0]
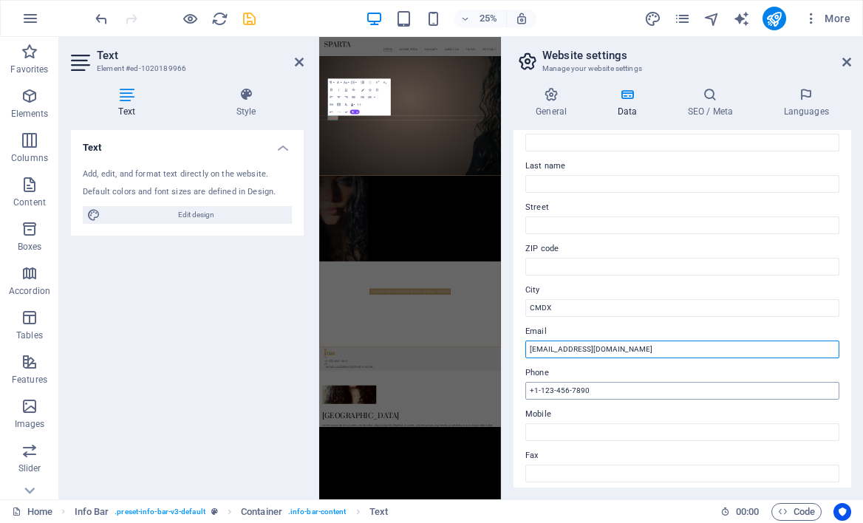
type input "[EMAIL_ADDRESS][DOMAIN_NAME]"
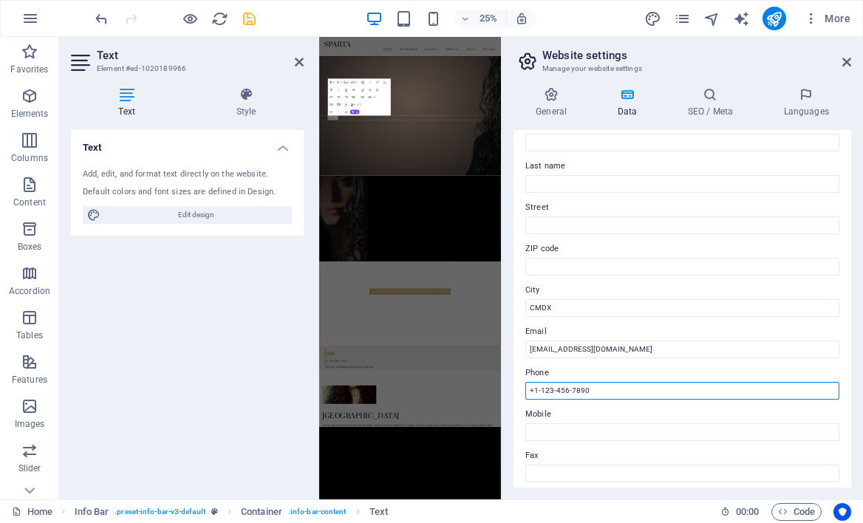
click at [596, 389] on input "+1-123-456-7890" at bounding box center [682, 391] width 314 height 18
drag, startPoint x: 619, startPoint y: 390, endPoint x: 541, endPoint y: 391, distance: 77.6
click at [541, 391] on input "+1-123-456-7890" at bounding box center [682, 391] width 314 height 18
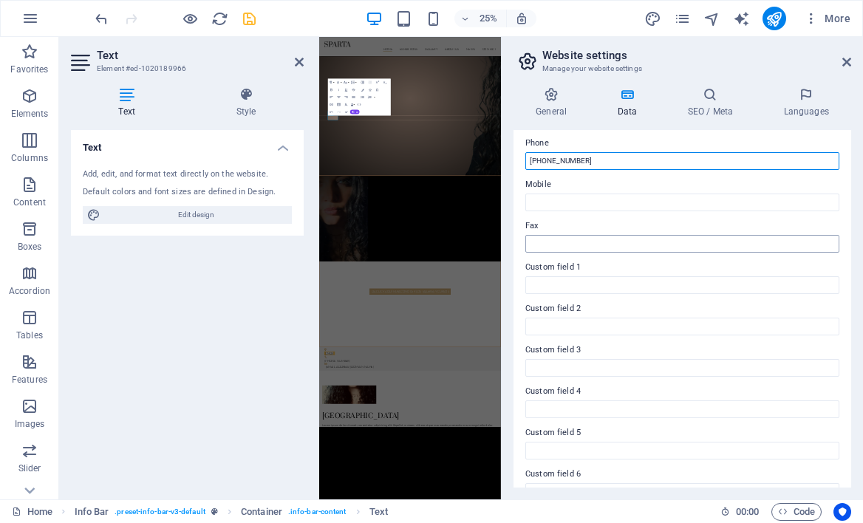
scroll to position [329, 0]
type input "[PHONE_NUMBER]"
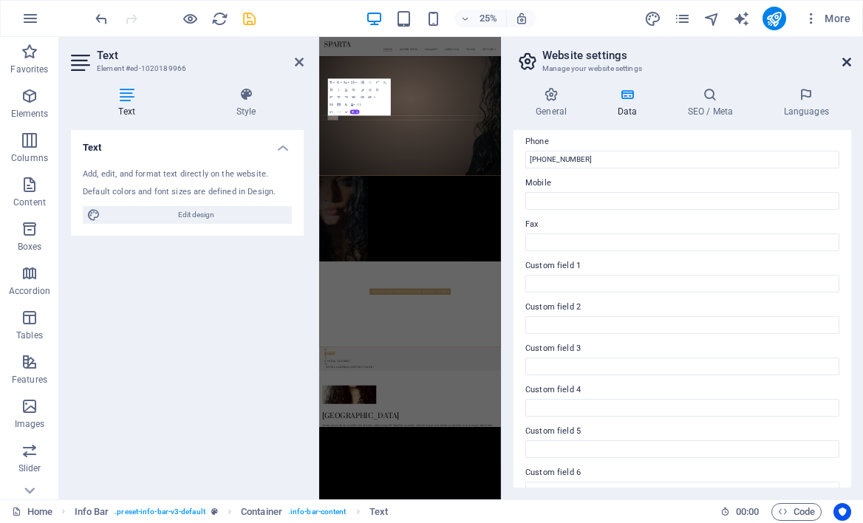
click at [848, 58] on icon at bounding box center [846, 62] width 9 height 12
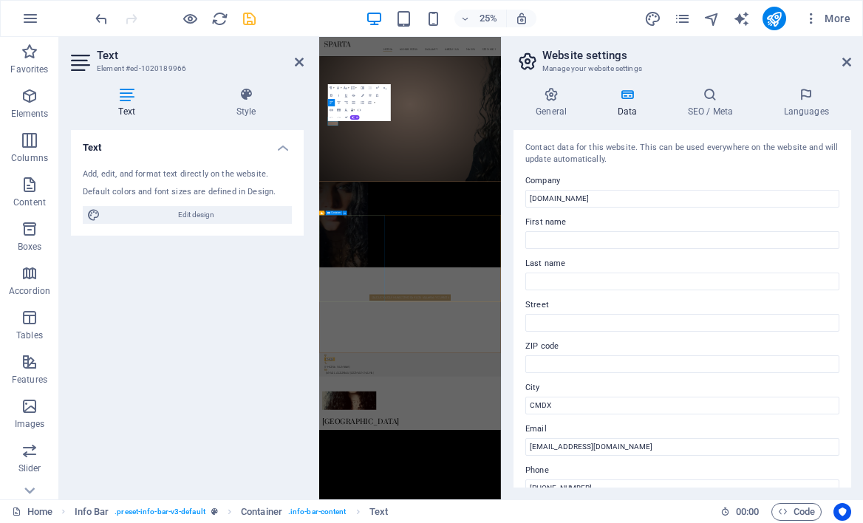
scroll to position [655, 0]
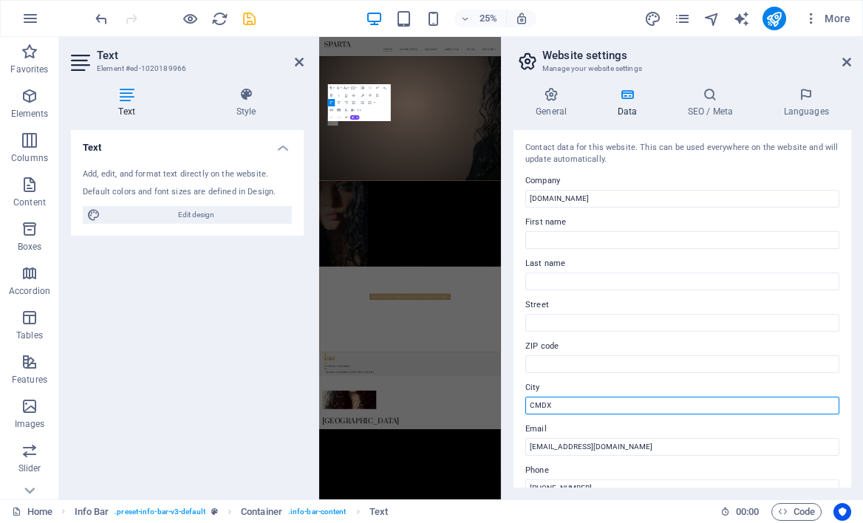
click at [528, 405] on input "CMDX" at bounding box center [682, 406] width 314 height 18
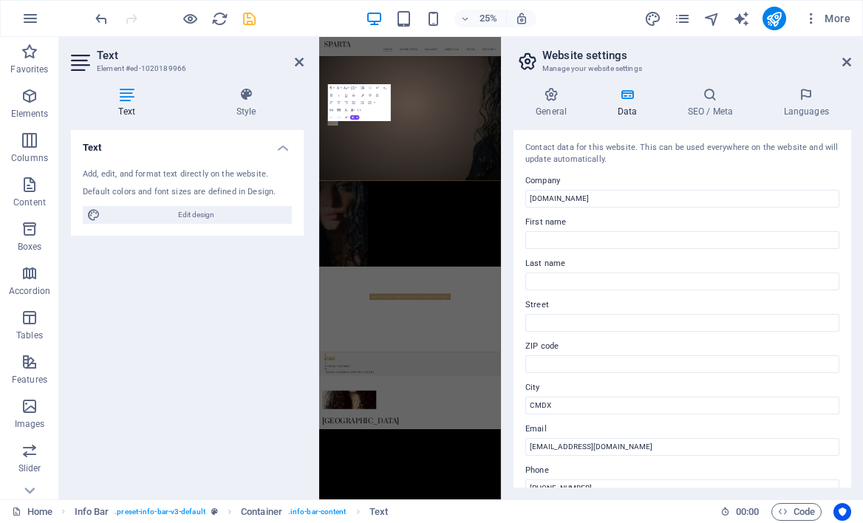
click at [840, 61] on h2 "Website settings" at bounding box center [696, 55] width 309 height 13
click at [851, 69] on aside "Website settings Manage your website settings General Data SEO / Meta Languages…" at bounding box center [682, 268] width 362 height 463
click at [846, 55] on h2 "Website settings" at bounding box center [696, 55] width 309 height 13
click at [847, 64] on icon at bounding box center [846, 62] width 9 height 12
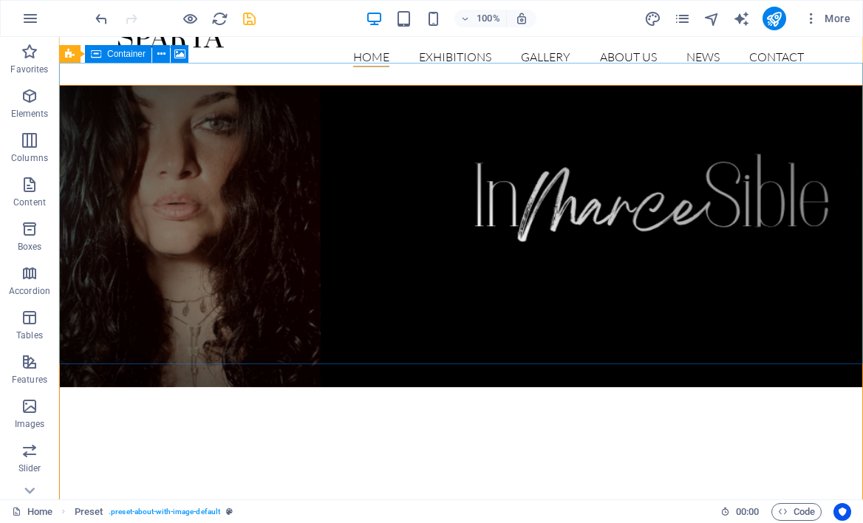
scroll to position [0, 0]
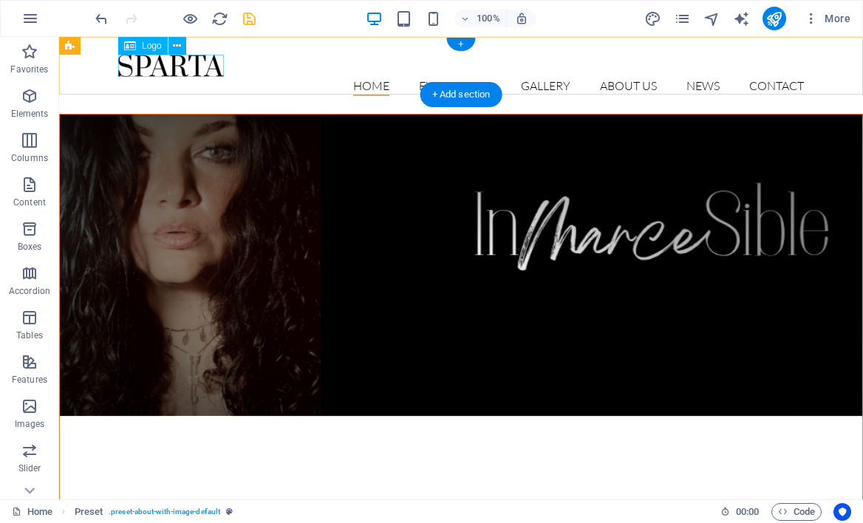
click at [193, 63] on div at bounding box center [461, 66] width 686 height 22
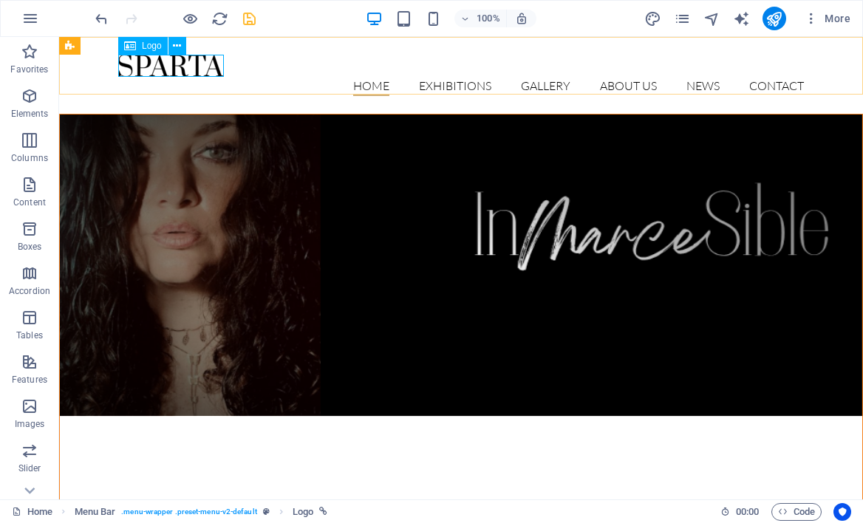
click at [151, 44] on span "Logo" at bounding box center [152, 45] width 20 height 9
click at [197, 66] on div at bounding box center [461, 66] width 686 height 22
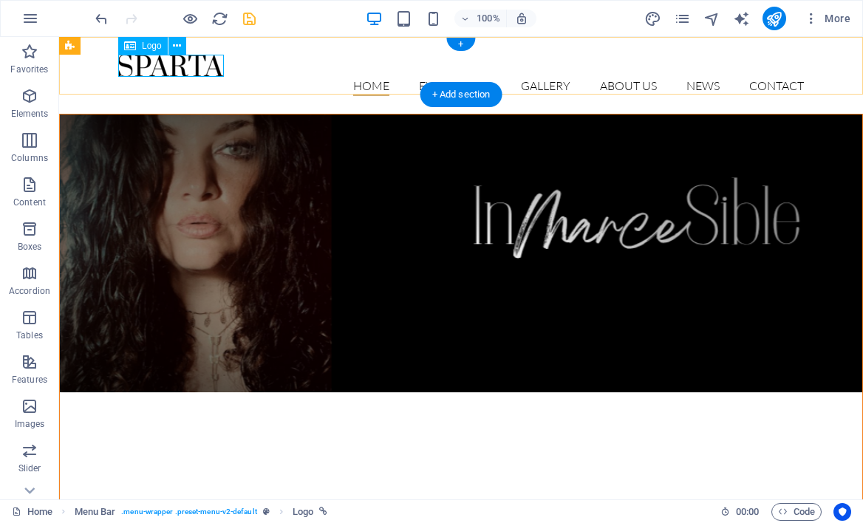
select select "px"
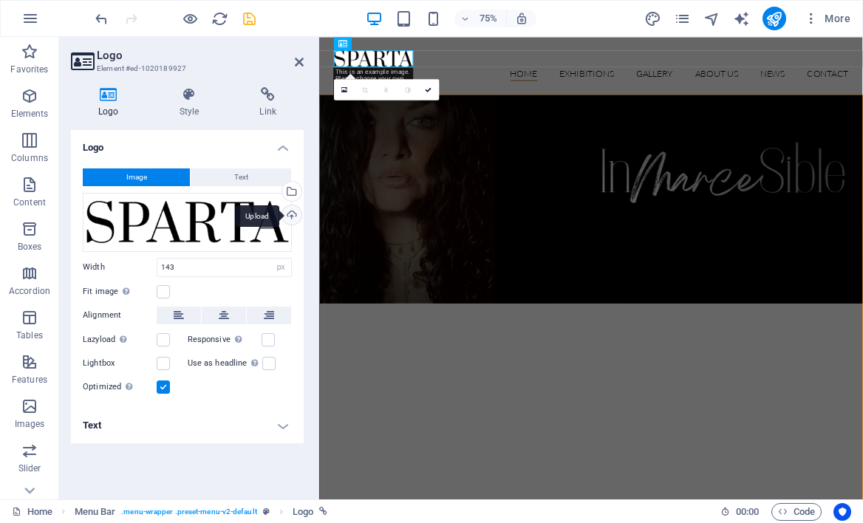
click at [291, 212] on div "Upload" at bounding box center [290, 216] width 22 height 22
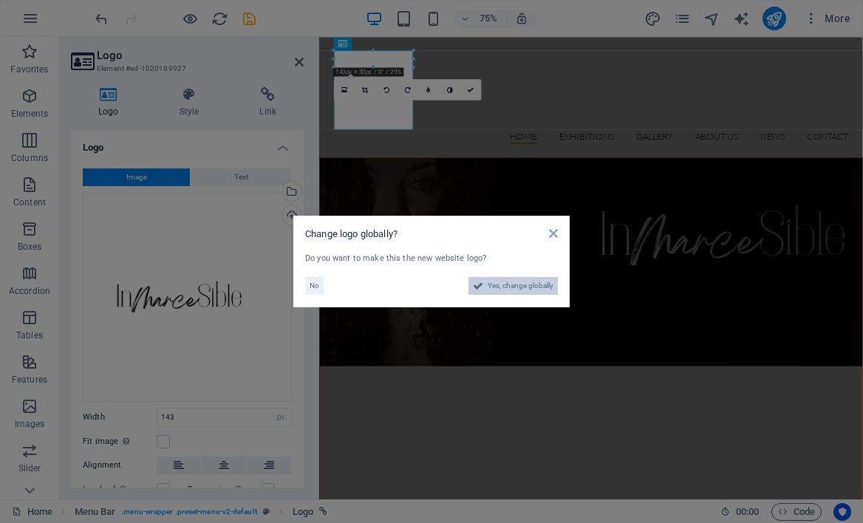
click at [520, 279] on span "Yes, change globally" at bounding box center [521, 286] width 66 height 18
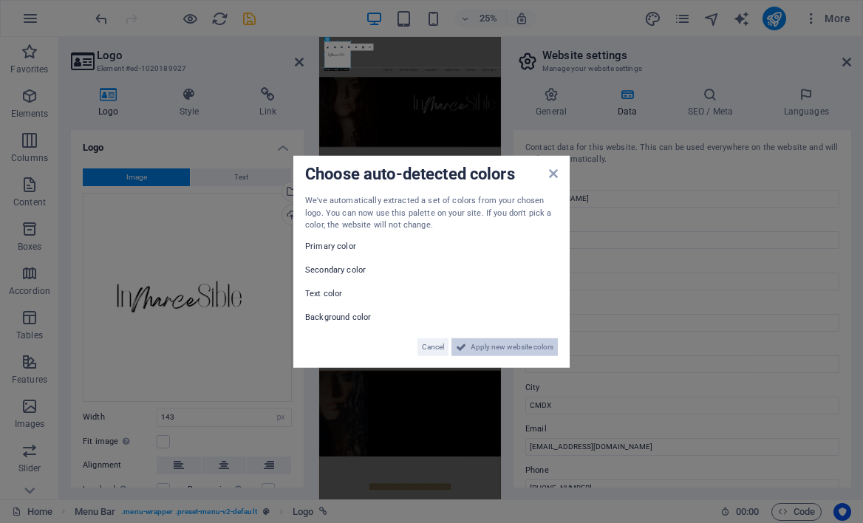
click at [493, 345] on span "Apply new website colors" at bounding box center [512, 347] width 83 height 18
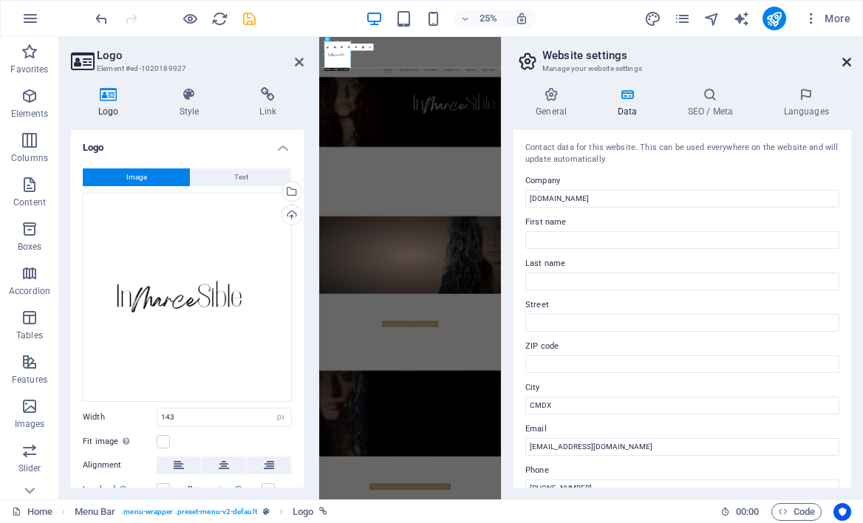
click at [845, 60] on icon at bounding box center [846, 62] width 9 height 12
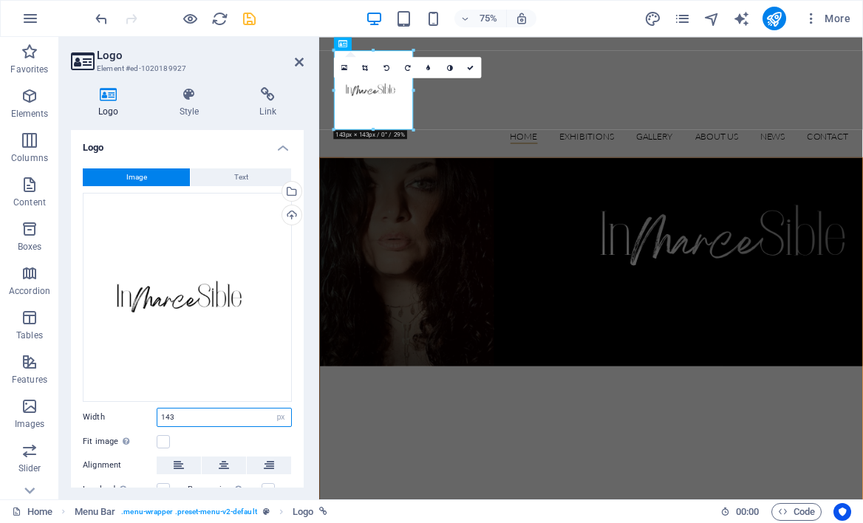
click at [211, 409] on input "143" at bounding box center [224, 418] width 134 height 18
drag, startPoint x: 211, startPoint y: 411, endPoint x: 97, endPoint y: 406, distance: 114.6
click at [98, 408] on div "Width 143 Default auto px rem % em vh vw" at bounding box center [187, 417] width 209 height 19
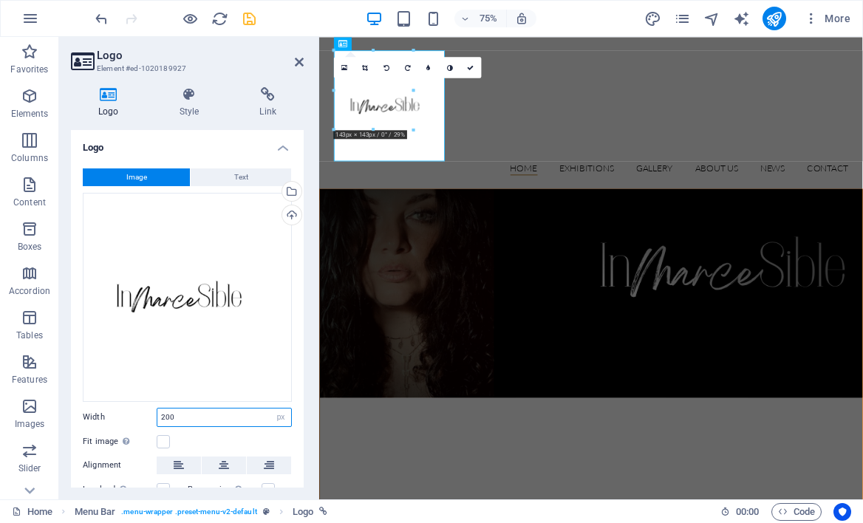
drag, startPoint x: 199, startPoint y: 418, endPoint x: 116, endPoint y: 417, distance: 82.8
click at [116, 417] on div "Width 200 Default auto px rem % em vh vw" at bounding box center [187, 417] width 209 height 19
type input "300"
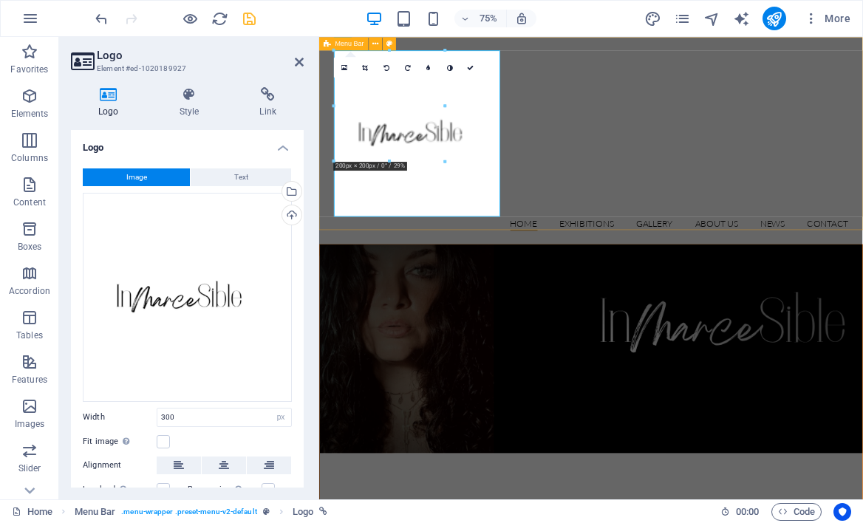
click at [625, 275] on div "Home Exhibitions Detail view Gallery About us News Contact Menu" at bounding box center [681, 175] width 725 height 276
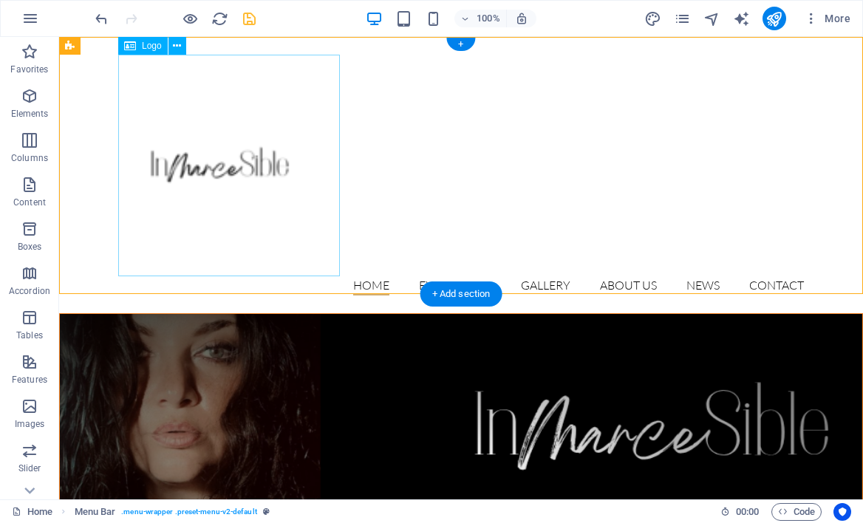
click at [229, 174] on div at bounding box center [461, 166] width 686 height 222
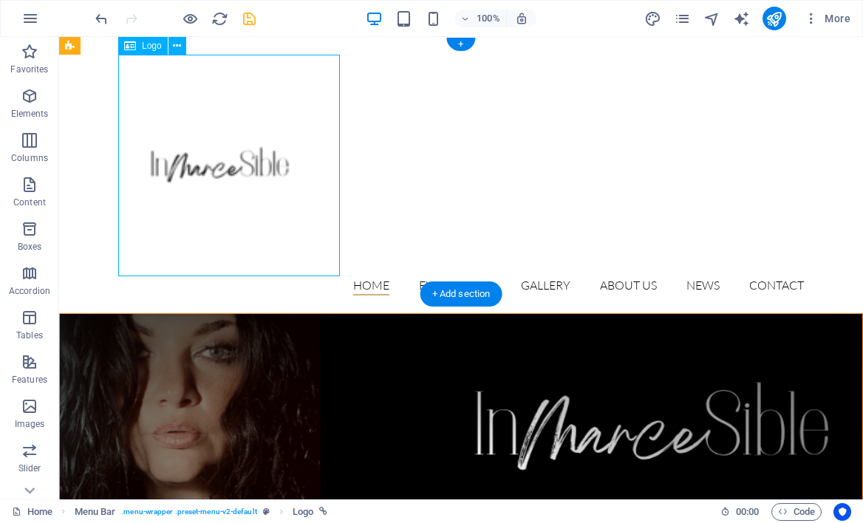
click at [229, 174] on div at bounding box center [461, 166] width 686 height 222
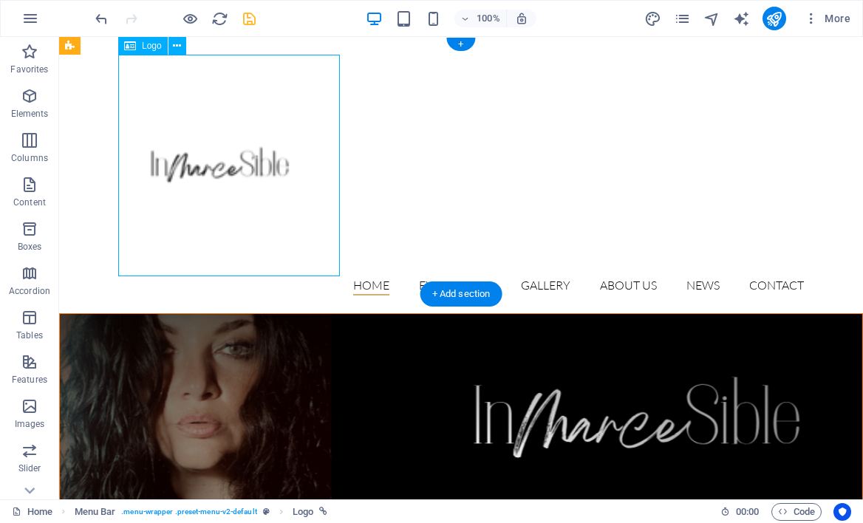
select select "px"
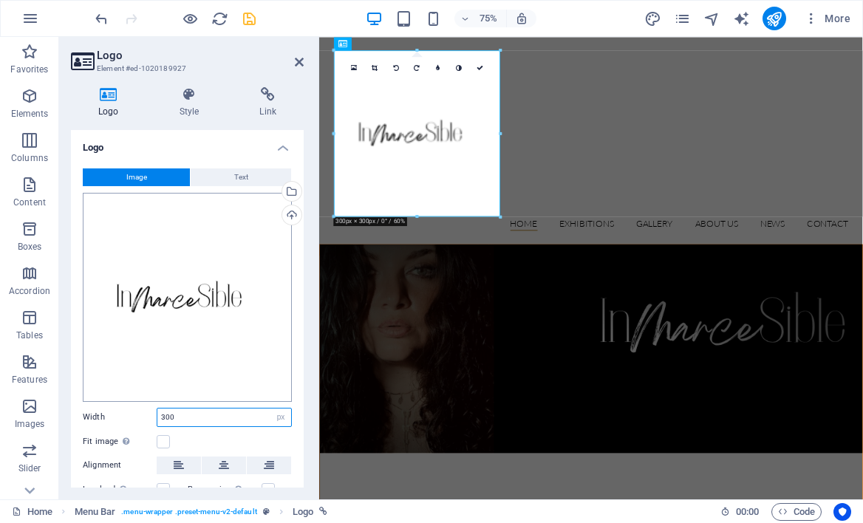
drag, startPoint x: 214, startPoint y: 408, endPoint x: 111, endPoint y: 392, distance: 104.7
click at [112, 392] on div "Image Text Drag files here, click to choose files or select files from Files or…" at bounding box center [187, 357] width 233 height 401
type input "120"
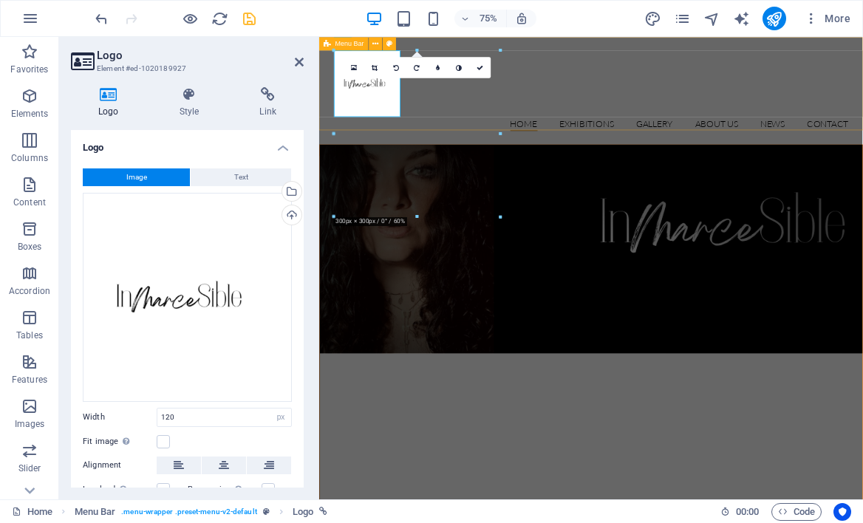
click at [570, 151] on div "Home Exhibitions Detail view Gallery About us News Contact Menu" at bounding box center [681, 108] width 725 height 143
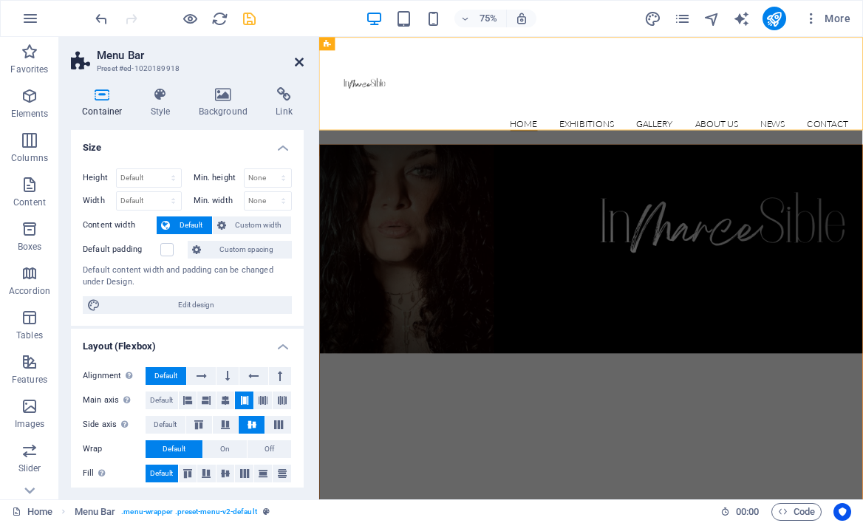
click at [299, 63] on icon at bounding box center [299, 62] width 9 height 12
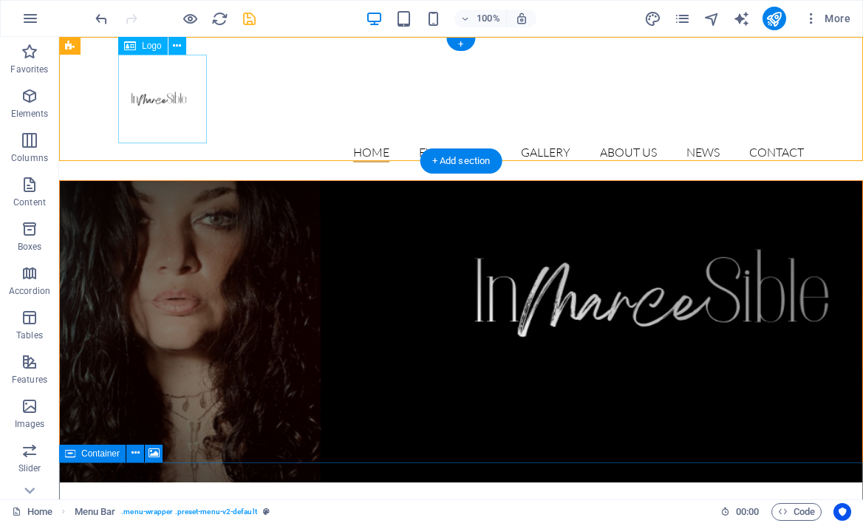
click at [177, 112] on div at bounding box center [461, 99] width 686 height 89
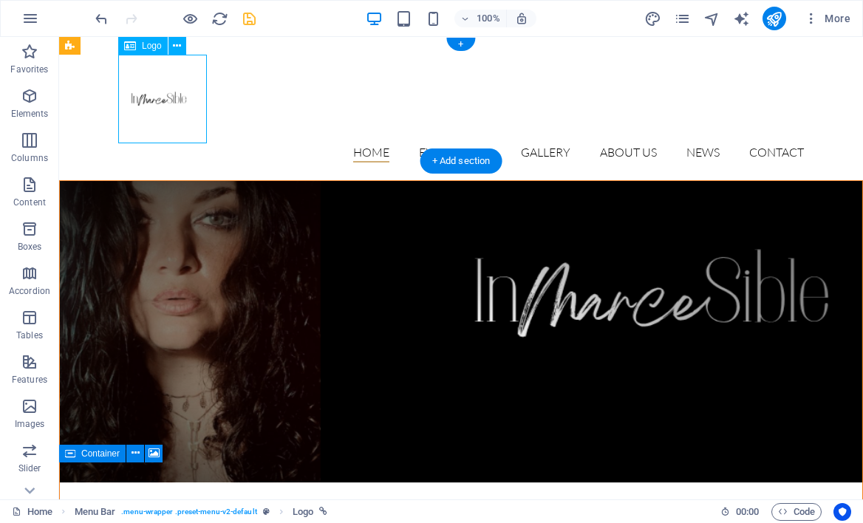
click at [173, 104] on div at bounding box center [461, 99] width 686 height 89
select select "px"
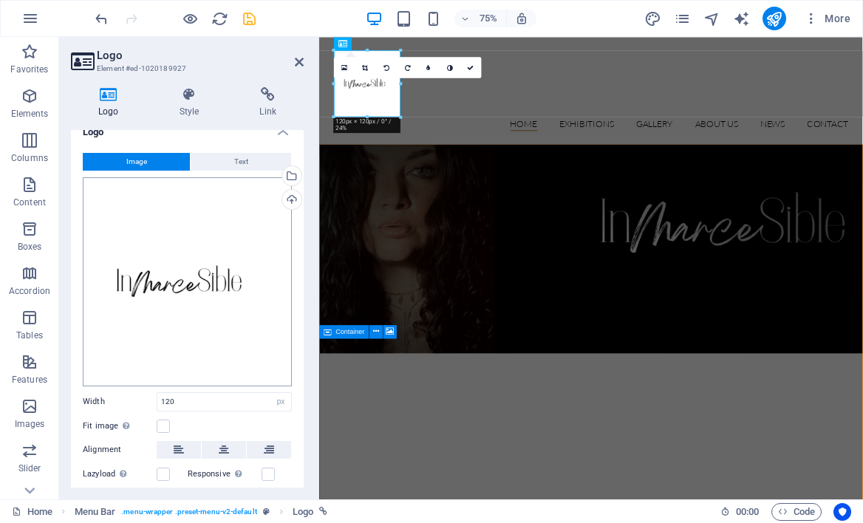
scroll to position [7, 0]
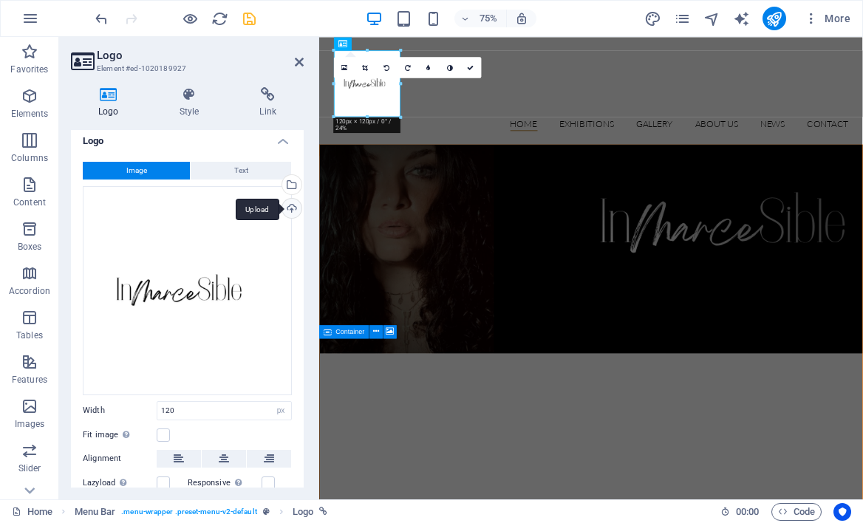
click at [289, 205] on div "Upload" at bounding box center [290, 210] width 22 height 22
click at [292, 207] on div "Upload" at bounding box center [290, 210] width 22 height 22
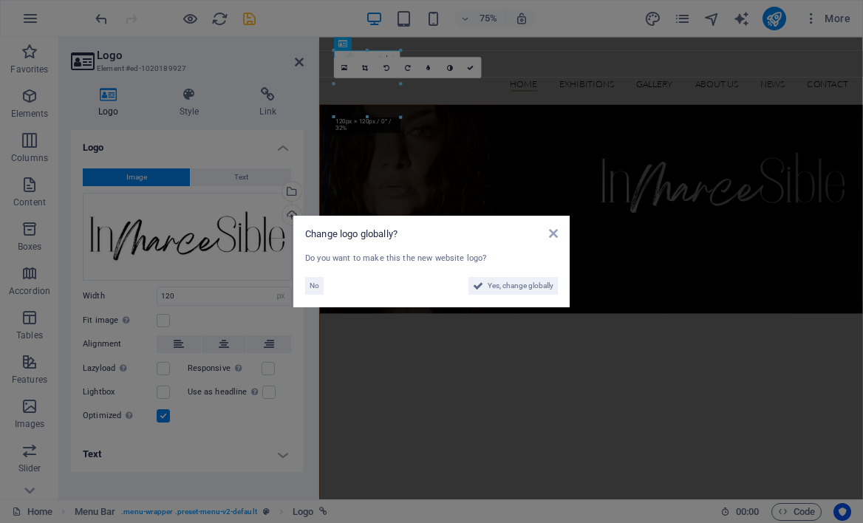
scroll to position [0, 0]
click at [544, 283] on span "Yes, change globally" at bounding box center [521, 286] width 66 height 18
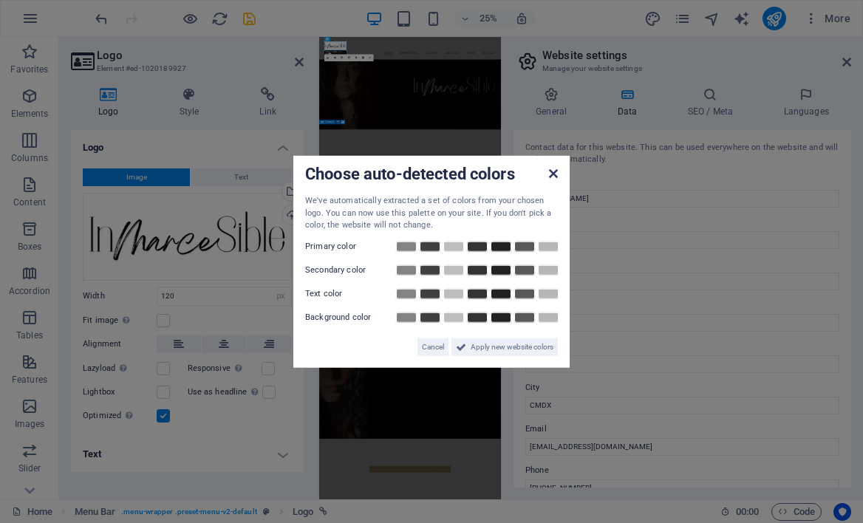
click at [553, 174] on icon at bounding box center [553, 174] width 9 height 12
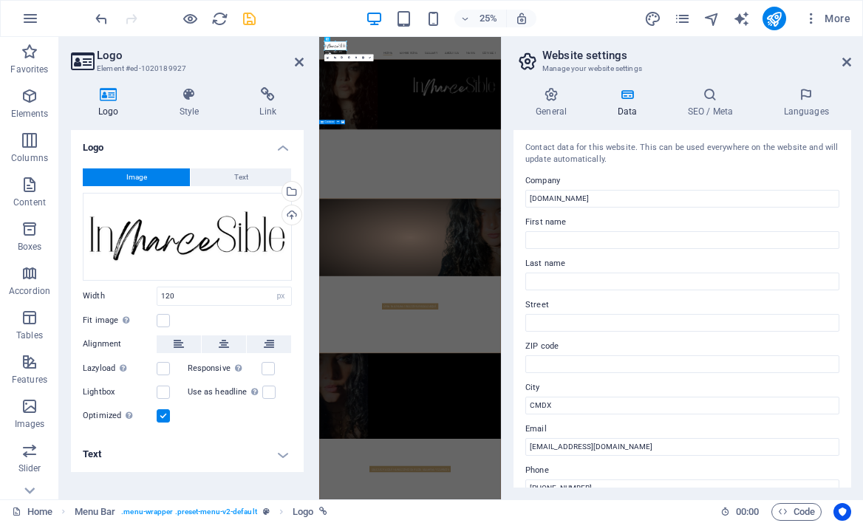
click at [851, 64] on aside "Website settings Manage your website settings General Data SEO / Meta Languages…" at bounding box center [682, 268] width 362 height 463
click at [845, 61] on icon at bounding box center [846, 62] width 9 height 12
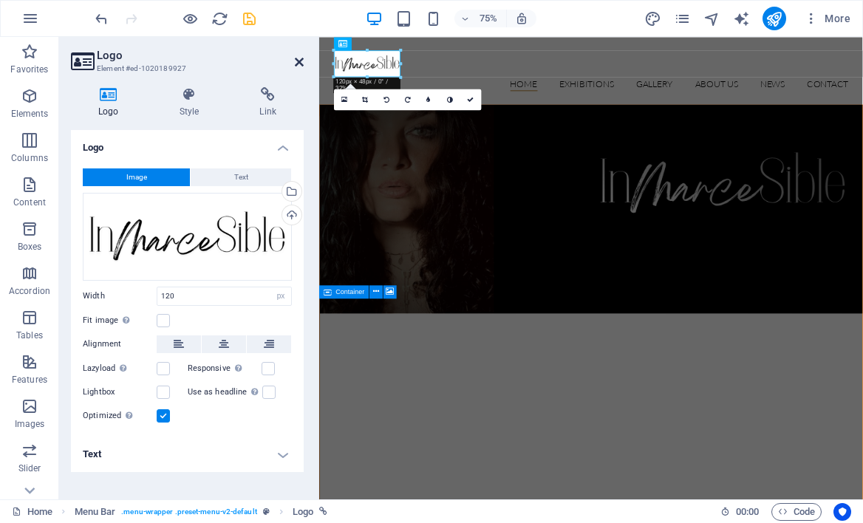
click at [297, 59] on icon at bounding box center [299, 62] width 9 height 12
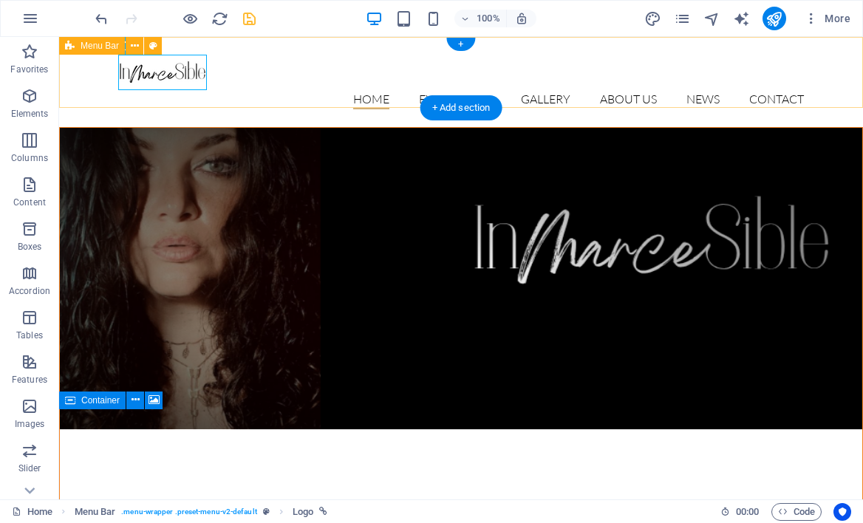
click at [275, 92] on div "Home Exhibitions Detail view Gallery About us News Contact Menu" at bounding box center [461, 82] width 804 height 90
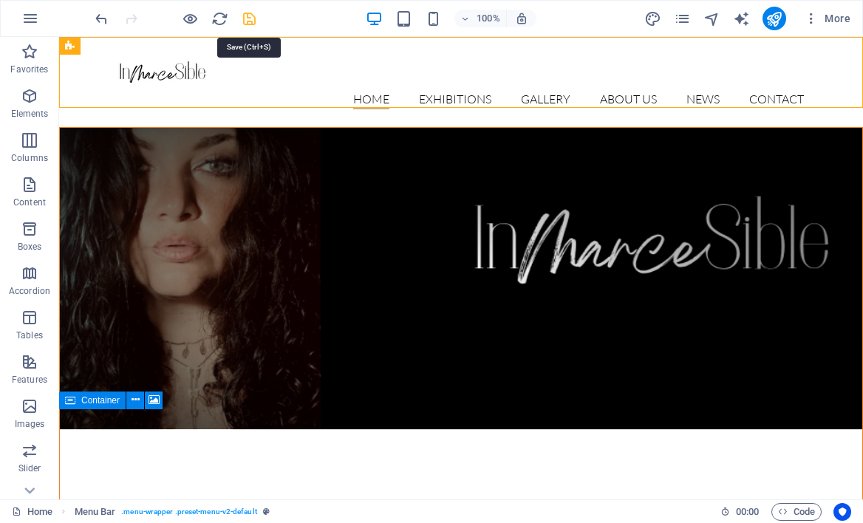
click at [243, 24] on icon "save" at bounding box center [249, 18] width 17 height 17
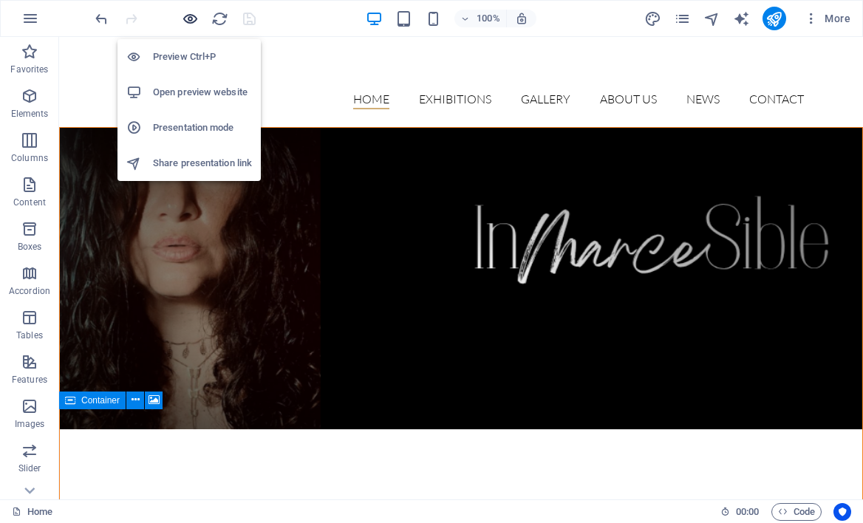
click at [188, 18] on icon "button" at bounding box center [190, 18] width 17 height 17
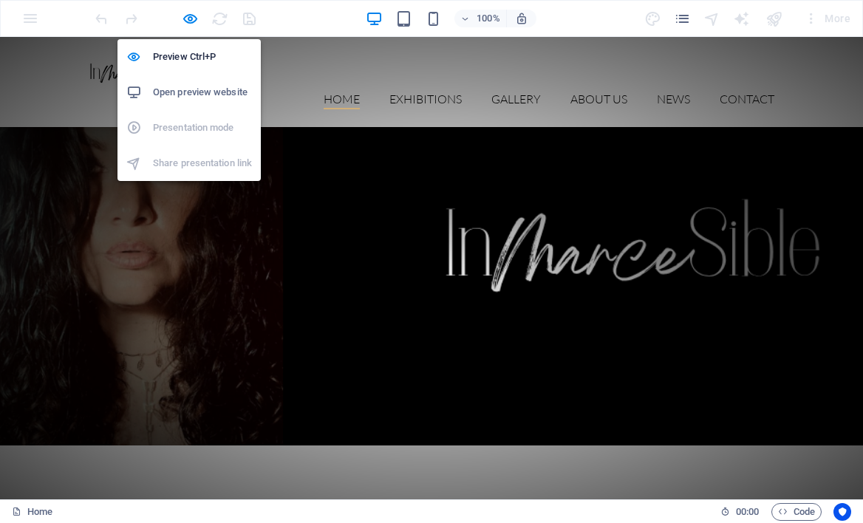
click at [183, 97] on h6 "Open preview website" at bounding box center [202, 93] width 99 height 18
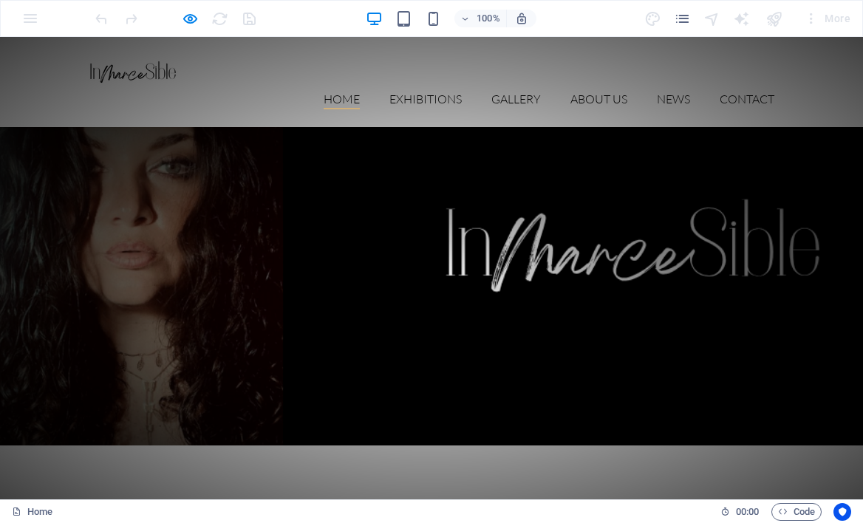
click at [159, 74] on img at bounding box center [133, 72] width 89 height 35
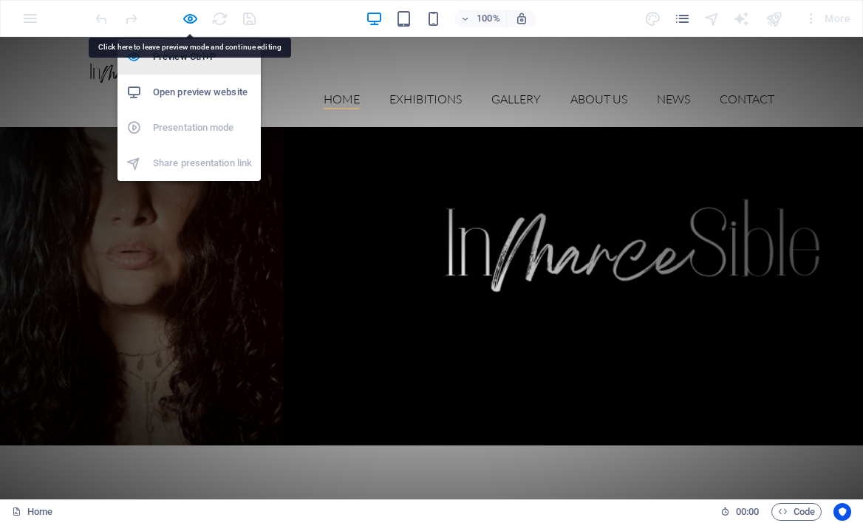
click at [169, 64] on h6 "Preview Ctrl+P" at bounding box center [202, 57] width 99 height 18
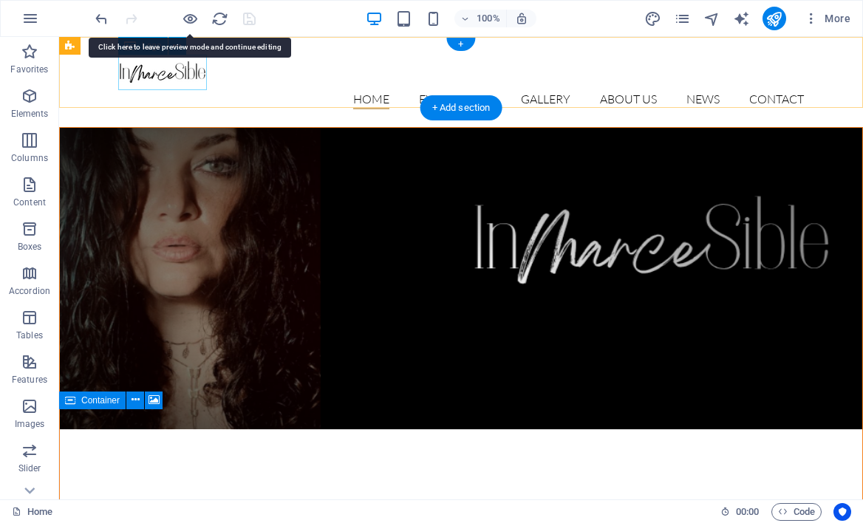
click at [163, 78] on div at bounding box center [461, 72] width 686 height 35
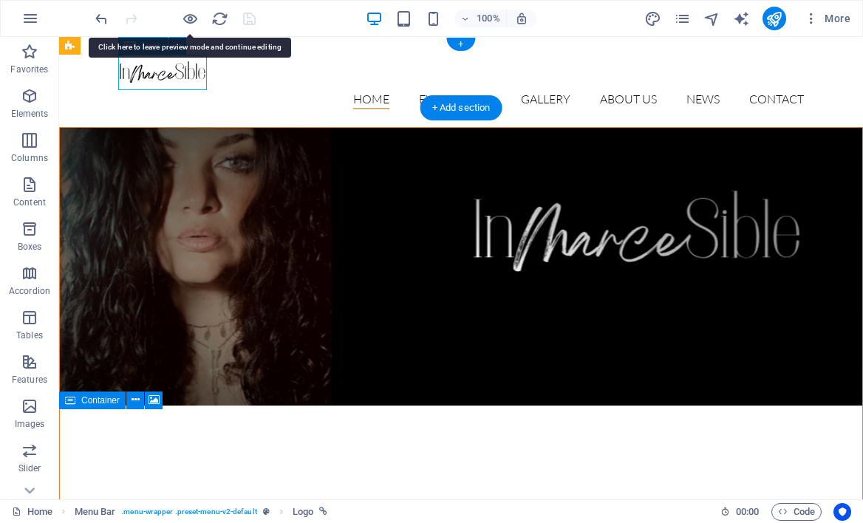
select select "px"
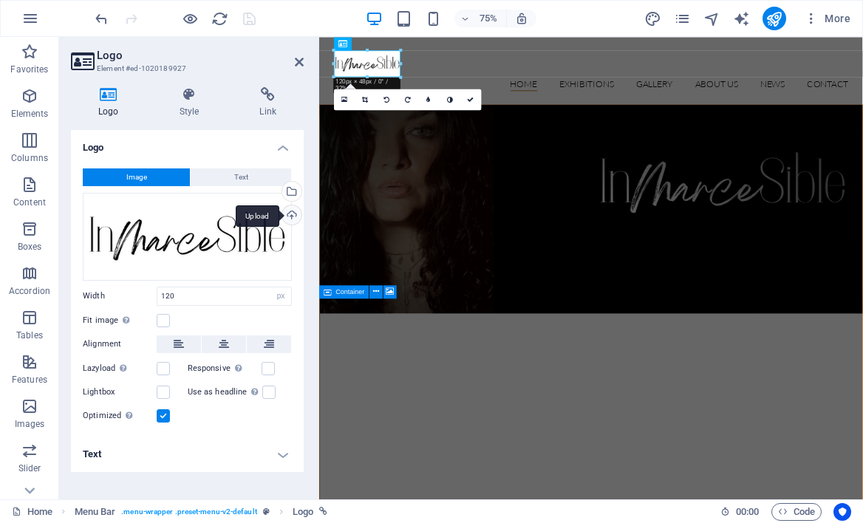
click at [293, 219] on div "Upload" at bounding box center [290, 216] width 22 height 22
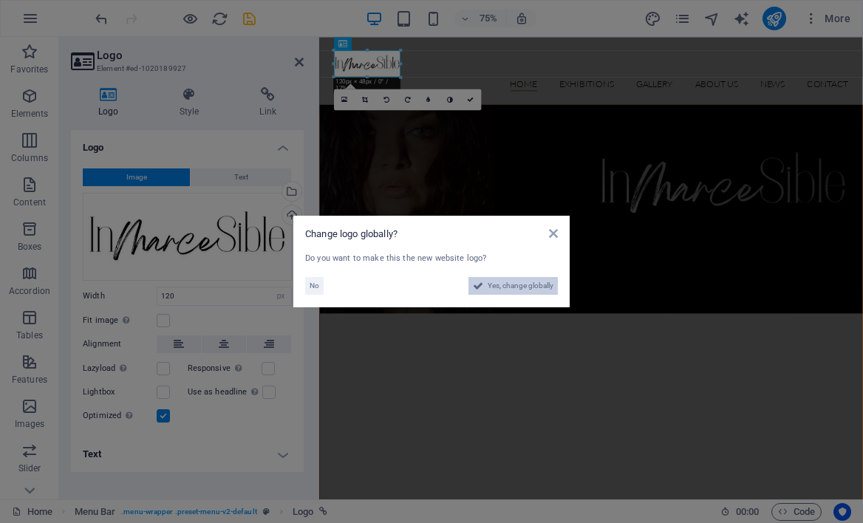
click at [531, 290] on span "Yes, change globally" at bounding box center [521, 286] width 66 height 18
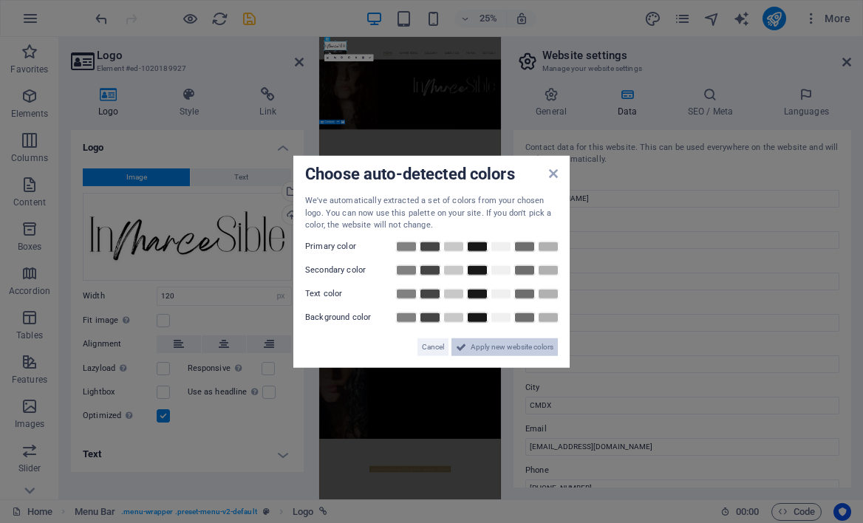
click at [510, 345] on span "Apply new website colors" at bounding box center [512, 347] width 83 height 18
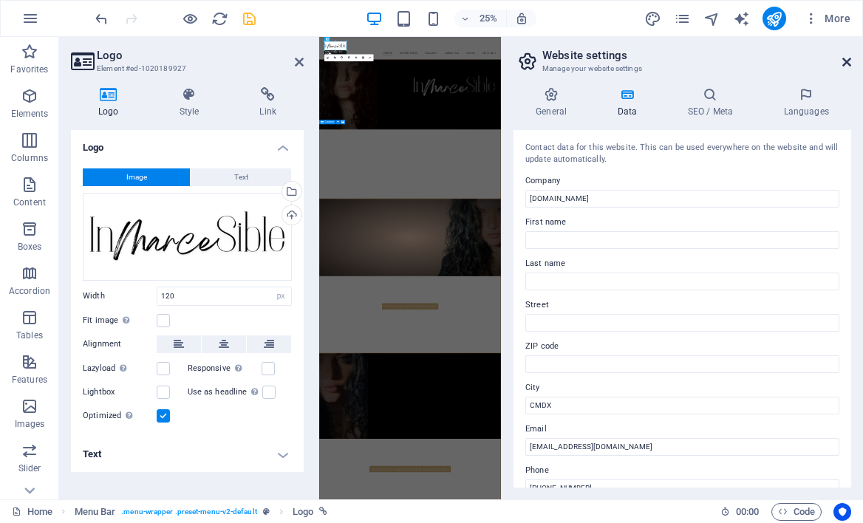
click at [844, 67] on icon at bounding box center [846, 62] width 9 height 12
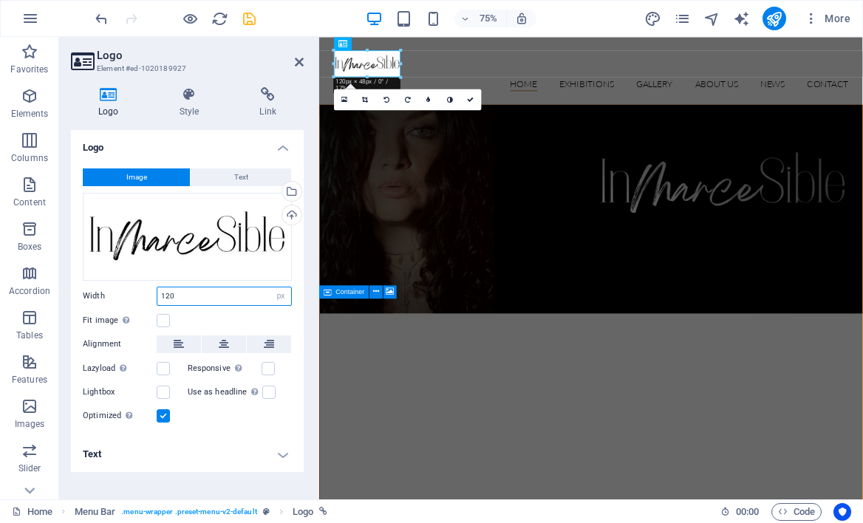
drag, startPoint x: 205, startPoint y: 301, endPoint x: 154, endPoint y: 289, distance: 51.6
click at [154, 289] on div "Width 120 Default auto px rem % em vh vw" at bounding box center [187, 296] width 209 height 19
type input "150"
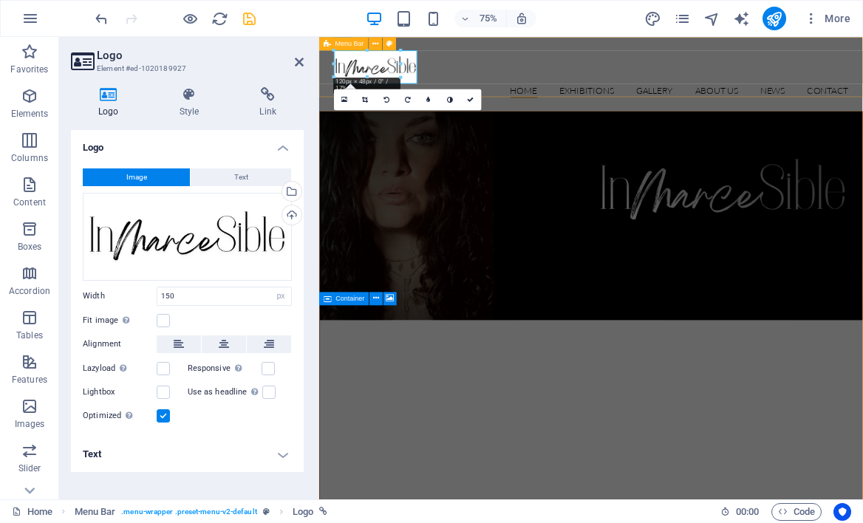
click at [568, 102] on div "Home Exhibitions Detail view Gallery About us News Contact Menu" at bounding box center [681, 86] width 725 height 99
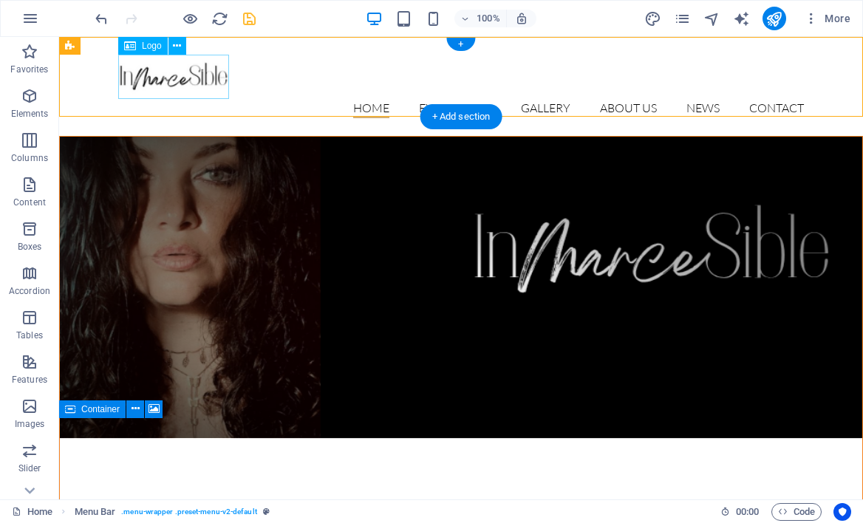
click at [196, 79] on div at bounding box center [461, 77] width 686 height 44
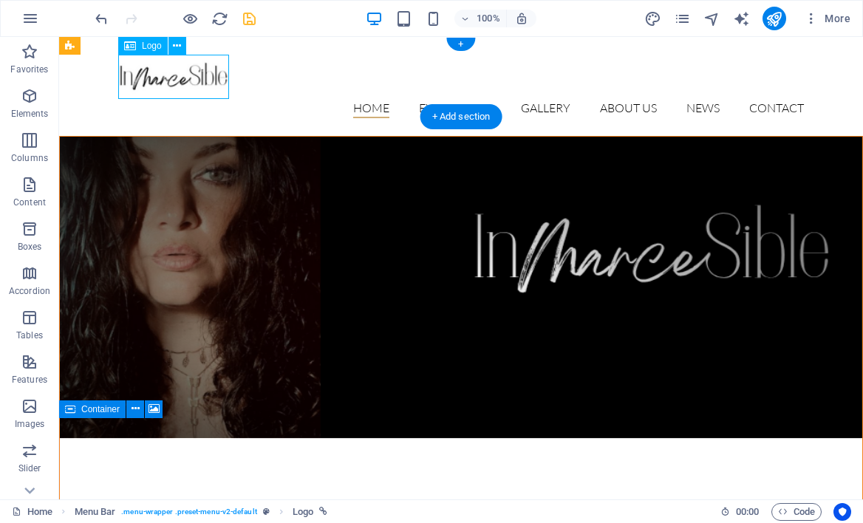
click at [196, 79] on div at bounding box center [461, 77] width 686 height 44
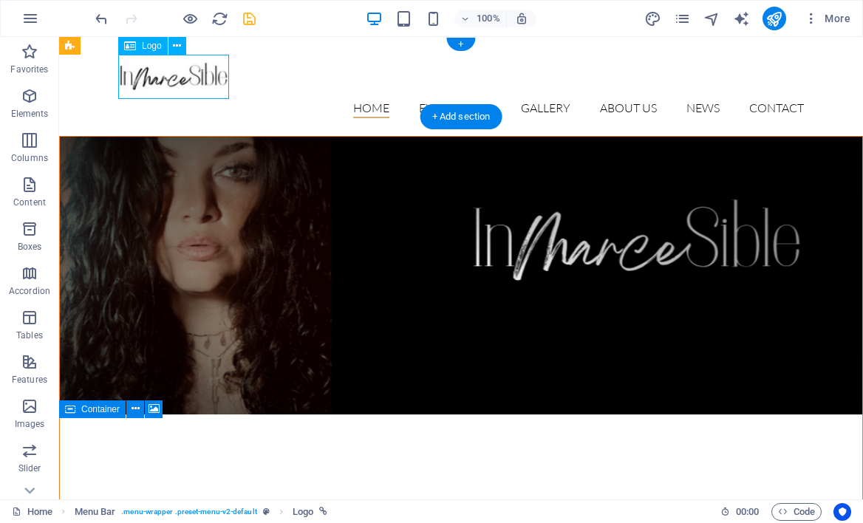
select select "px"
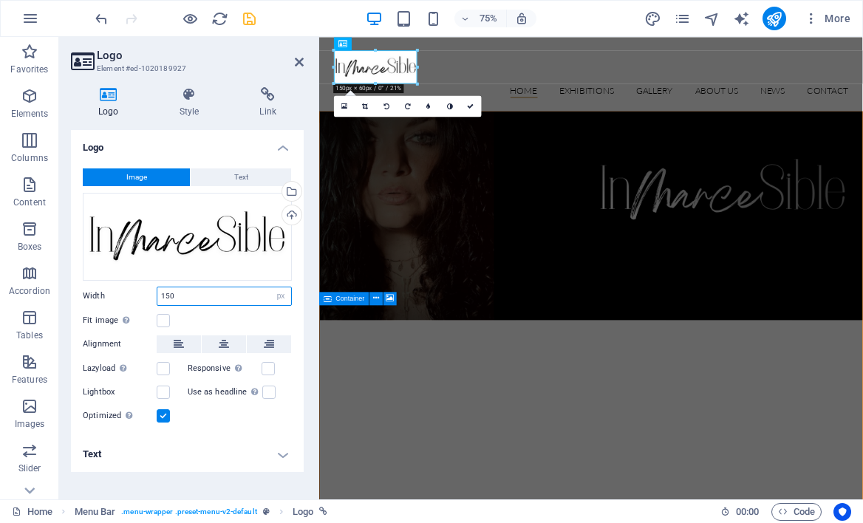
drag, startPoint x: 217, startPoint y: 296, endPoint x: 120, endPoint y: 290, distance: 97.0
click at [120, 290] on div "Width 150 Default auto px rem % em vh vw" at bounding box center [187, 296] width 209 height 19
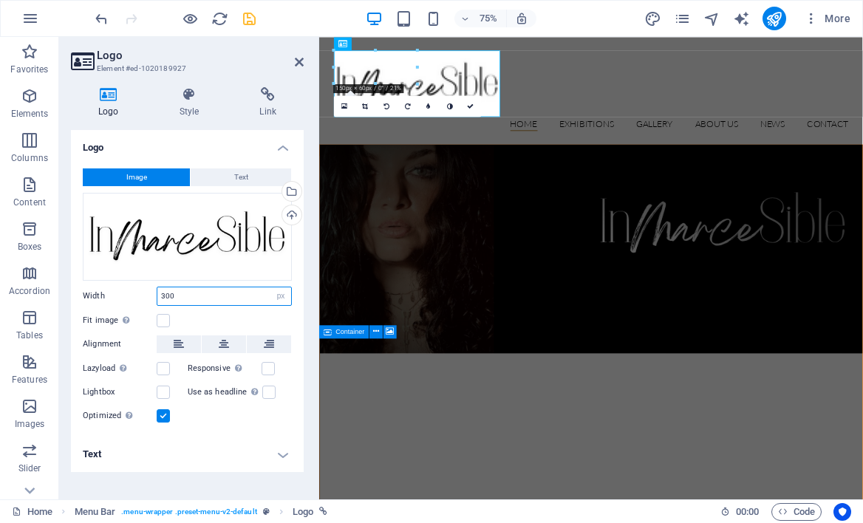
drag, startPoint x: 232, startPoint y: 297, endPoint x: 132, endPoint y: 296, distance: 99.8
click at [132, 296] on div "Width 300 Default auto px rem % em vh vw" at bounding box center [187, 296] width 209 height 19
type input "150"
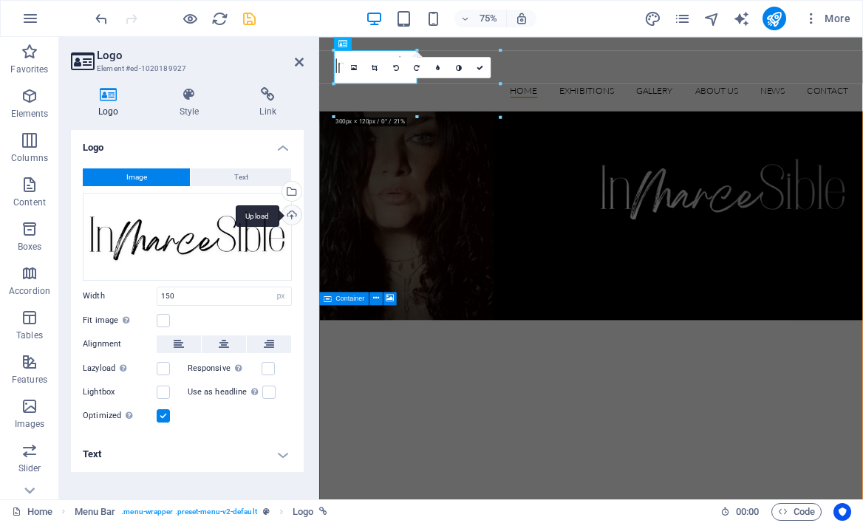
click at [290, 216] on div "Upload" at bounding box center [290, 216] width 22 height 22
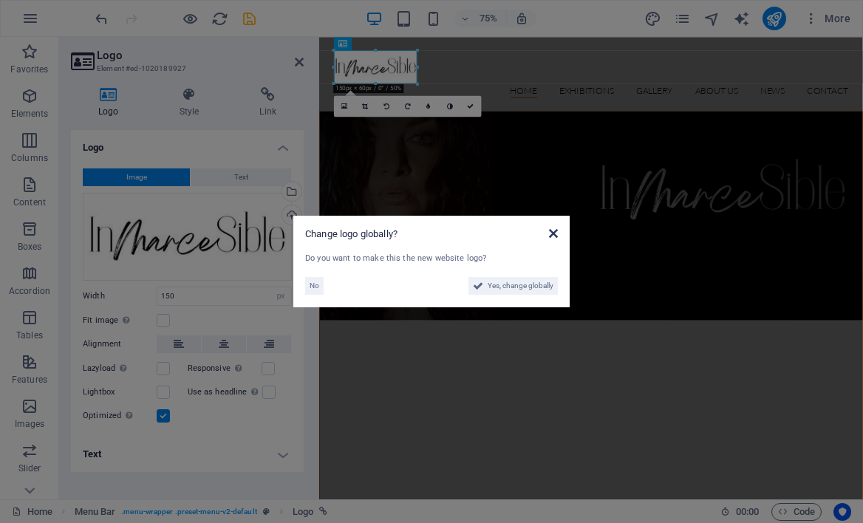
click at [552, 234] on icon at bounding box center [553, 234] width 9 height 12
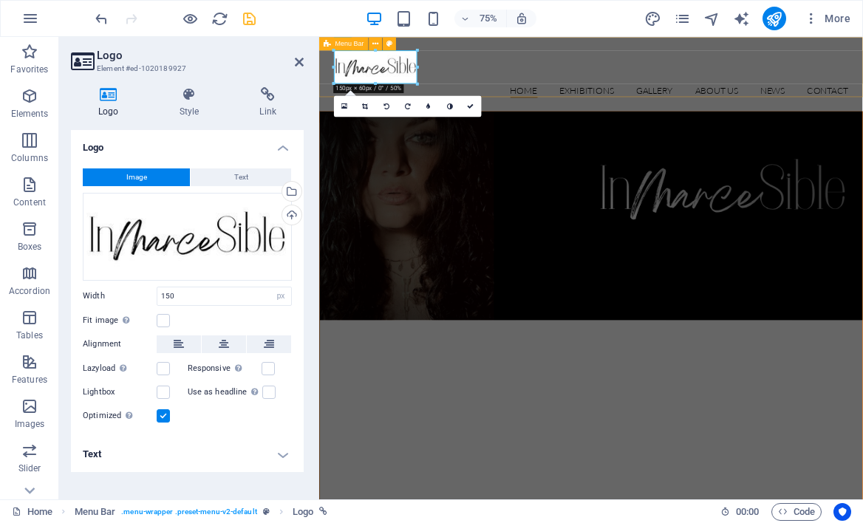
click at [570, 109] on div "Home Exhibitions Detail view Gallery About us News Contact Menu" at bounding box center [681, 86] width 725 height 99
select select "header"
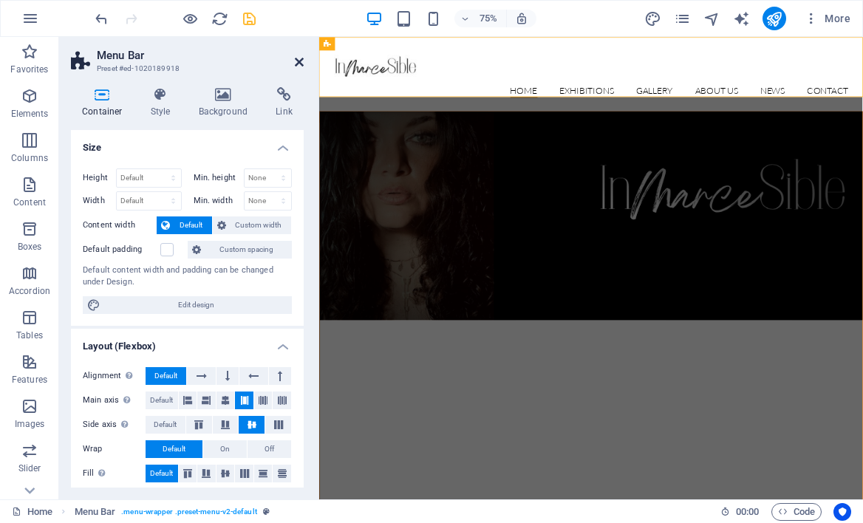
click at [295, 58] on icon at bounding box center [299, 62] width 9 height 12
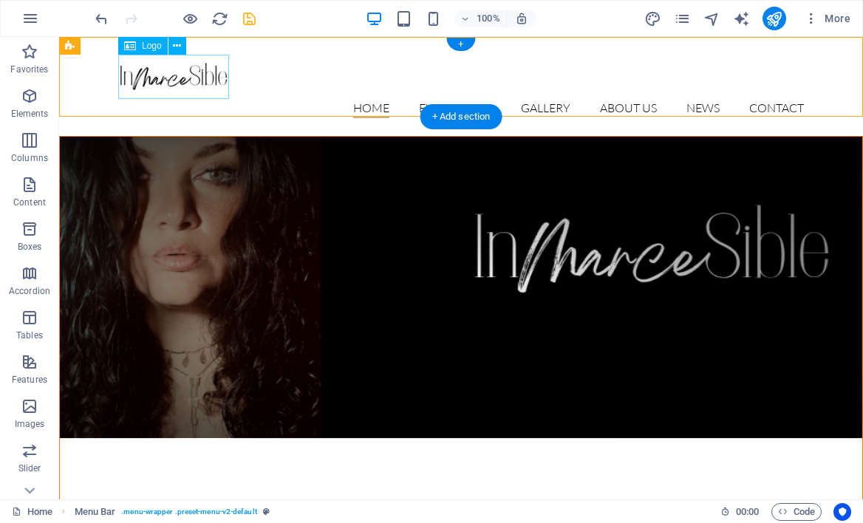
click at [173, 81] on div at bounding box center [461, 77] width 686 height 44
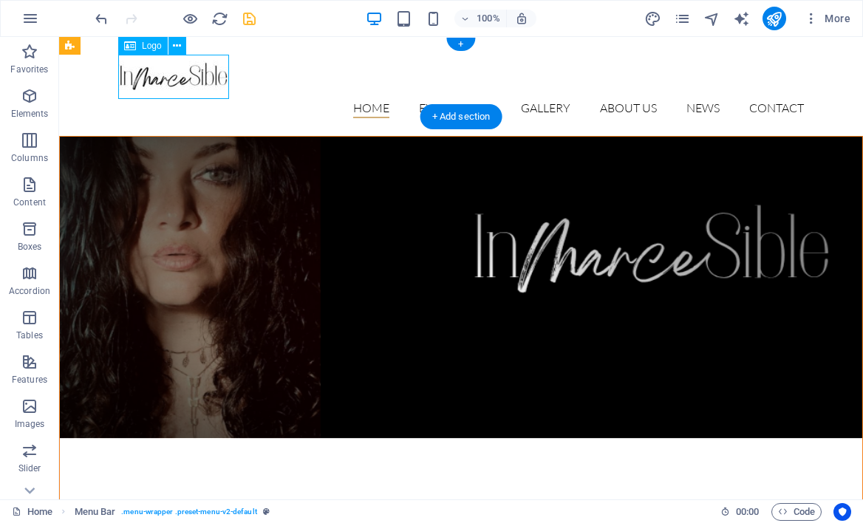
click at [173, 82] on div at bounding box center [461, 77] width 686 height 44
select select "px"
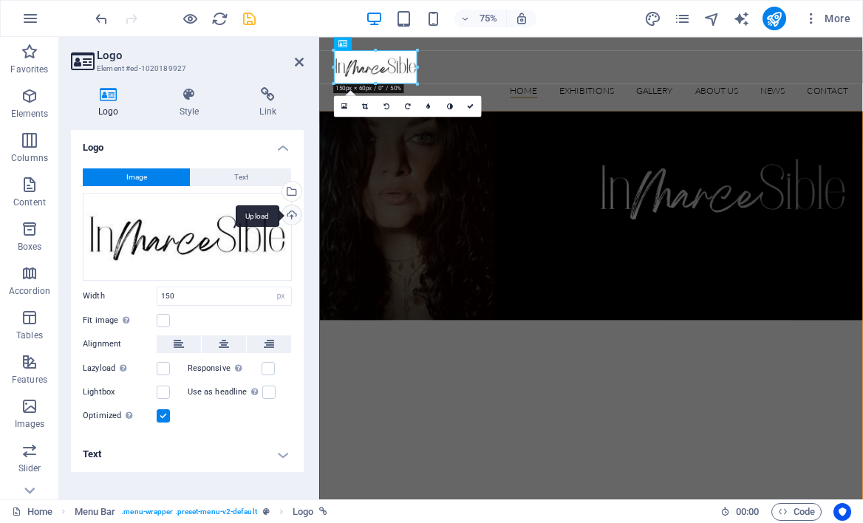
click at [290, 217] on div "Upload" at bounding box center [290, 216] width 22 height 22
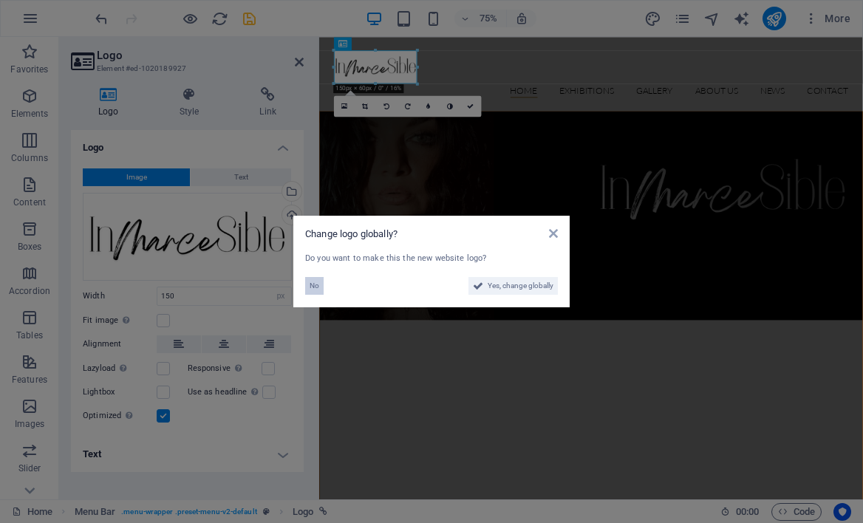
click at [313, 287] on span "No" at bounding box center [315, 286] width 10 height 18
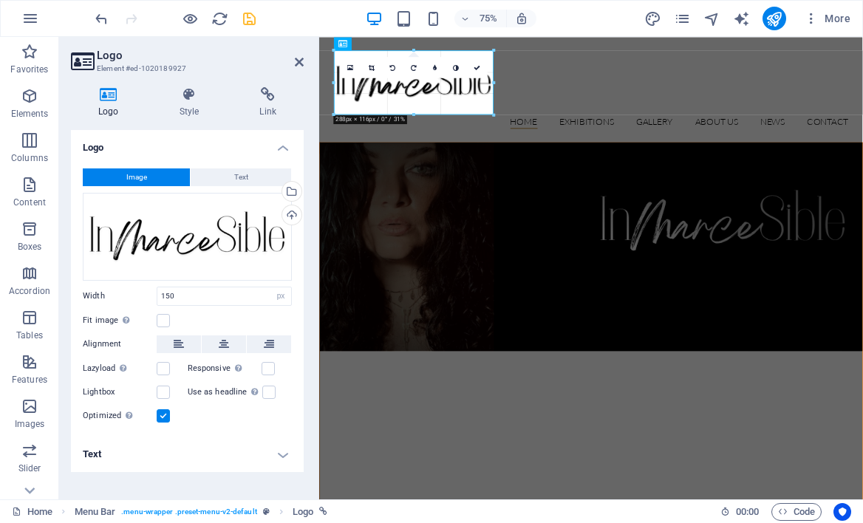
drag, startPoint x: 415, startPoint y: 66, endPoint x: 522, endPoint y: 101, distance: 111.9
type input "288"
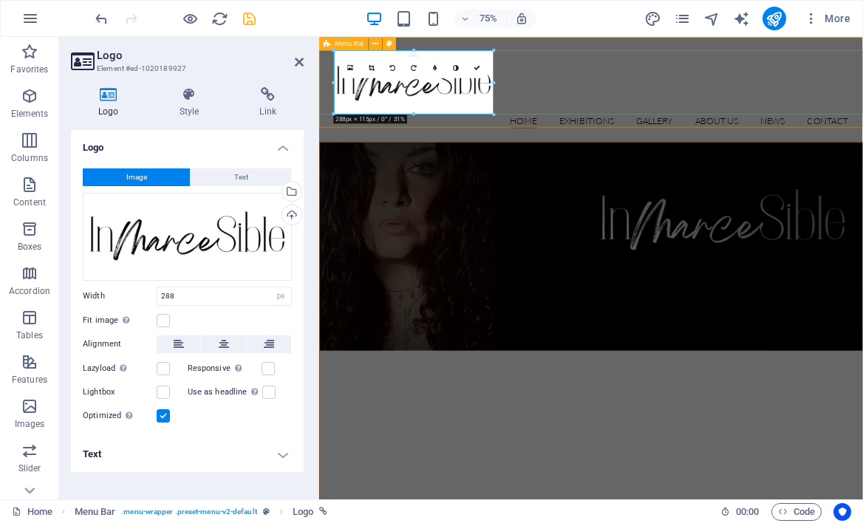
click at [596, 129] on div "Home Exhibitions Detail view Gallery About us News Contact Menu" at bounding box center [681, 107] width 725 height 140
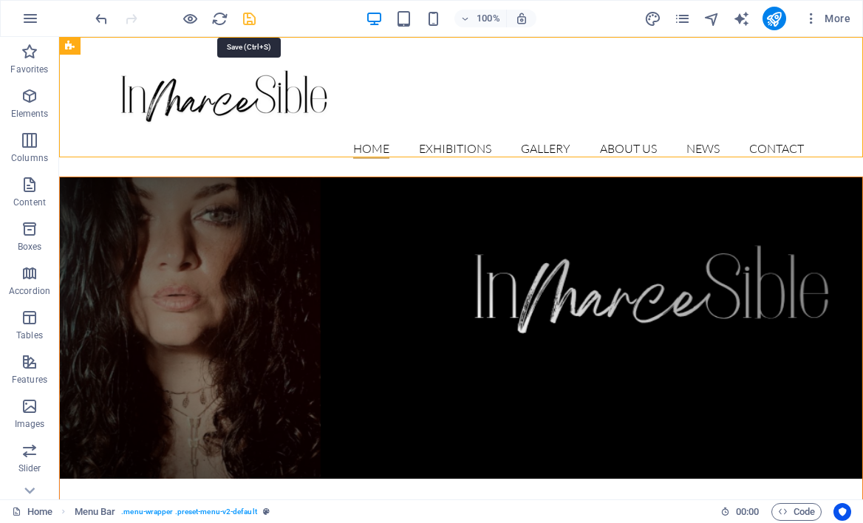
click at [249, 15] on icon "save" at bounding box center [249, 18] width 17 height 17
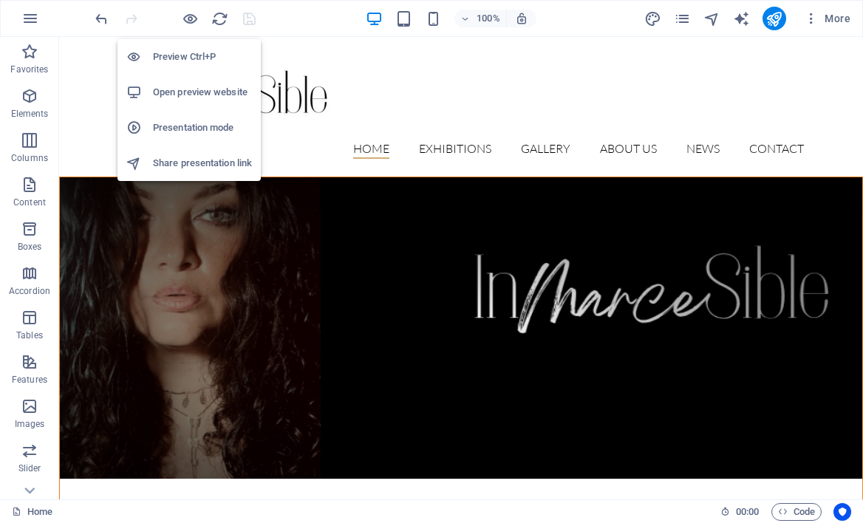
click at [203, 82] on li "Open preview website" at bounding box center [189, 92] width 143 height 35
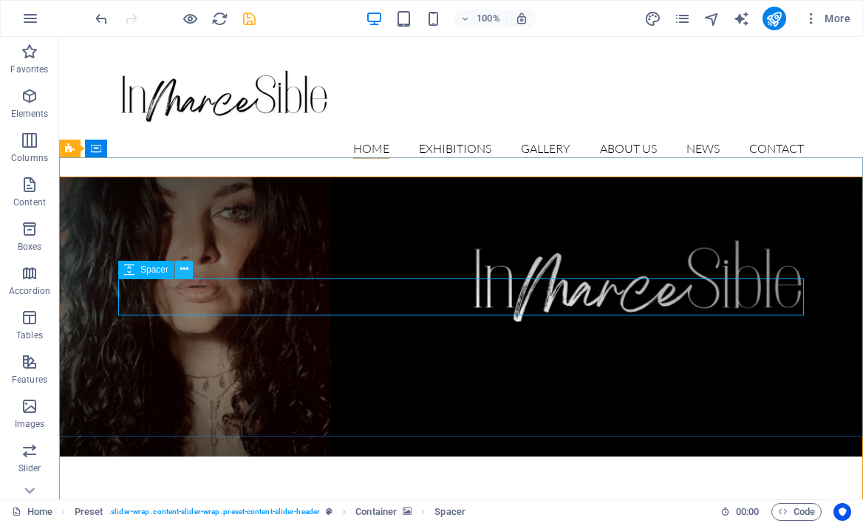
click at [183, 274] on icon at bounding box center [184, 270] width 8 height 16
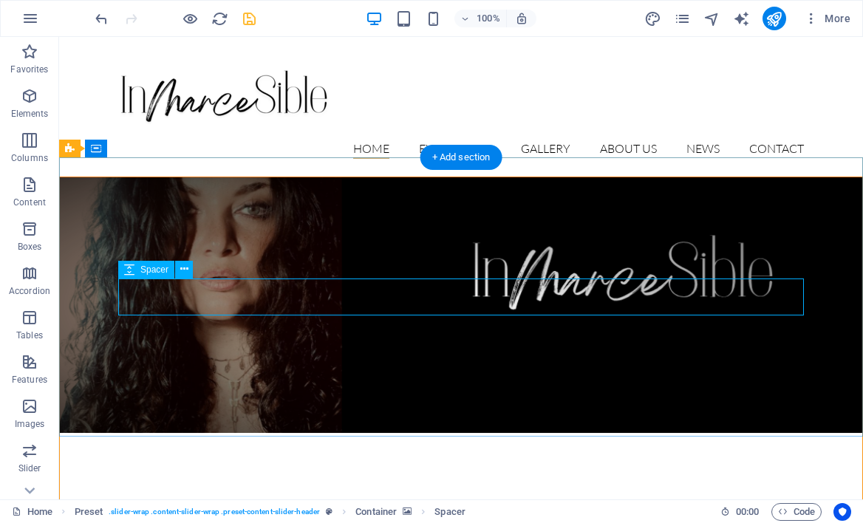
select select "px"
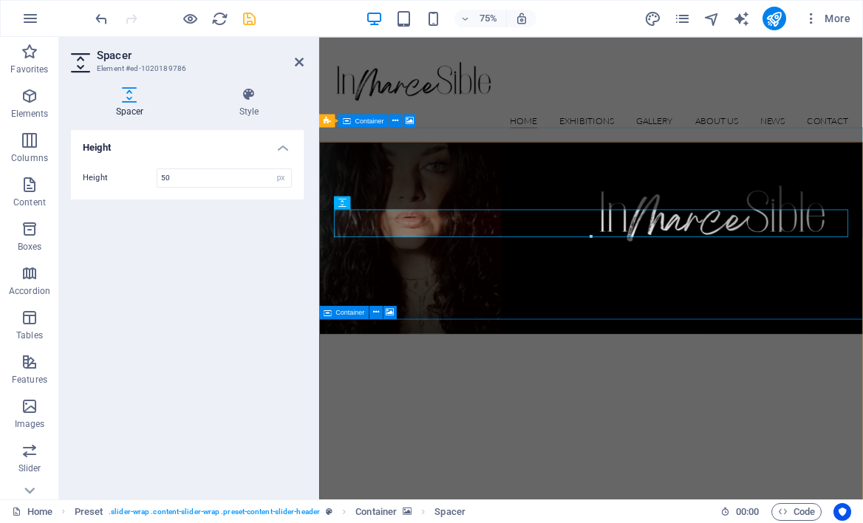
click at [605, 375] on figure at bounding box center [681, 305] width 723 height 256
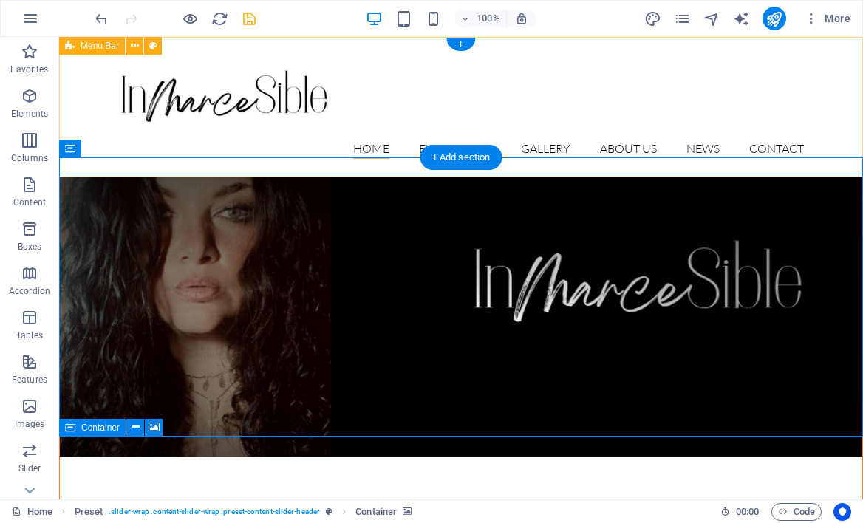
click at [601, 131] on div "Home Exhibitions Detail view Gallery About us News Contact Menu" at bounding box center [461, 107] width 804 height 140
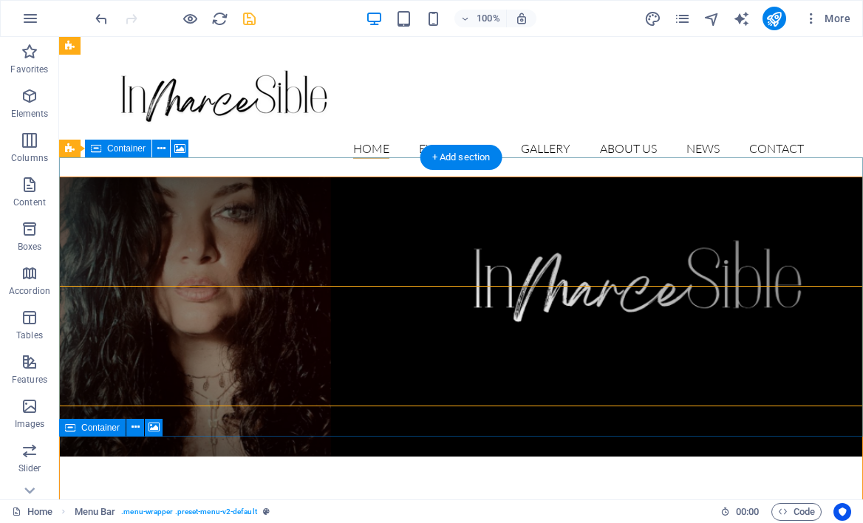
click at [687, 211] on figure at bounding box center [461, 316] width 803 height 279
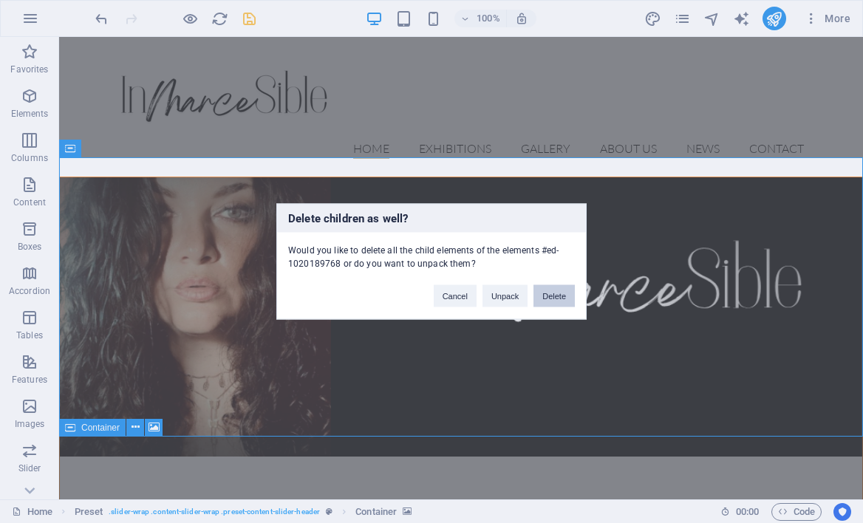
click at [554, 296] on button "Delete" at bounding box center [554, 296] width 41 height 22
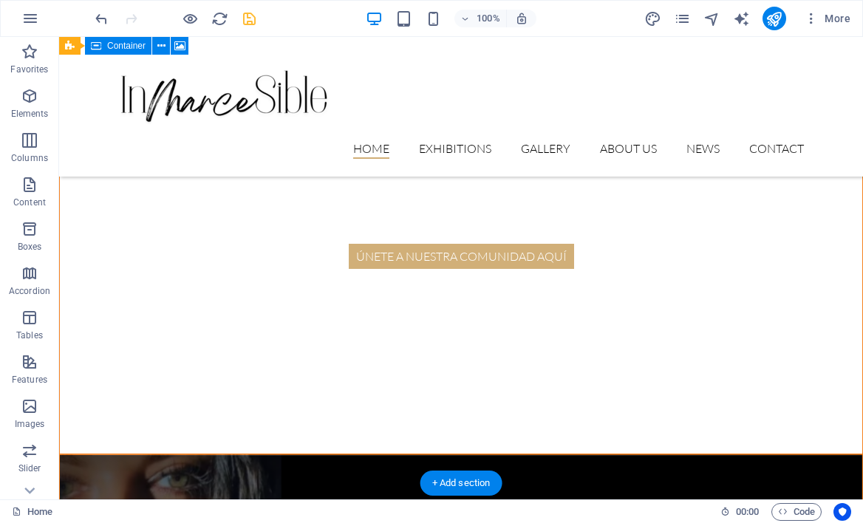
scroll to position [376, 0]
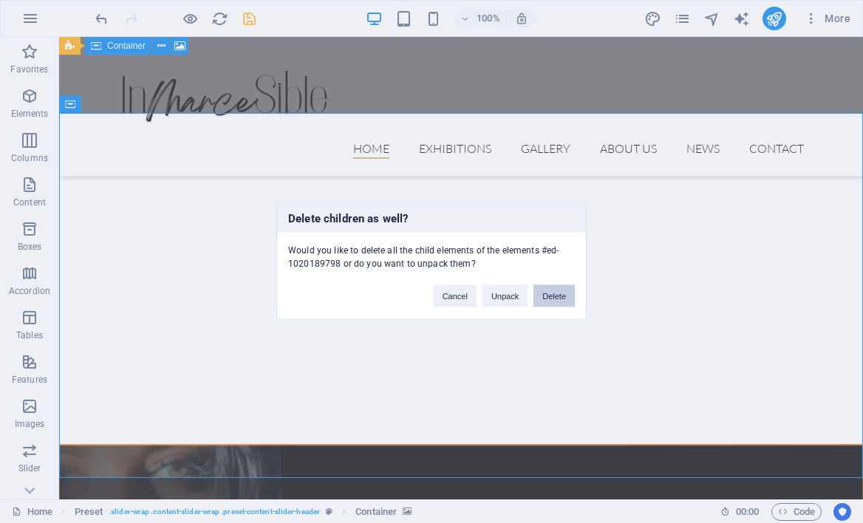
click at [551, 298] on button "Delete" at bounding box center [554, 296] width 41 height 22
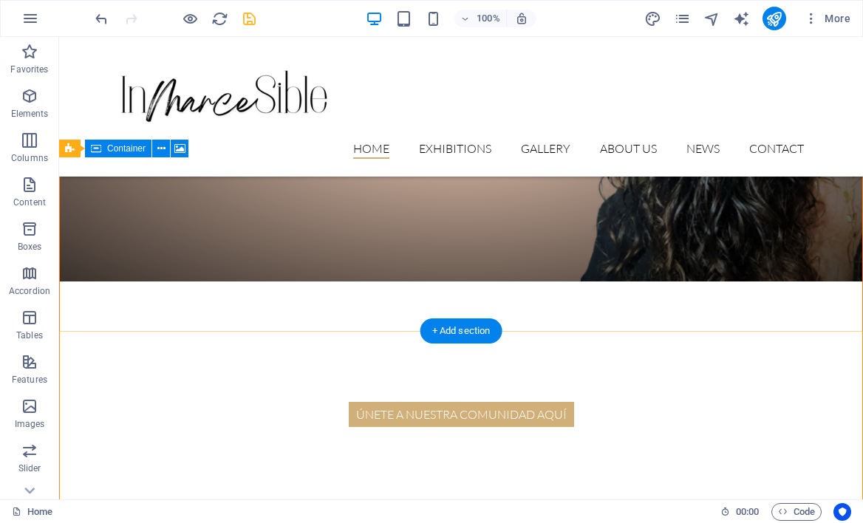
scroll to position [0, 0]
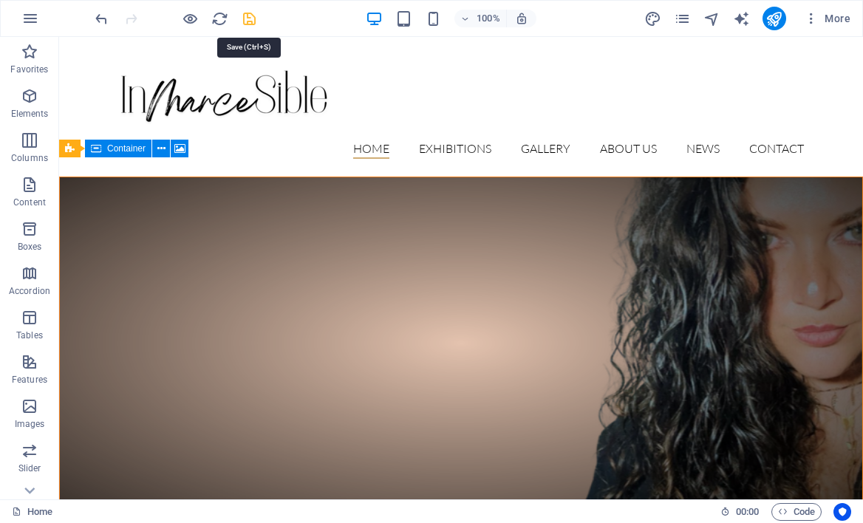
click at [255, 17] on icon "save" at bounding box center [249, 18] width 17 height 17
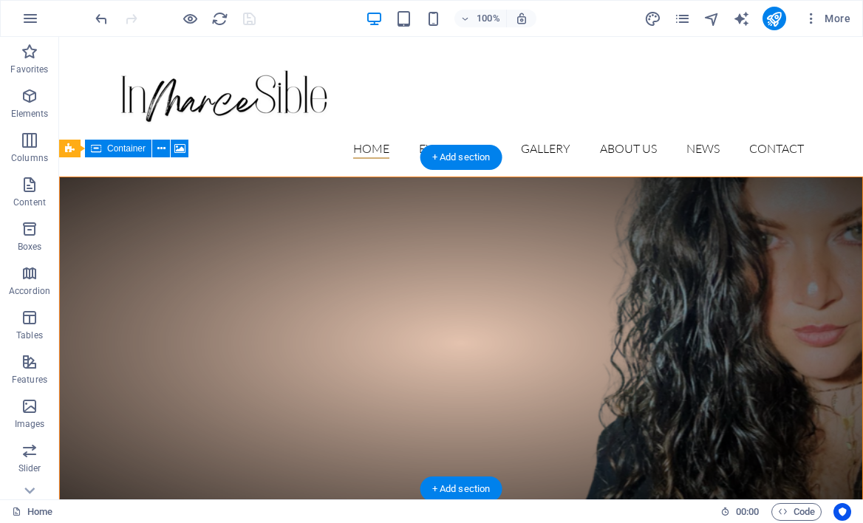
click at [408, 239] on figure at bounding box center [461, 343] width 803 height 332
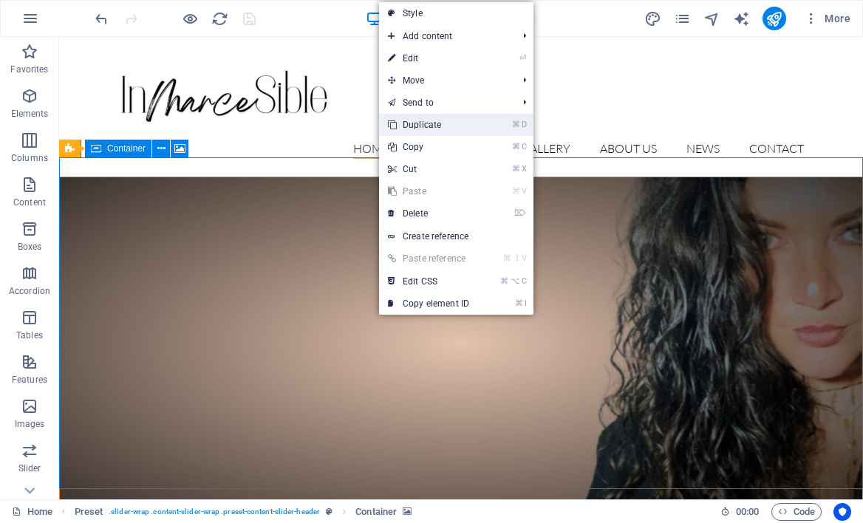
click at [429, 121] on link "⌘ D Duplicate" at bounding box center [428, 125] width 99 height 22
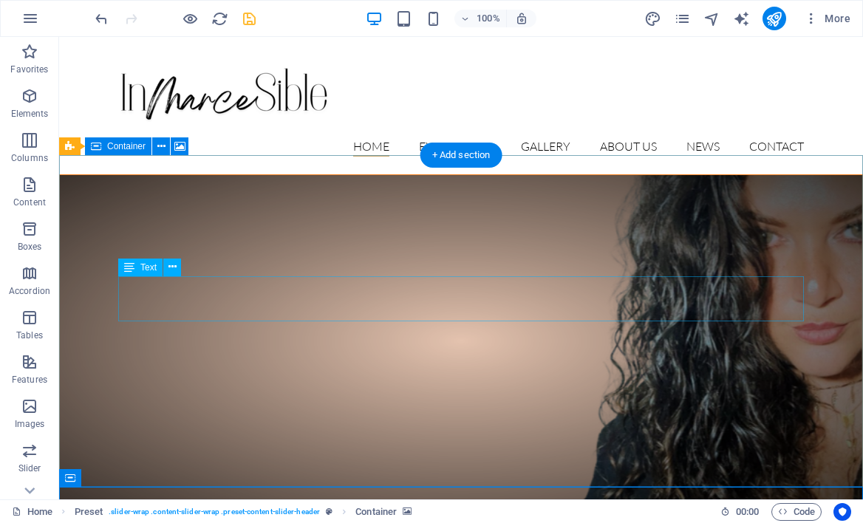
scroll to position [3, 0]
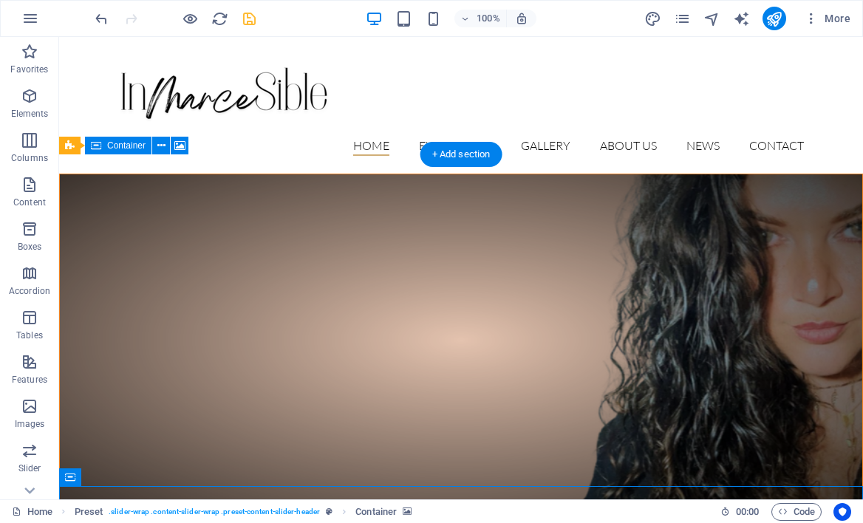
click at [292, 193] on figure at bounding box center [461, 340] width 803 height 332
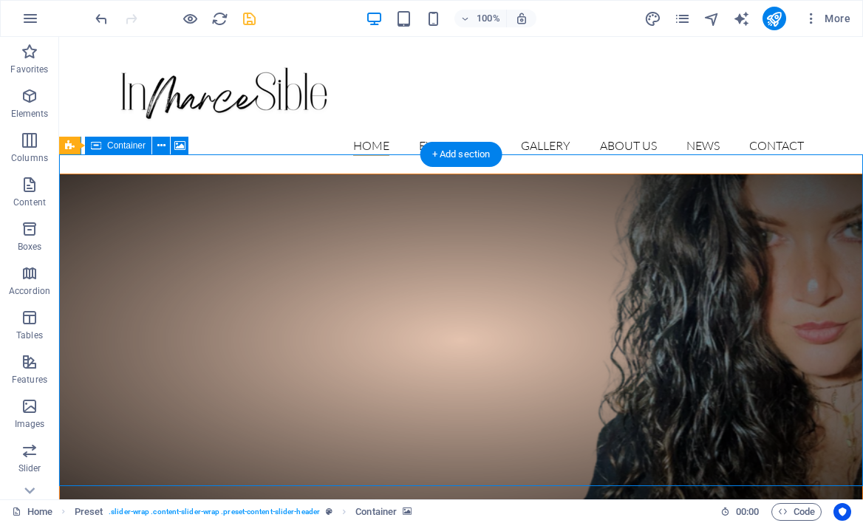
click at [174, 236] on figure at bounding box center [461, 340] width 803 height 332
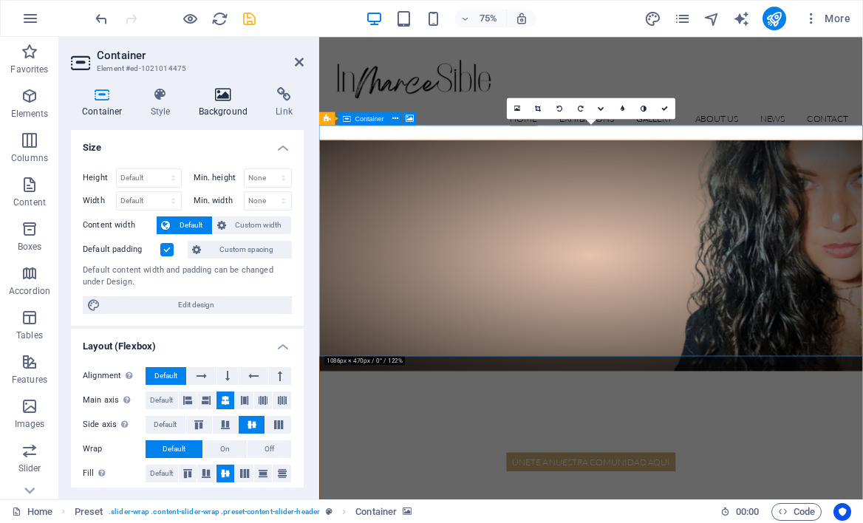
click at [213, 98] on icon at bounding box center [224, 94] width 72 height 15
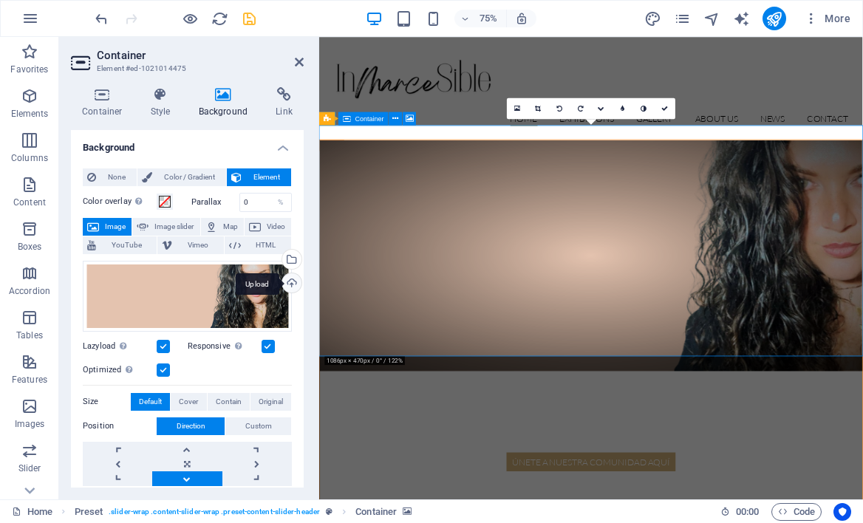
click at [285, 282] on div "Upload" at bounding box center [290, 284] width 22 height 22
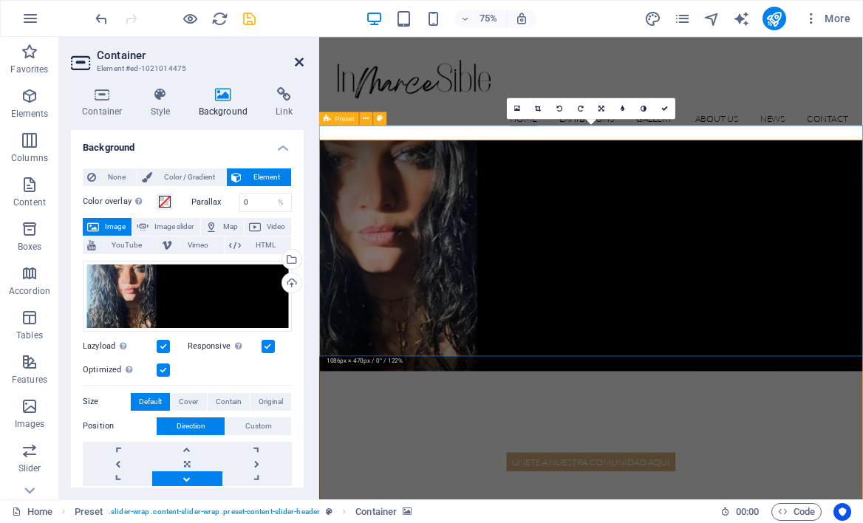
click at [299, 60] on icon at bounding box center [299, 62] width 9 height 12
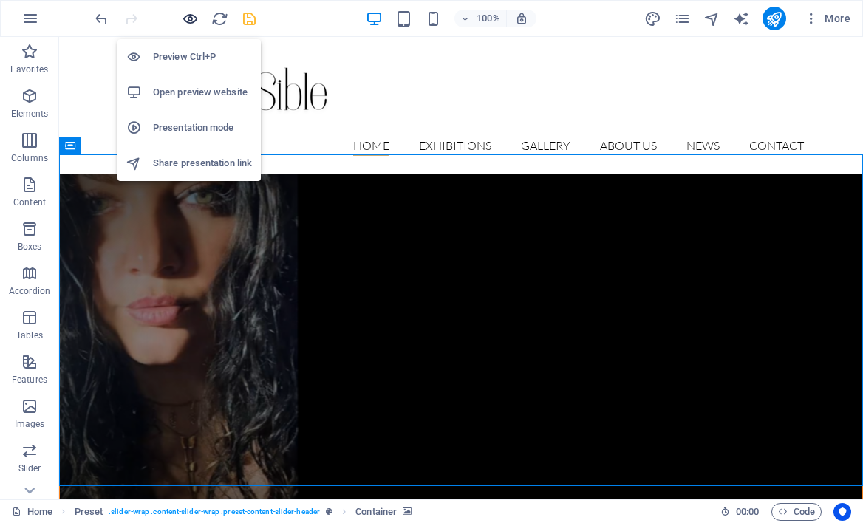
click at [188, 19] on icon "button" at bounding box center [190, 18] width 17 height 17
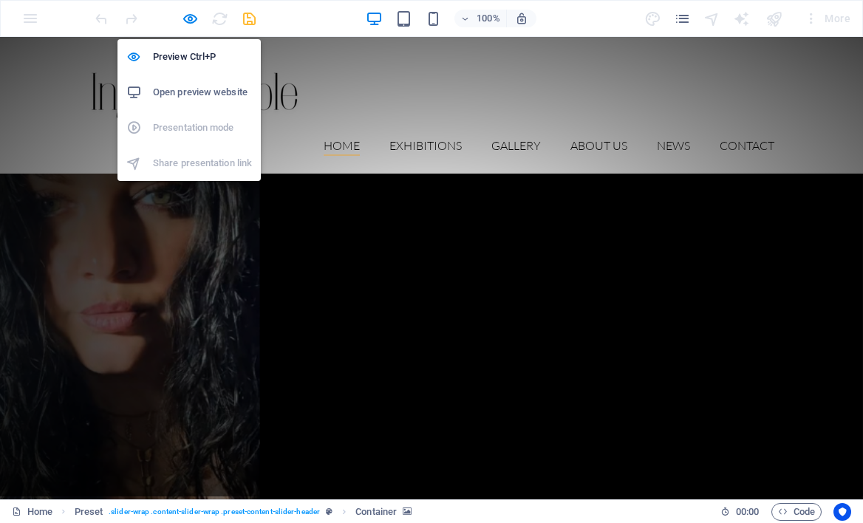
click at [178, 103] on li "Open preview website" at bounding box center [189, 92] width 143 height 35
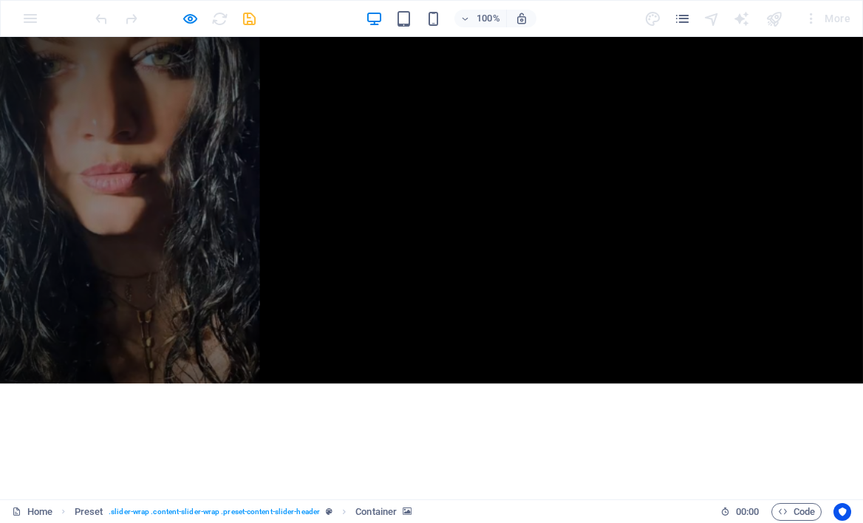
scroll to position [0, 0]
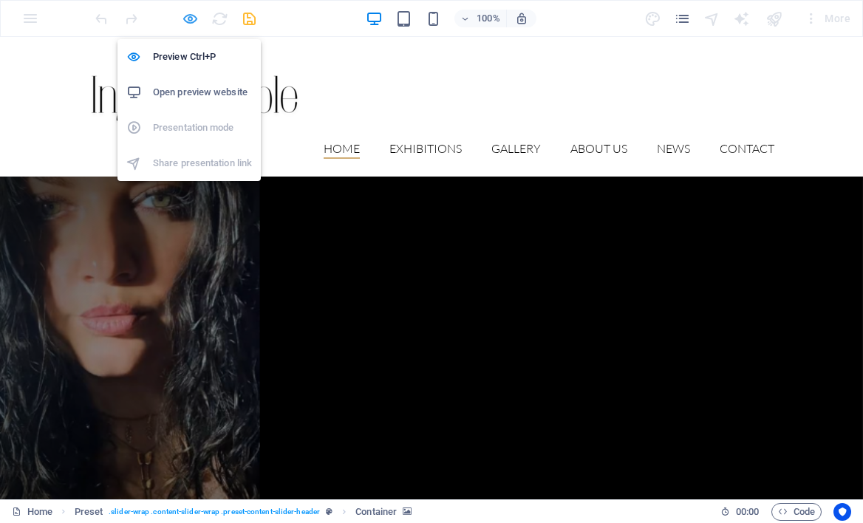
click at [197, 18] on icon "button" at bounding box center [190, 18] width 17 height 17
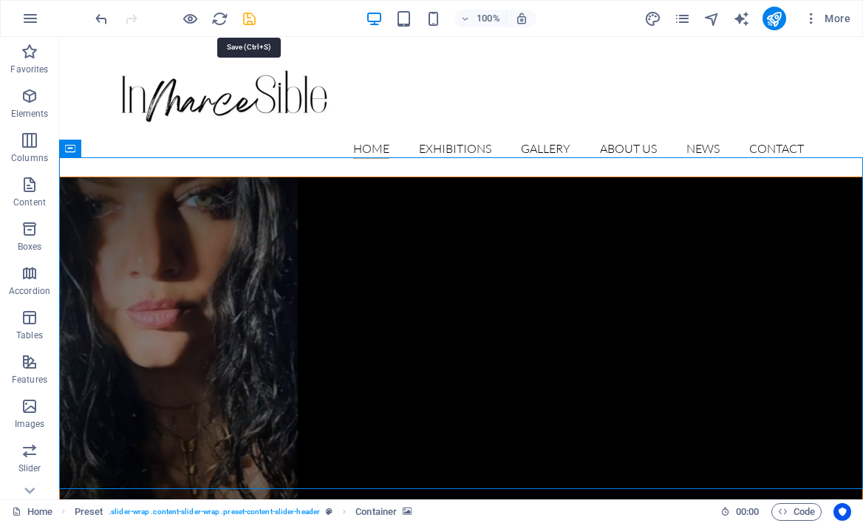
click at [251, 18] on icon "save" at bounding box center [249, 18] width 17 height 17
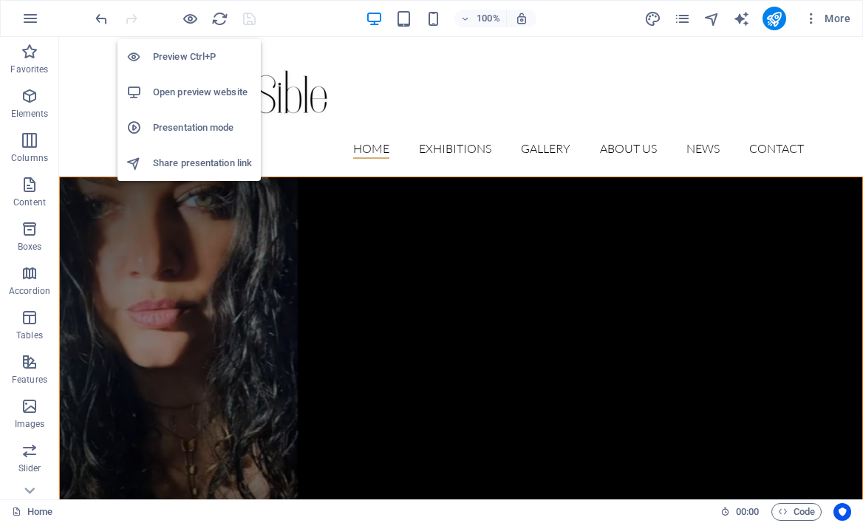
click at [185, 89] on h6 "Open preview website" at bounding box center [202, 93] width 99 height 18
